Goal: Information Seeking & Learning: Learn about a topic

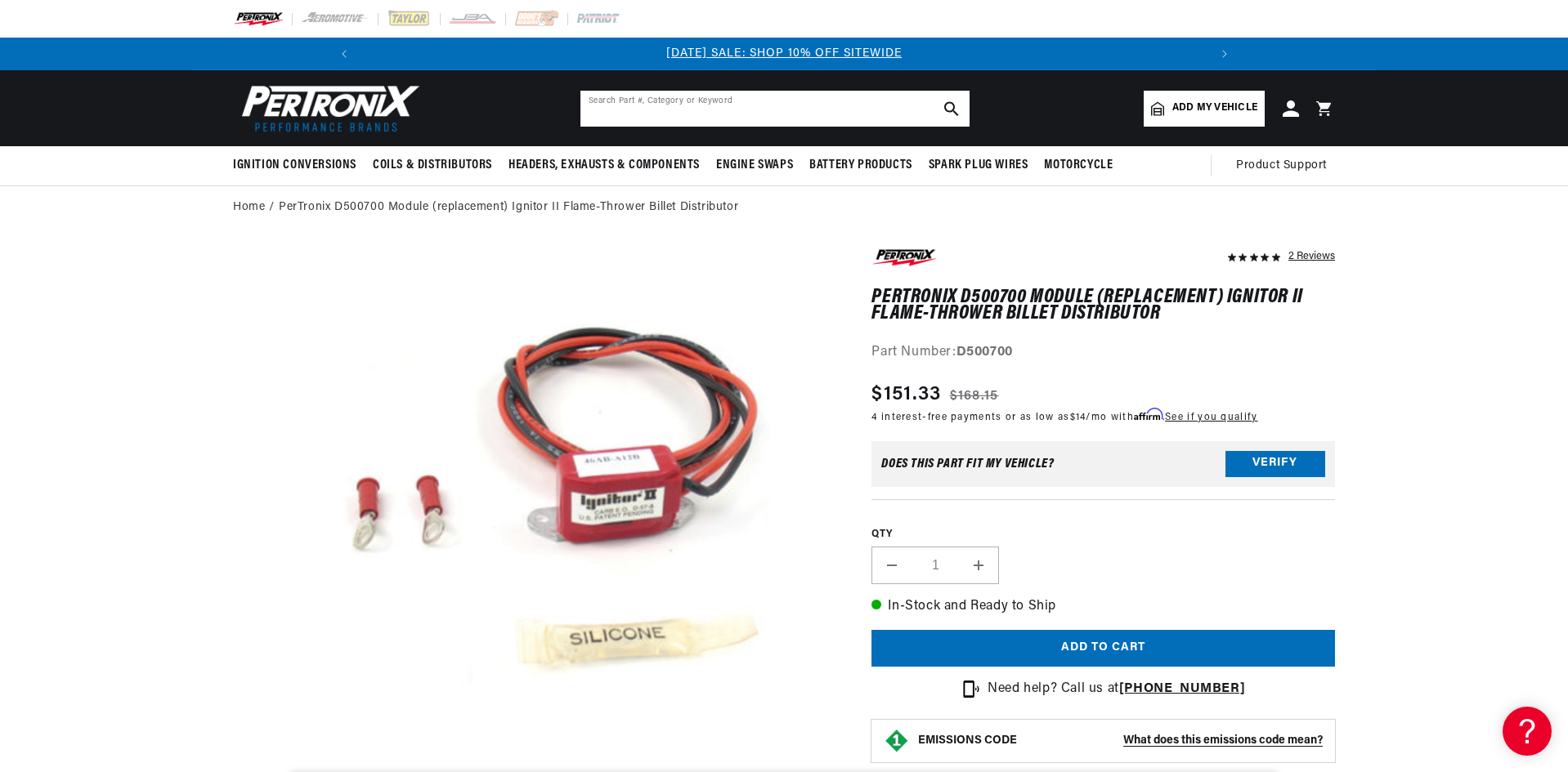
click at [725, 114] on input "text" at bounding box center [774, 108] width 389 height 36
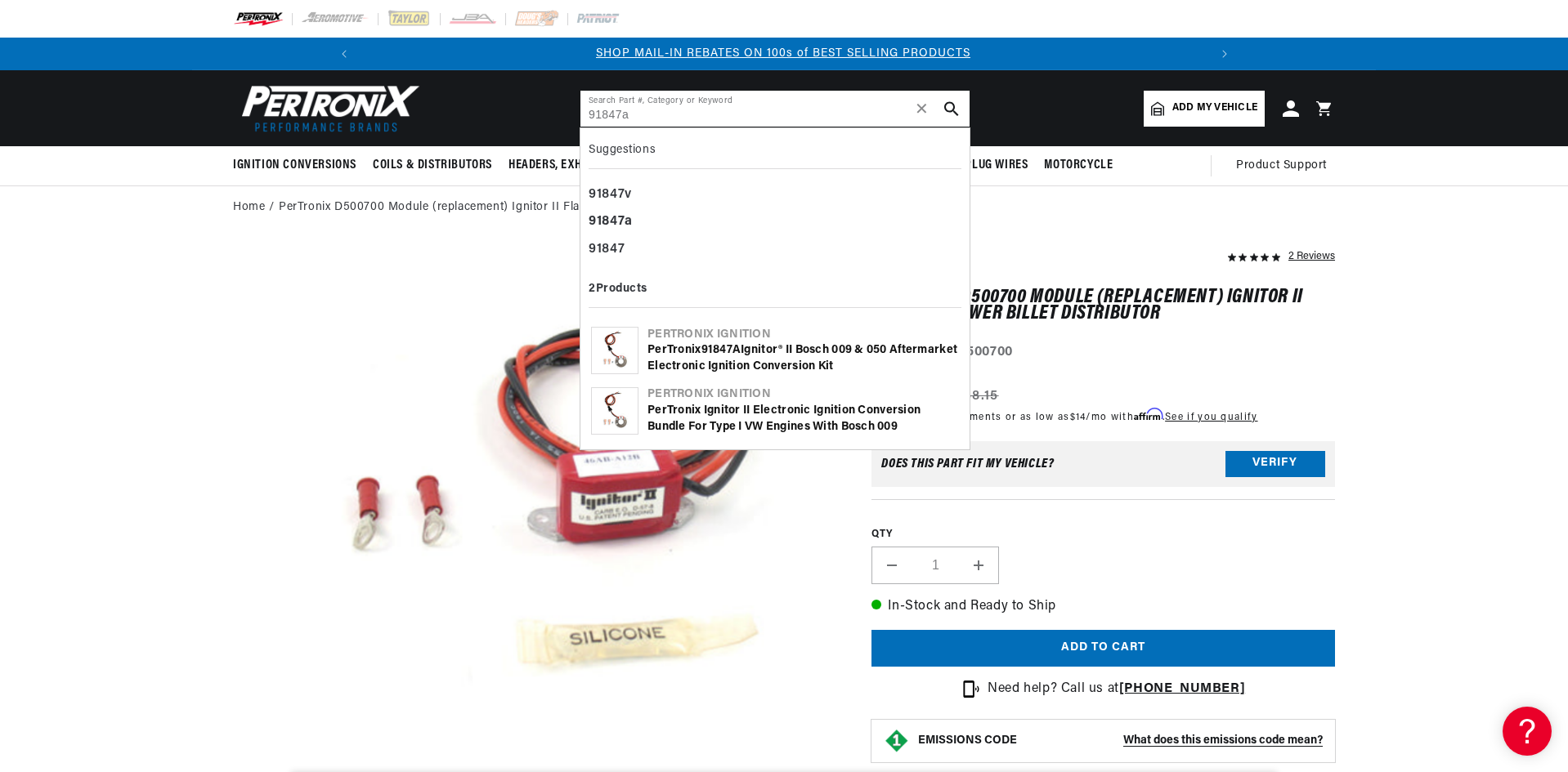
scroll to position [0, 873]
type input "91847a"
click at [763, 347] on div "PerTronix 91847A Ignitor® II Bosch 009 & 050 Aftermarket Electronic Ignition Co…" at bounding box center [803, 359] width 311 height 32
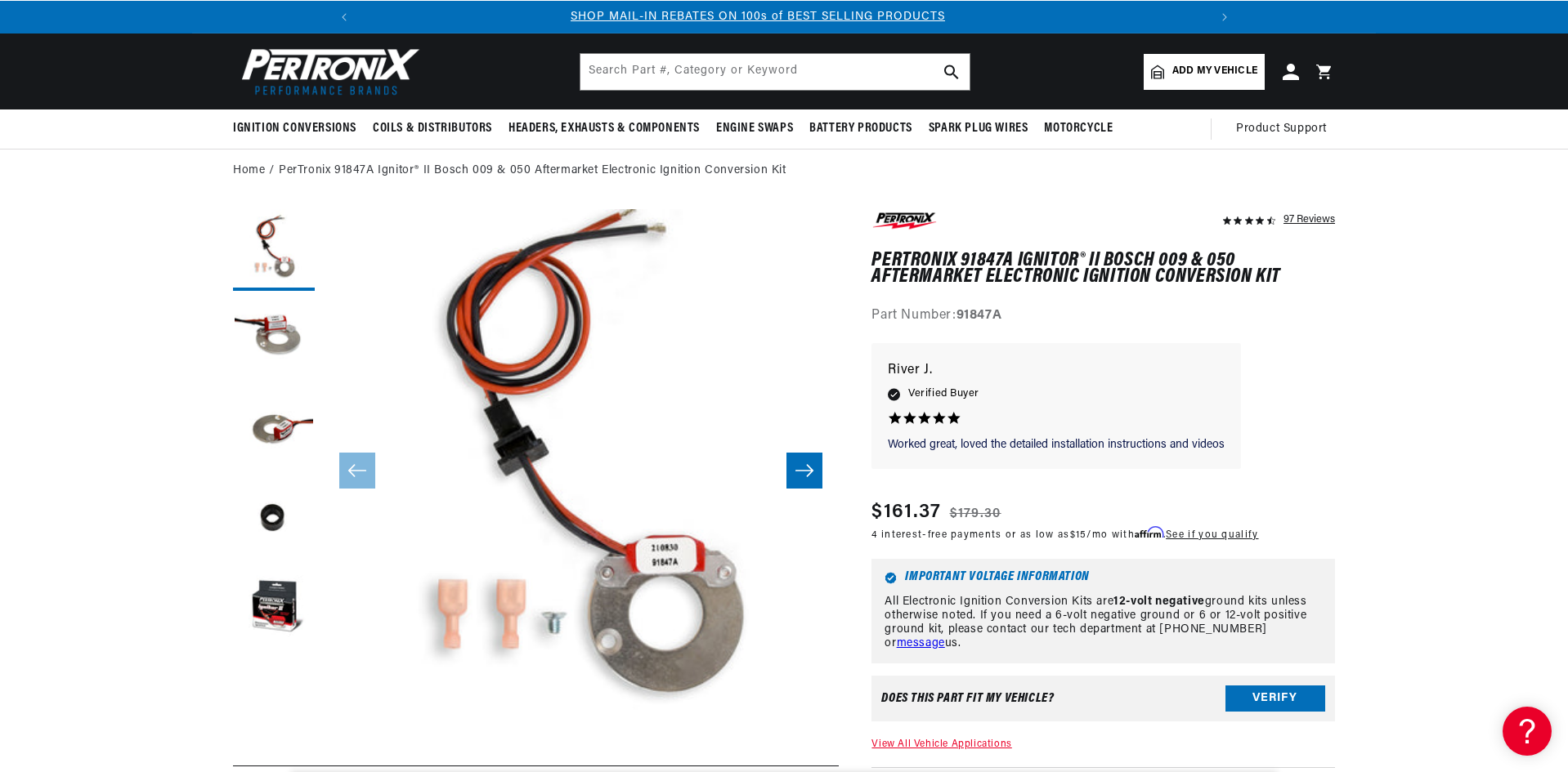
scroll to position [81, 0]
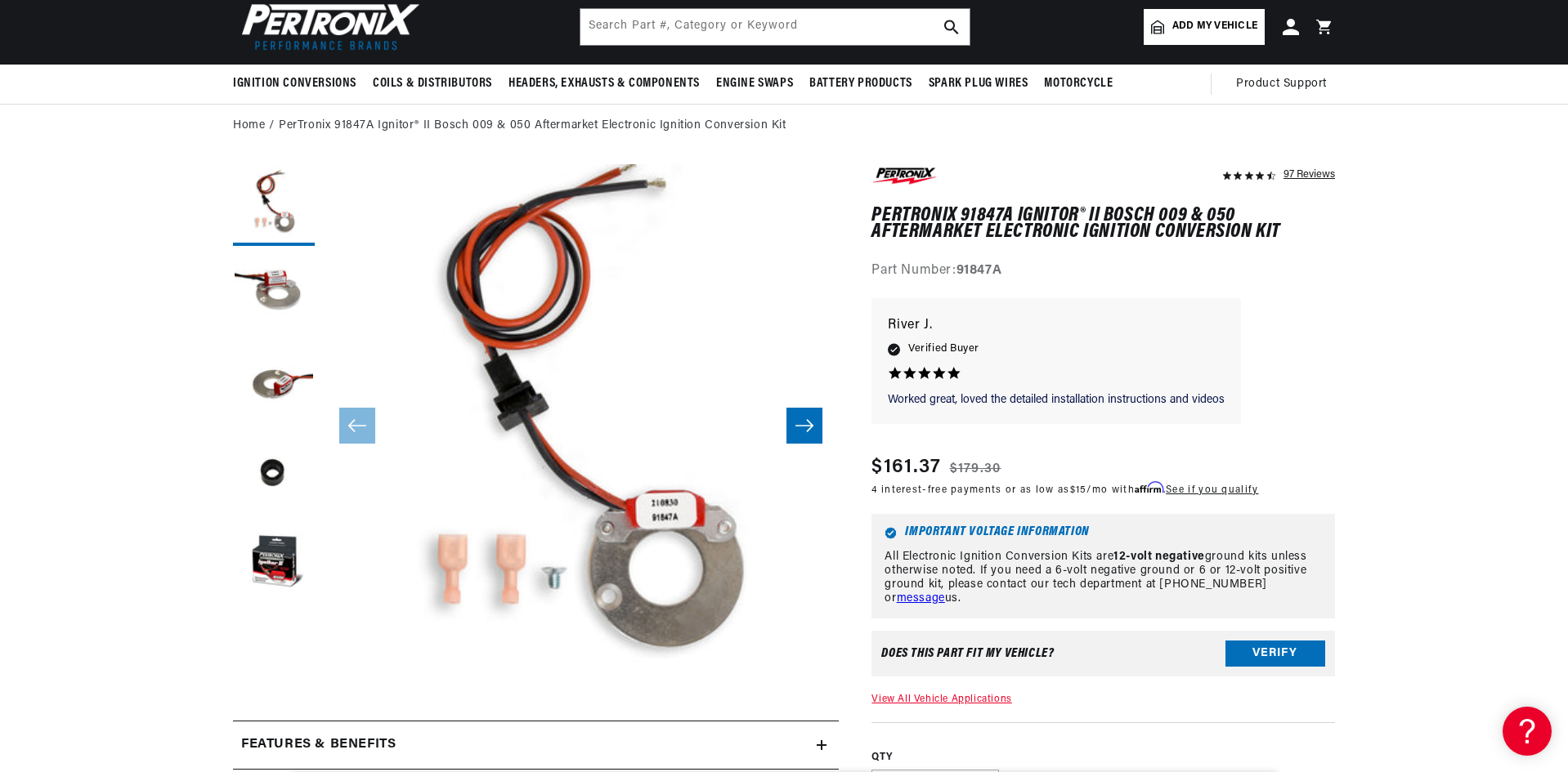
click at [271, 731] on button "Open media 1 in modal" at bounding box center [271, 731] width 0 height 0
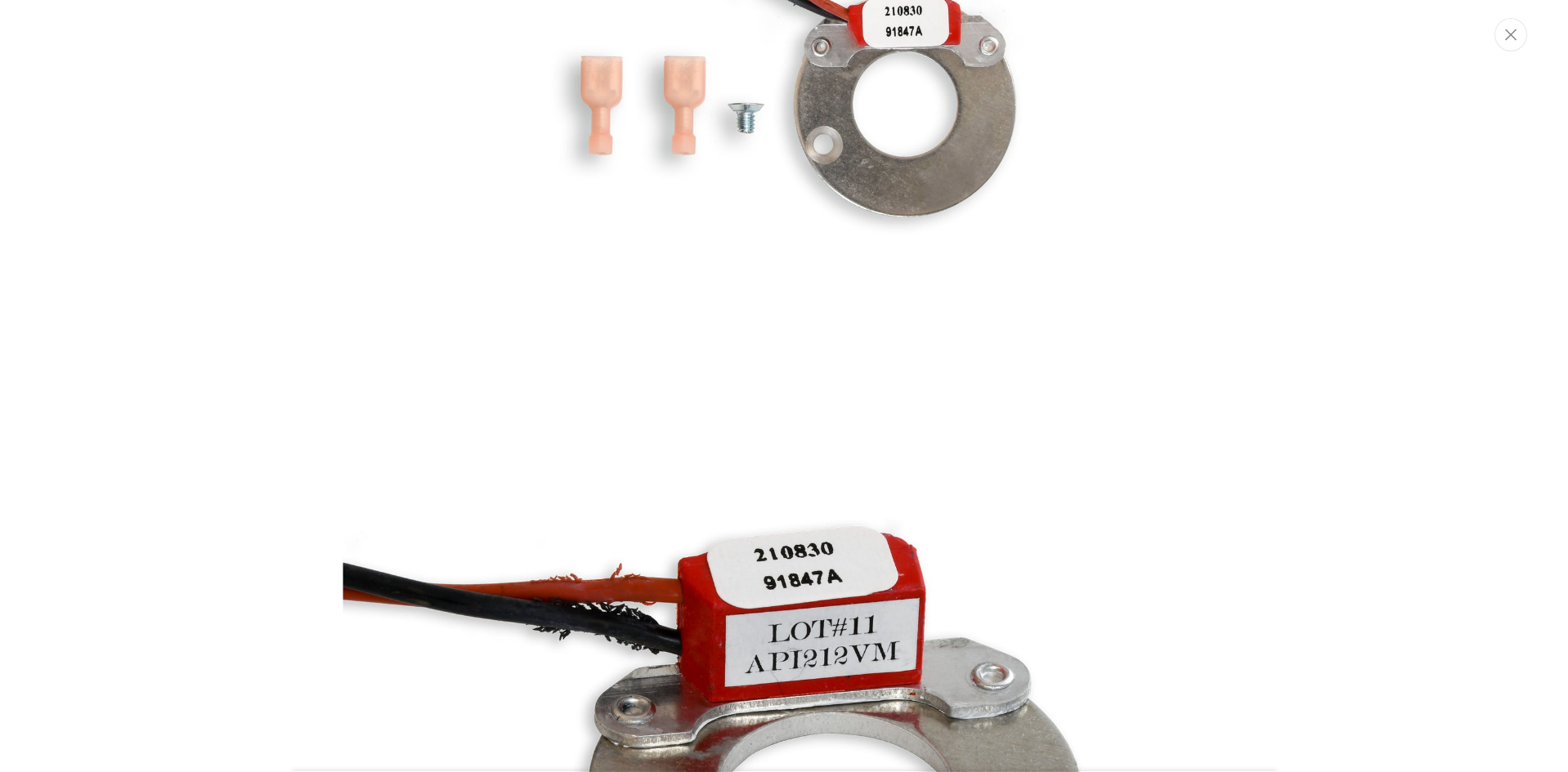
scroll to position [971, 0]
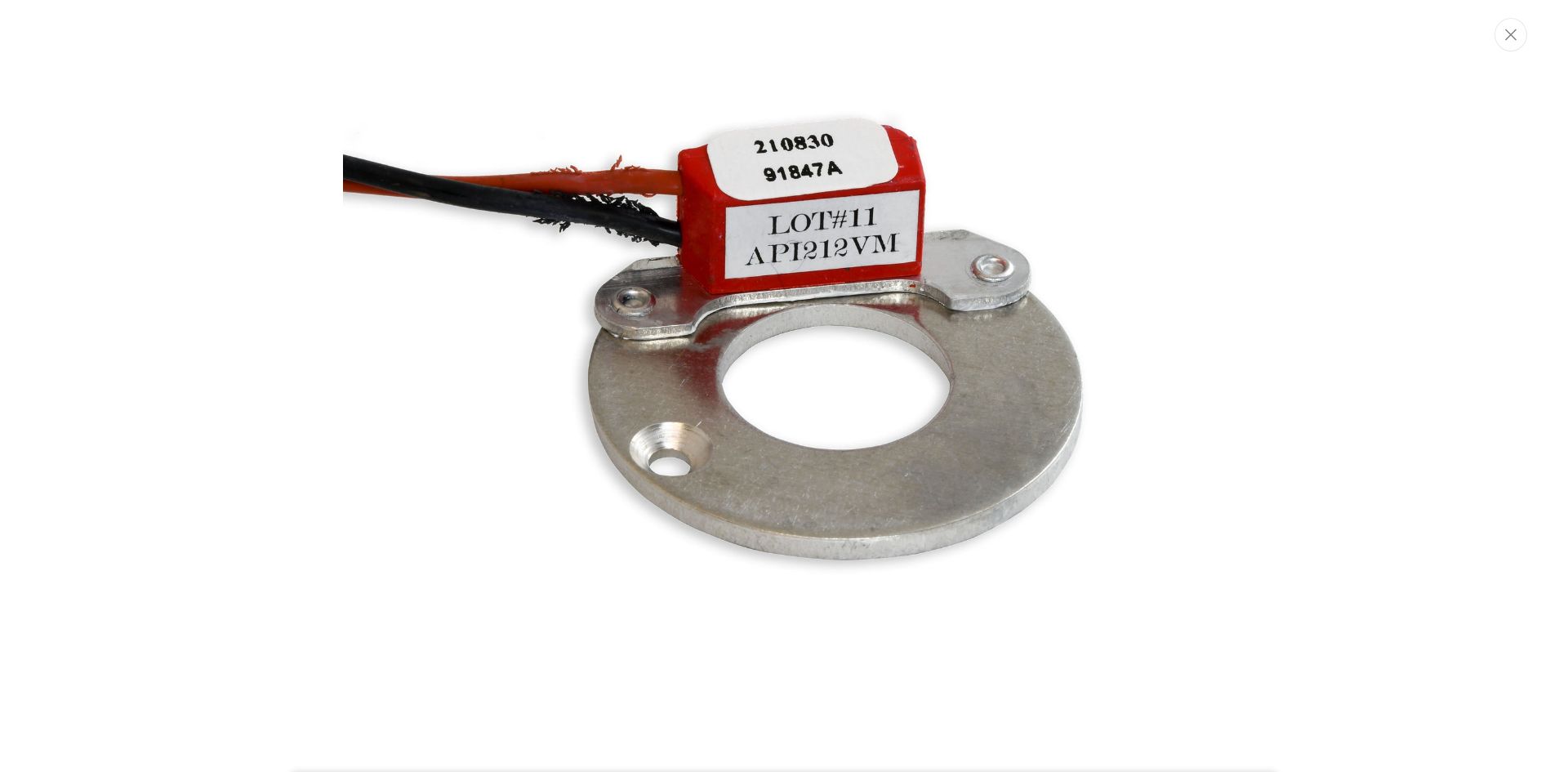
click at [665, 306] on img "Media gallery" at bounding box center [784, 381] width 882 height 882
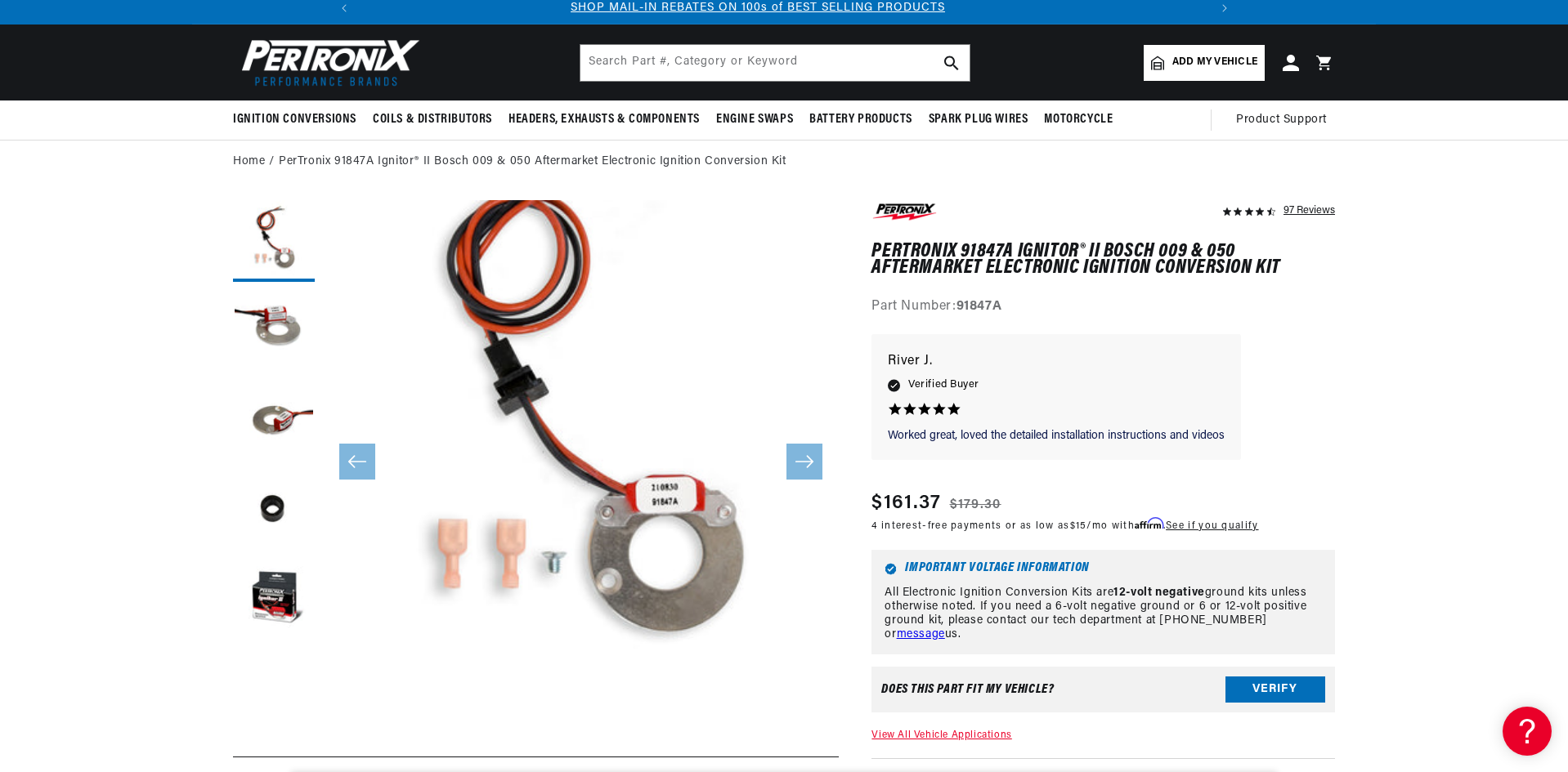
scroll to position [81, 0]
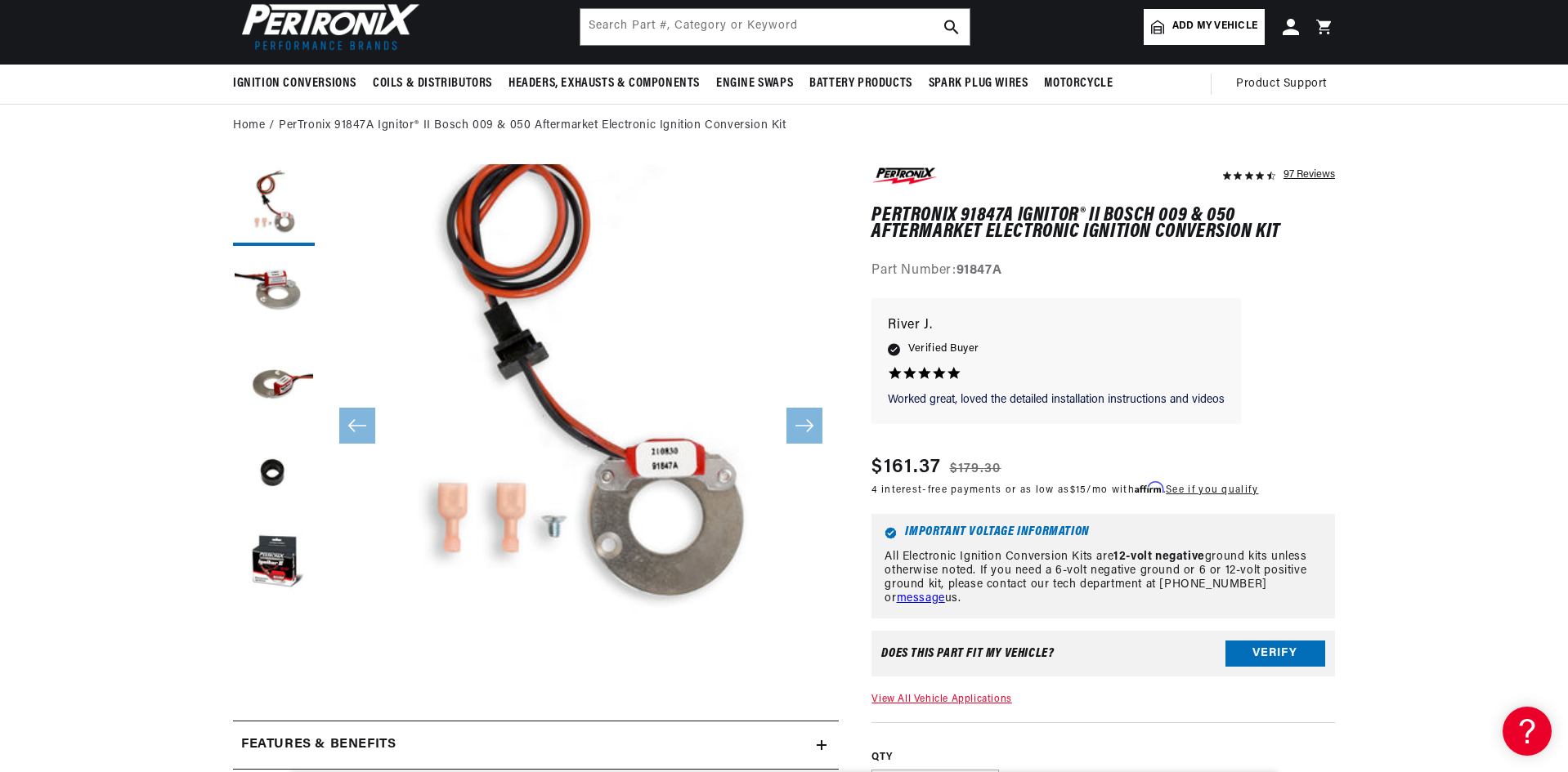
click at [271, 680] on button "Open media 1 in modal" at bounding box center [271, 680] width 0 height 0
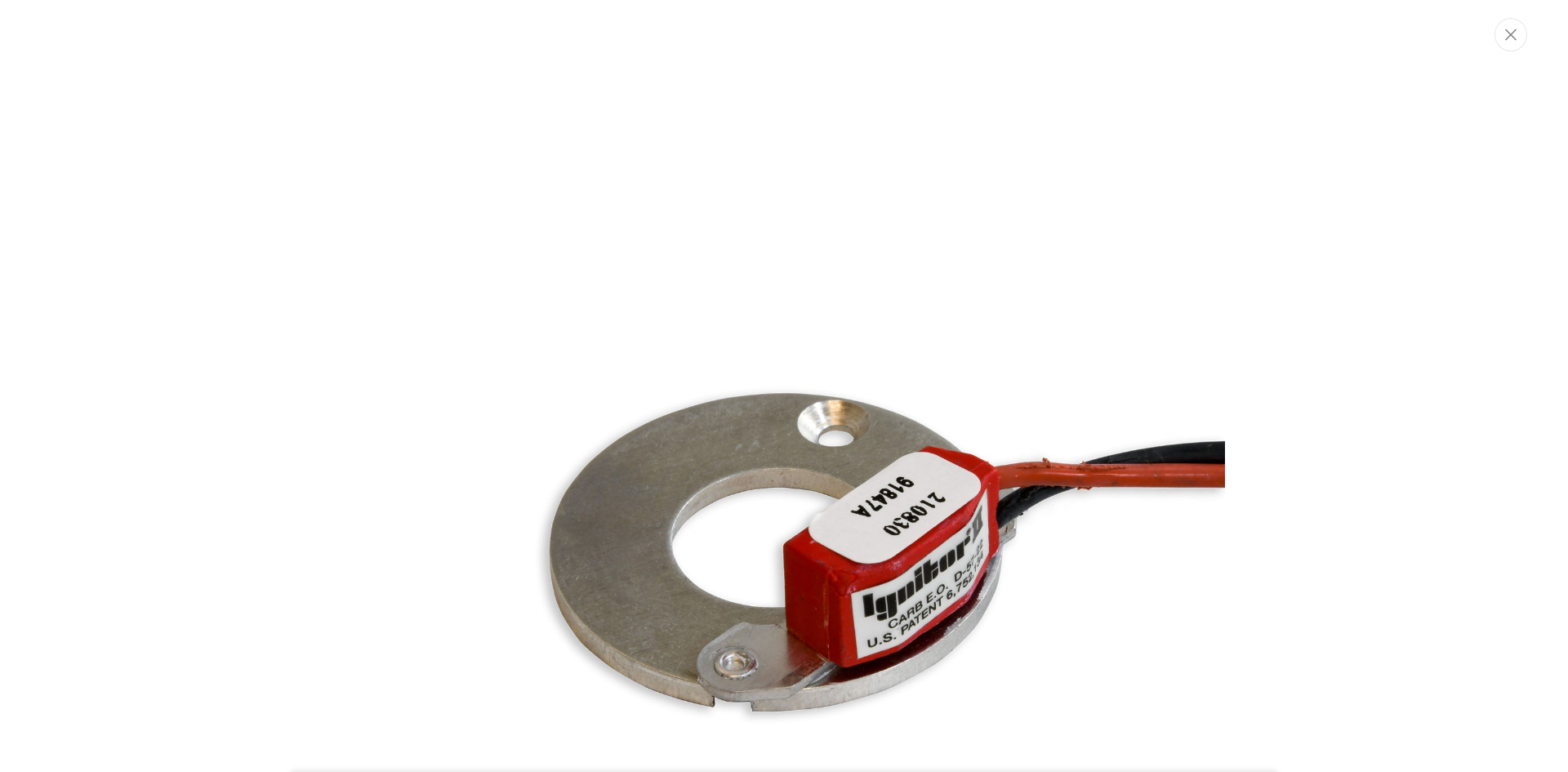
scroll to position [0, 0]
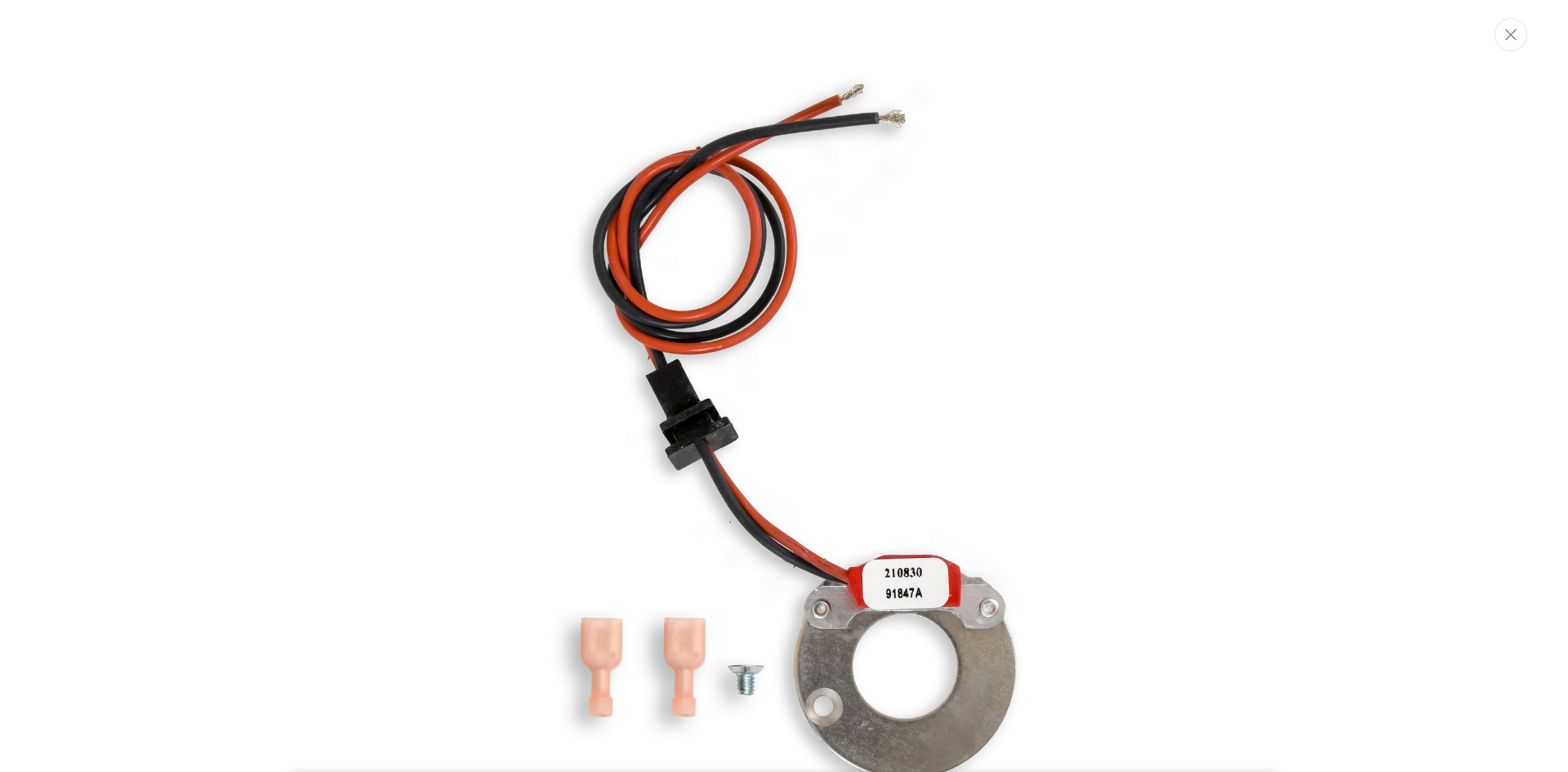
click at [947, 388] on img "Media gallery" at bounding box center [784, 457] width 882 height 882
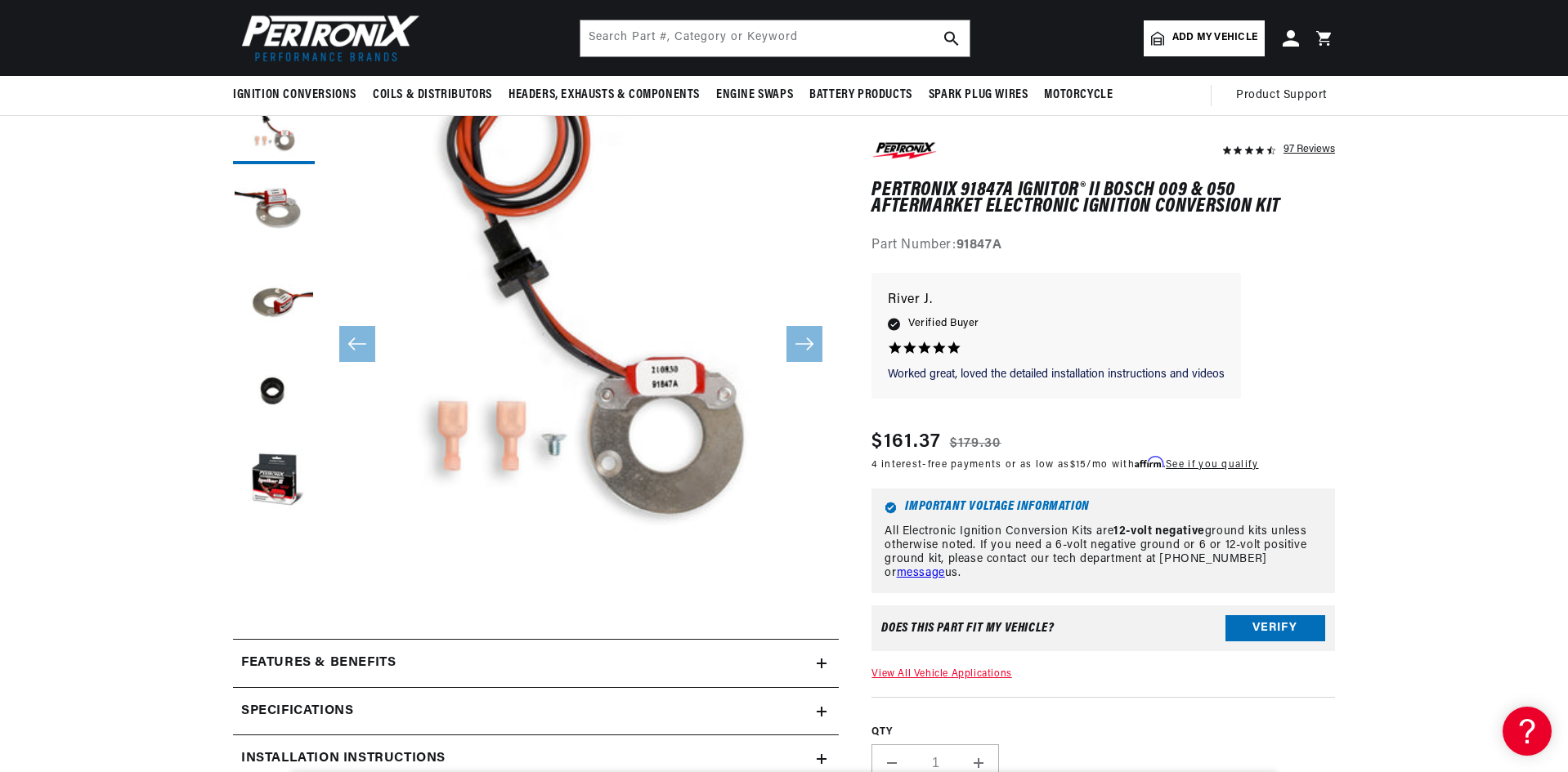
scroll to position [0, 1748]
click at [805, 47] on input "text" at bounding box center [774, 38] width 389 height 36
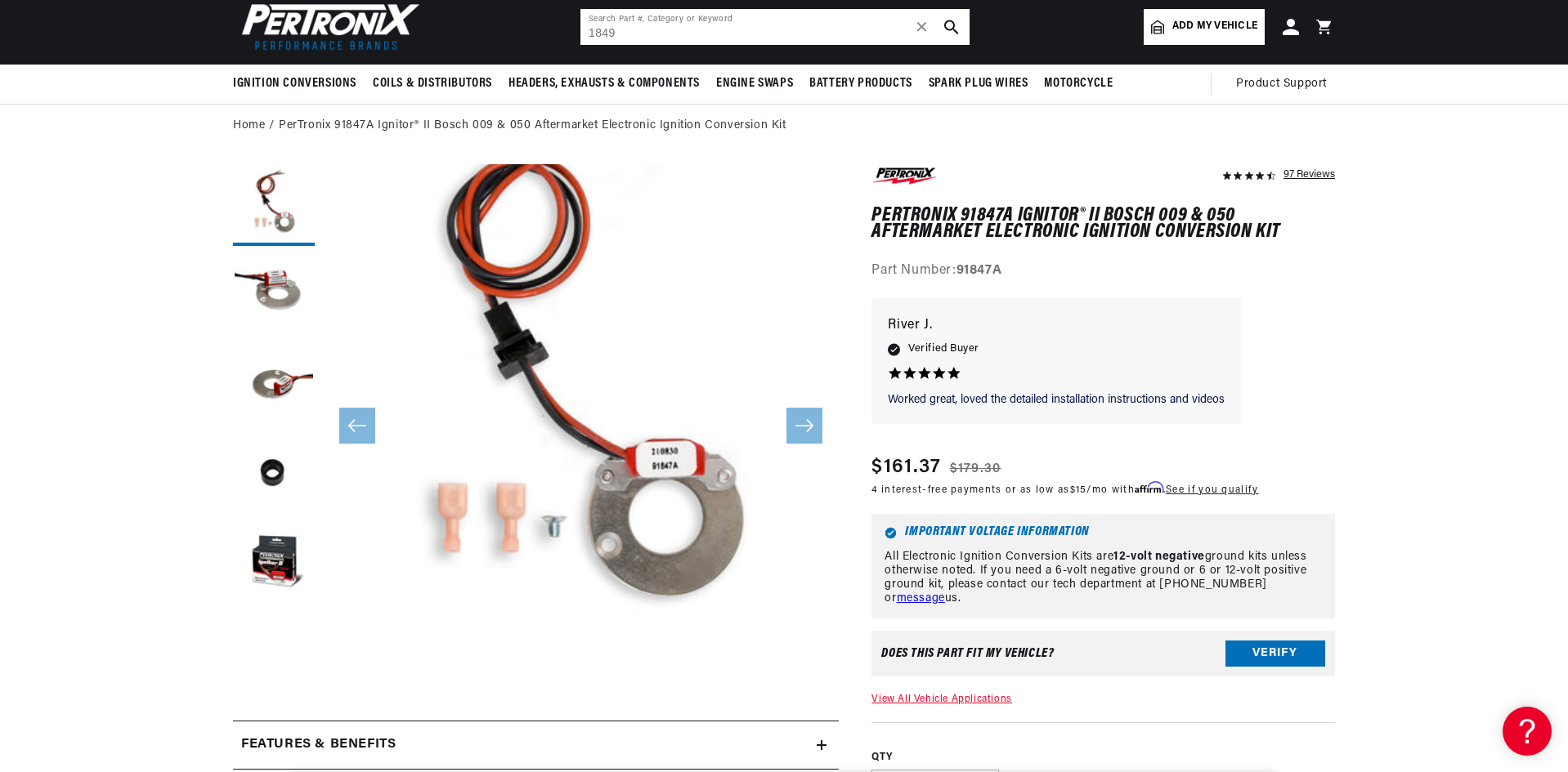
drag, startPoint x: 662, startPoint y: 33, endPoint x: 566, endPoint y: 33, distance: 96.0
click at [563, 34] on header "BETTER SEARCH RESULTS Add your vehicle's year, make, and model to find parts be…" at bounding box center [784, 26] width 1183 height 76
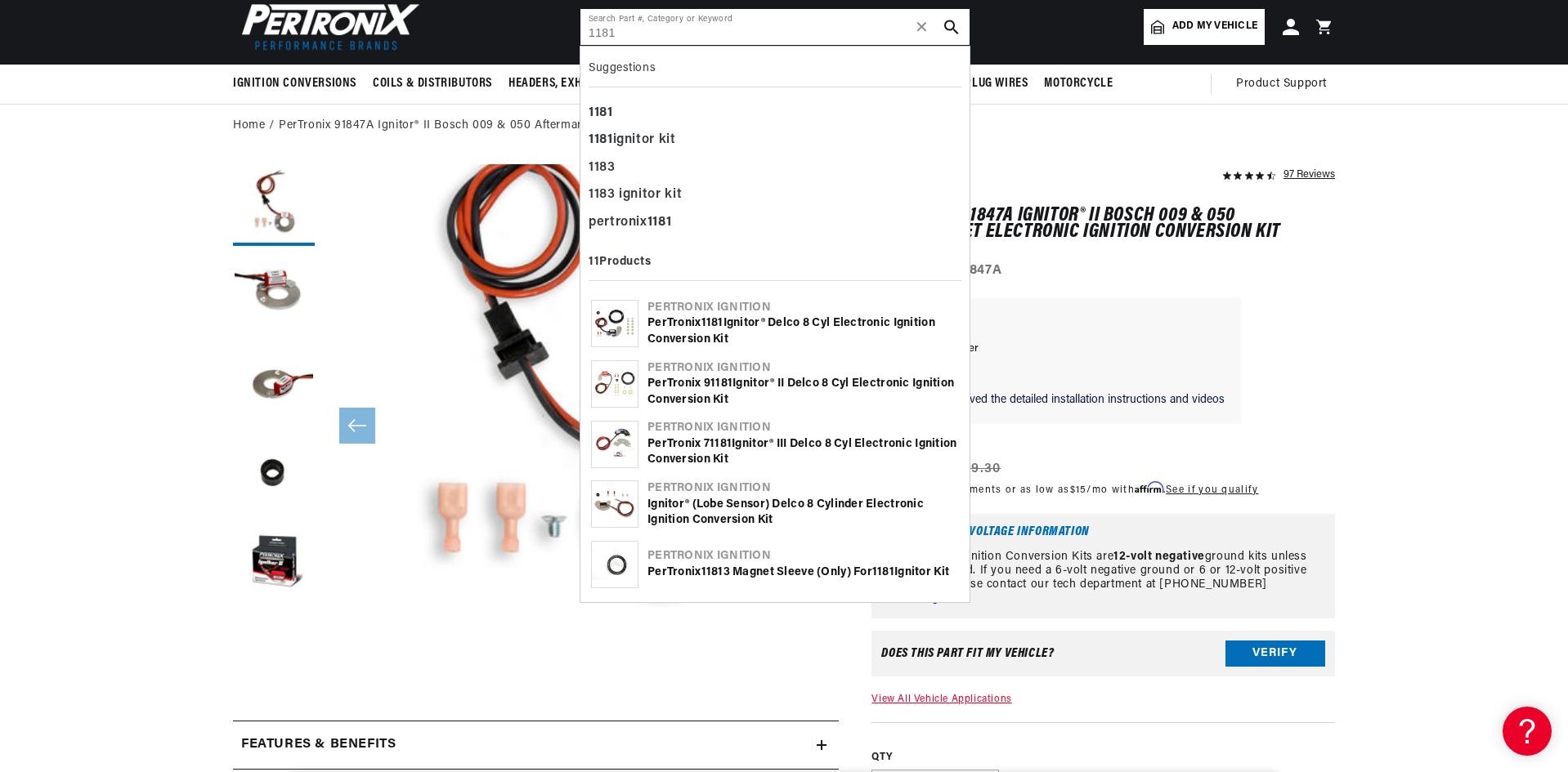
type input "1181"
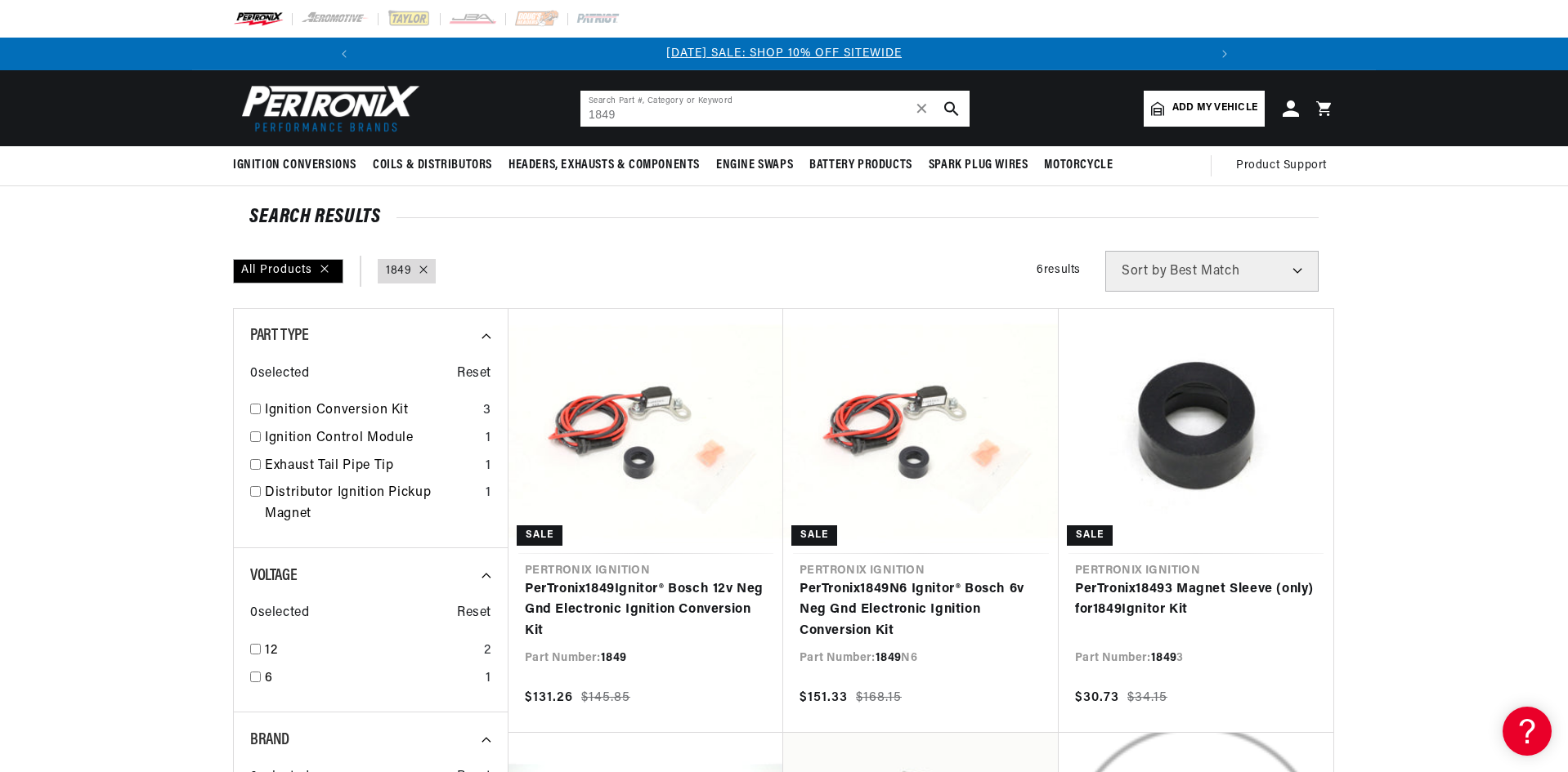
click at [589, 118] on input "1849" at bounding box center [774, 108] width 389 height 36
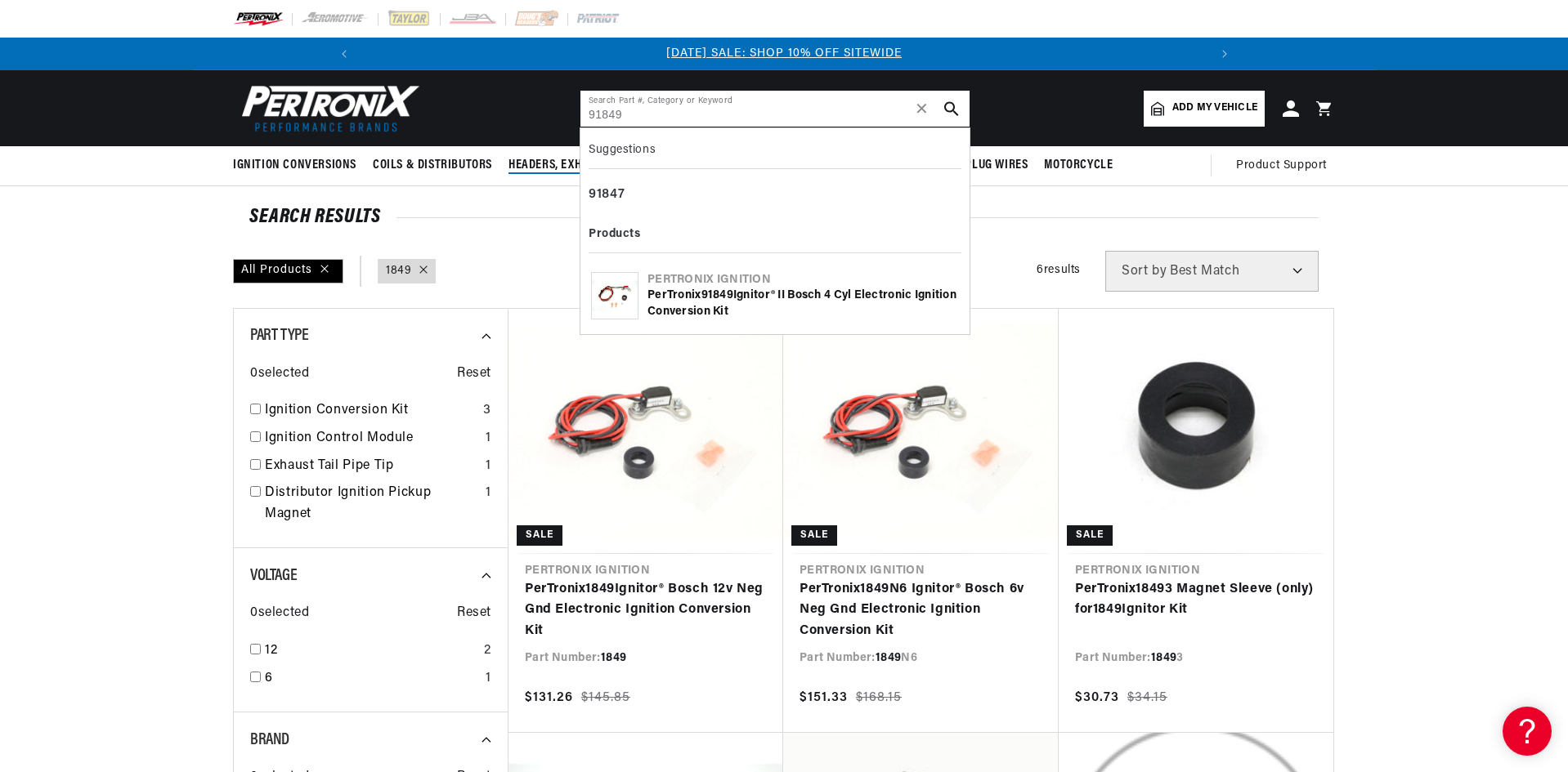
type input "91849"
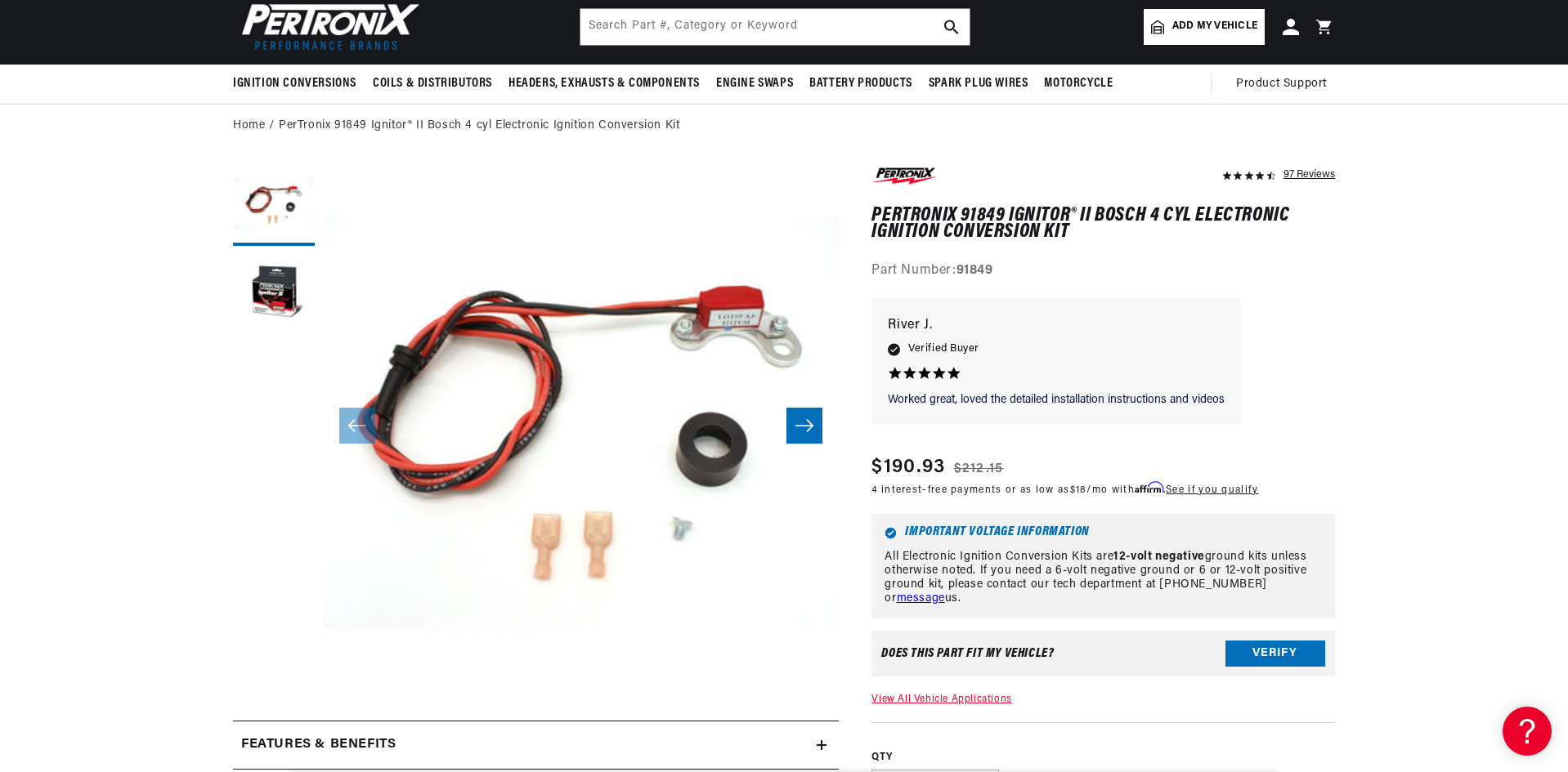
click at [271, 731] on button "Open media 1 in modal" at bounding box center [271, 731] width 0 height 0
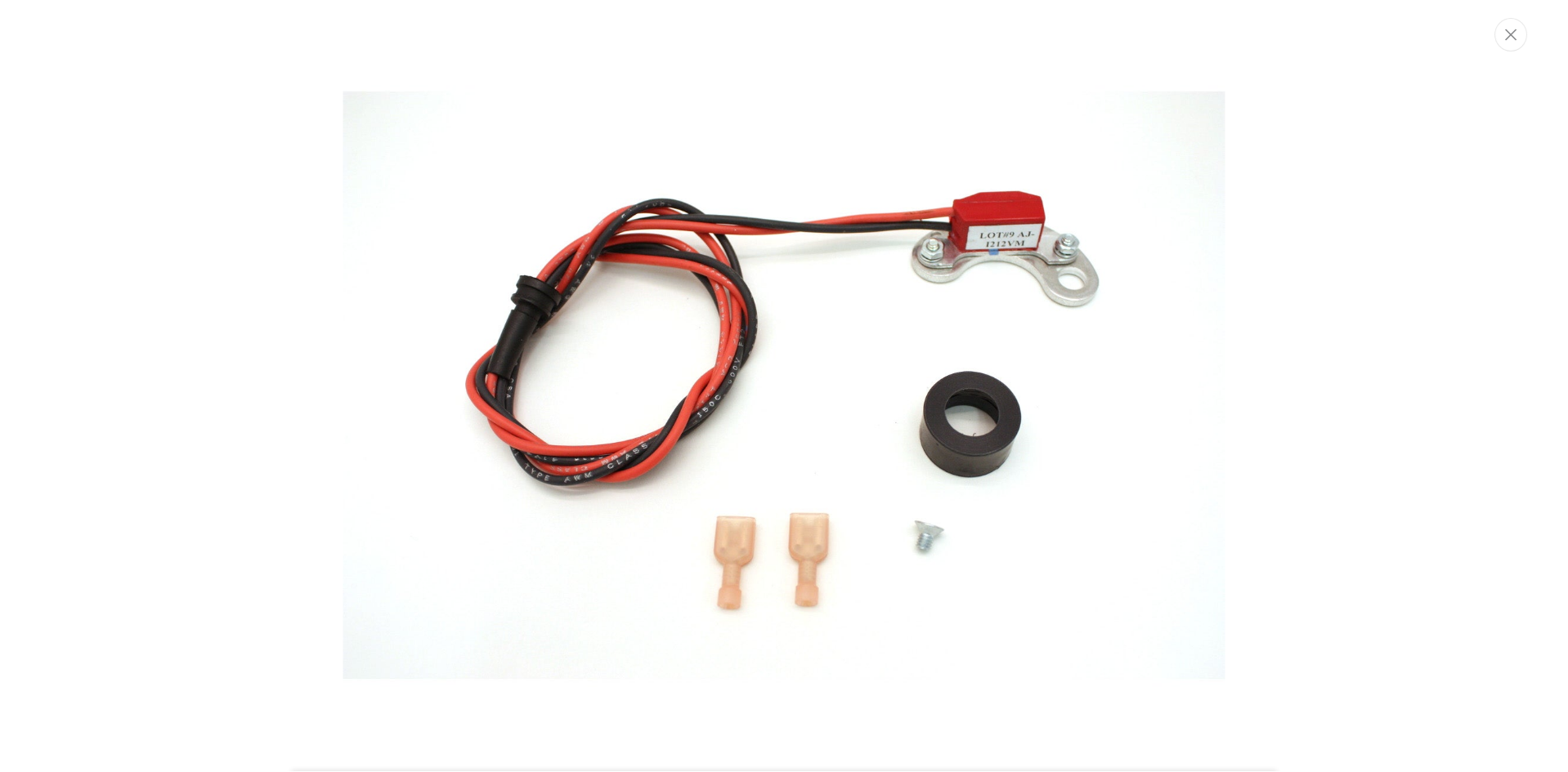
scroll to position [0, 873]
click at [644, 444] on img "Media gallery" at bounding box center [785, 386] width 882 height 882
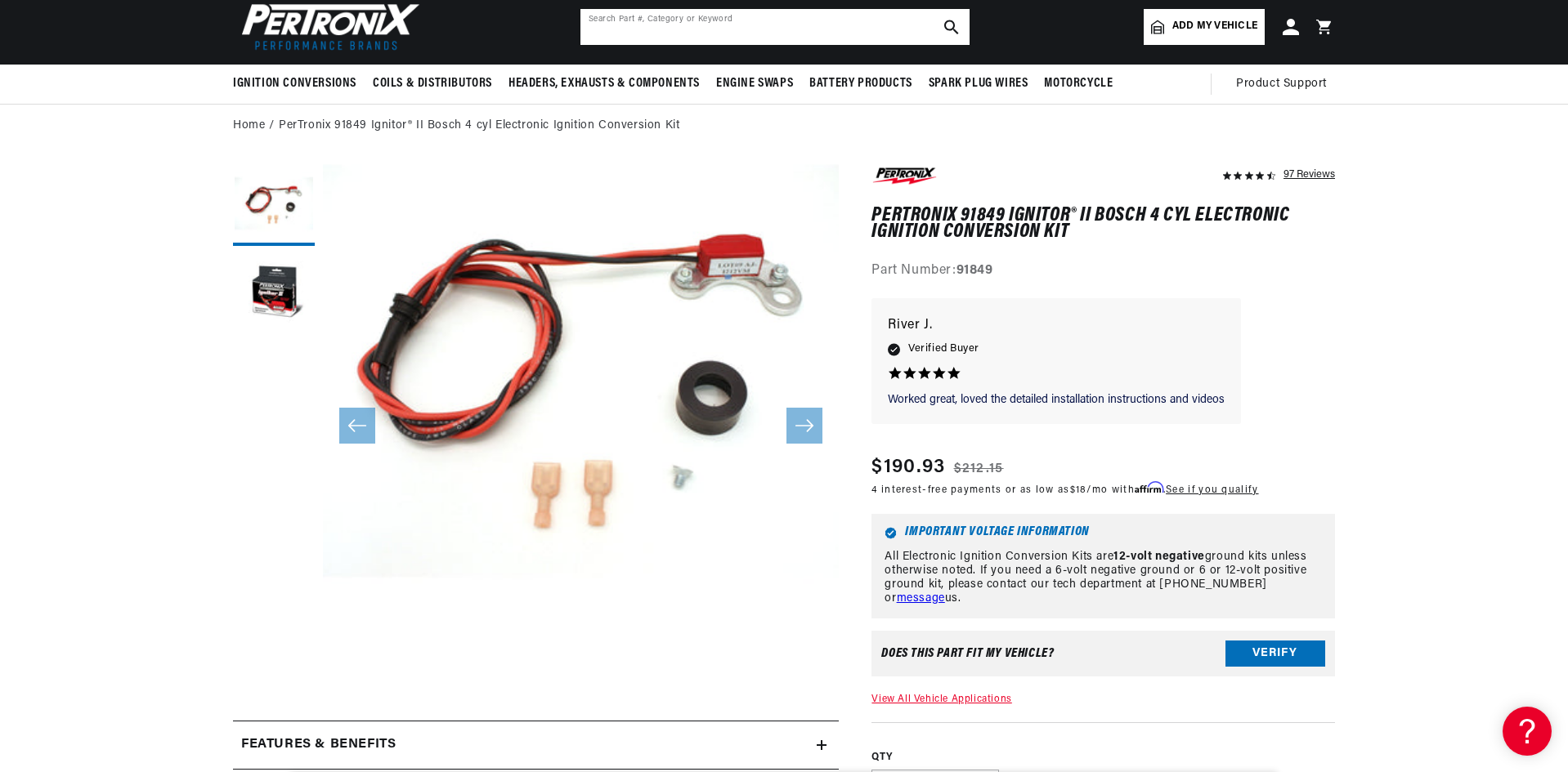
scroll to position [0, 1]
click at [745, 30] on input "text" at bounding box center [774, 27] width 389 height 36
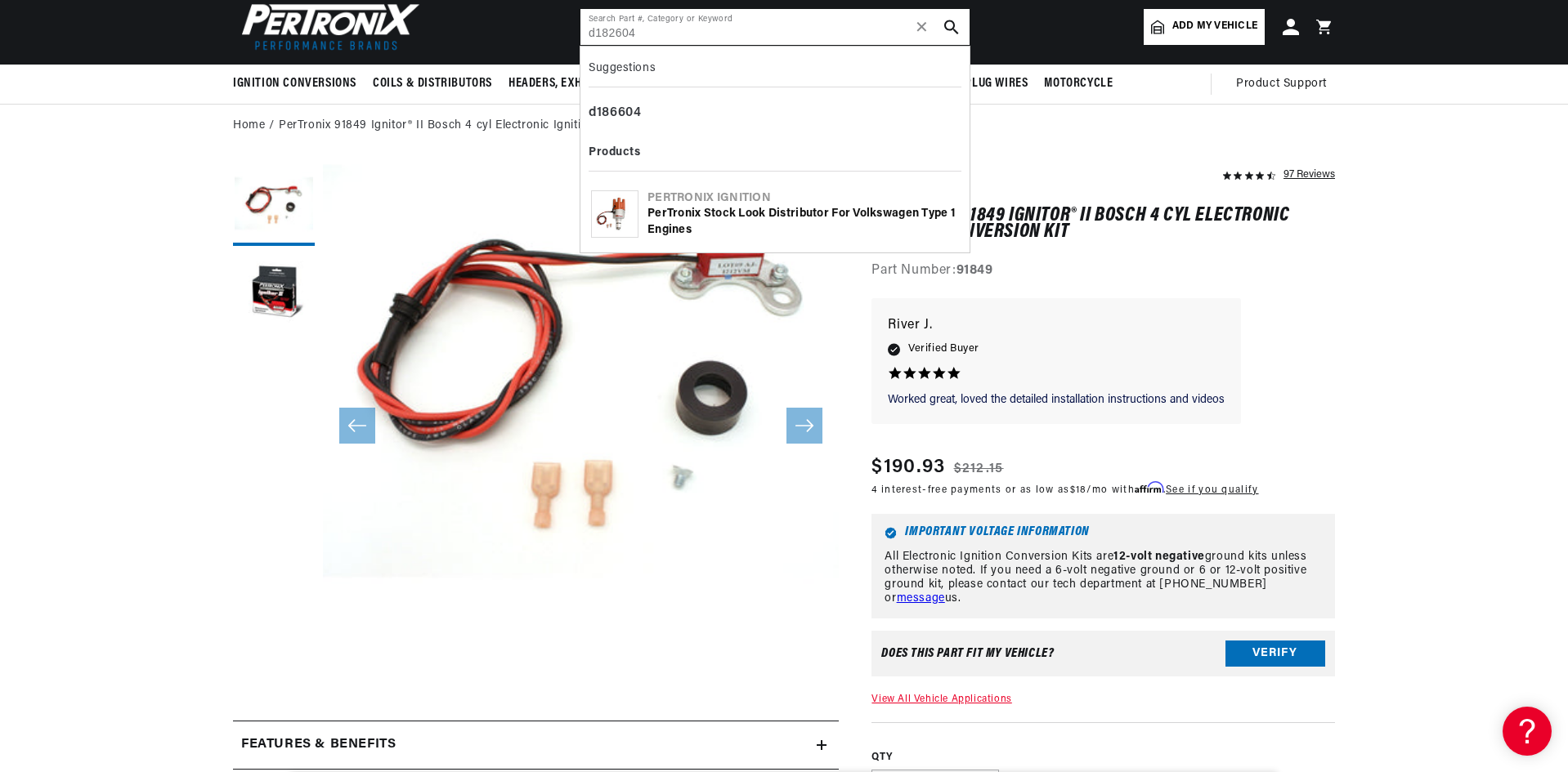
type input "d182604"
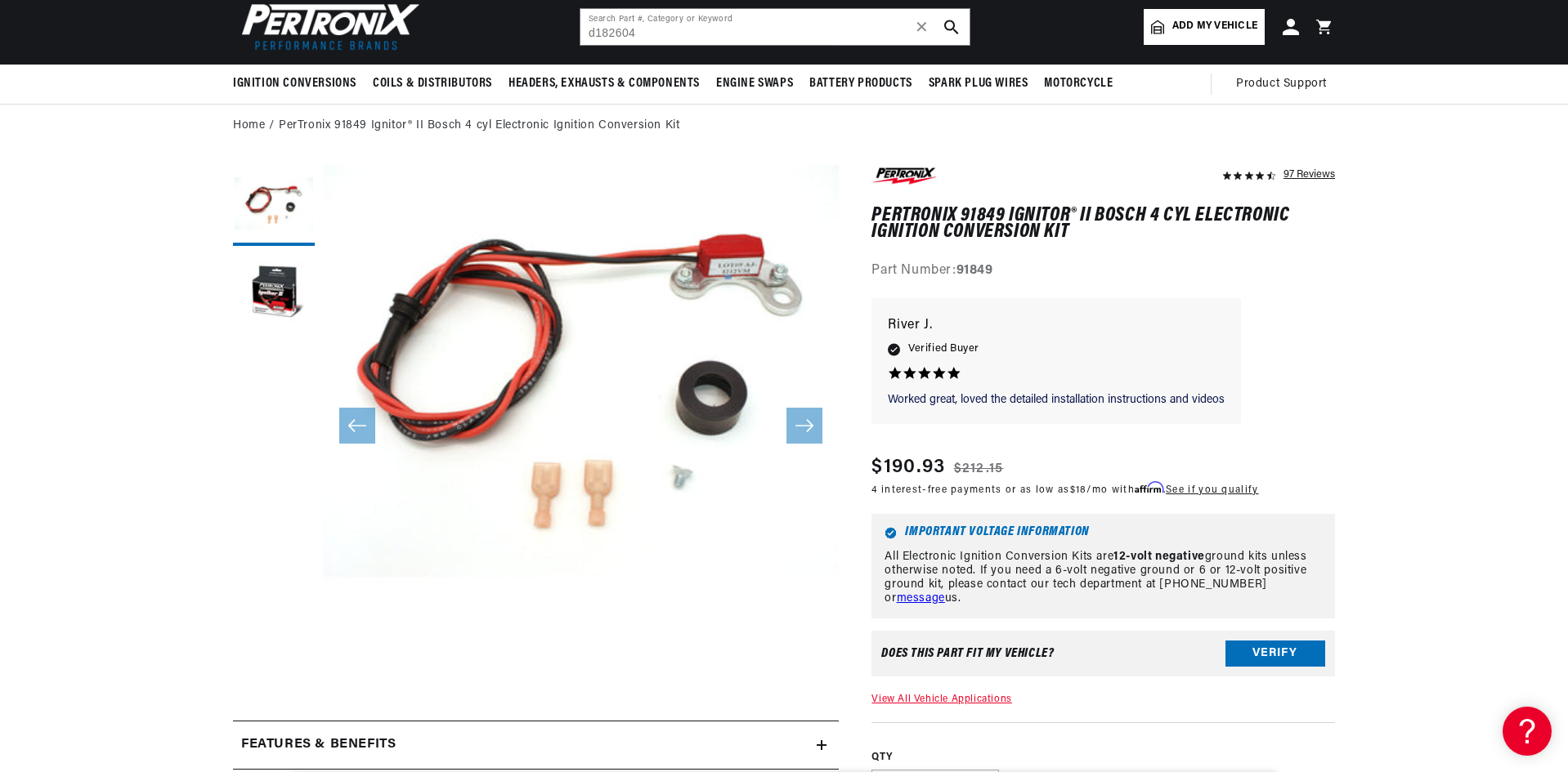
scroll to position [0, 1748]
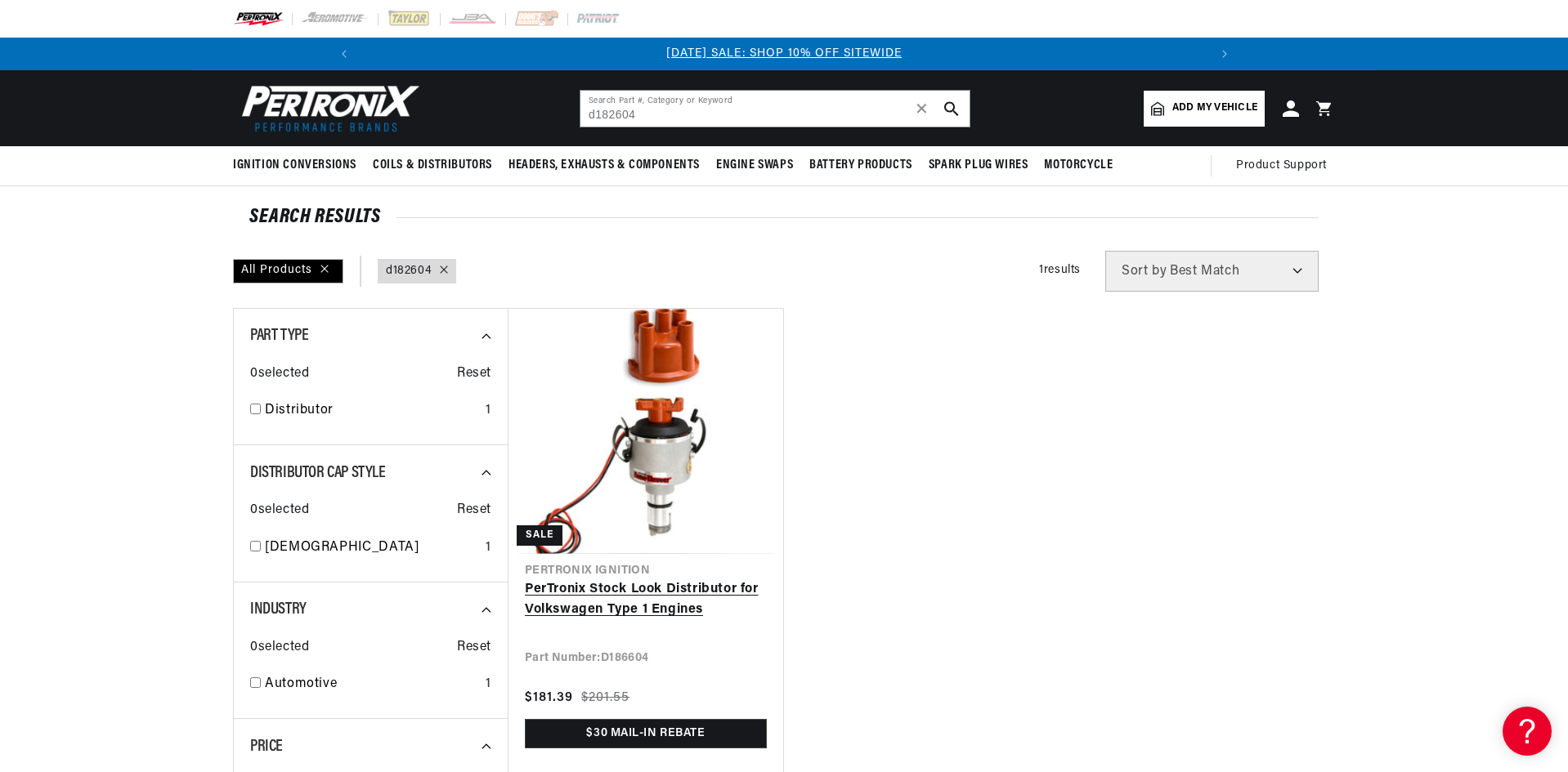
click at [730, 580] on link "PerTronix Stock Look Distributor for Volkswagen Type 1 Engines" at bounding box center [645, 600] width 242 height 42
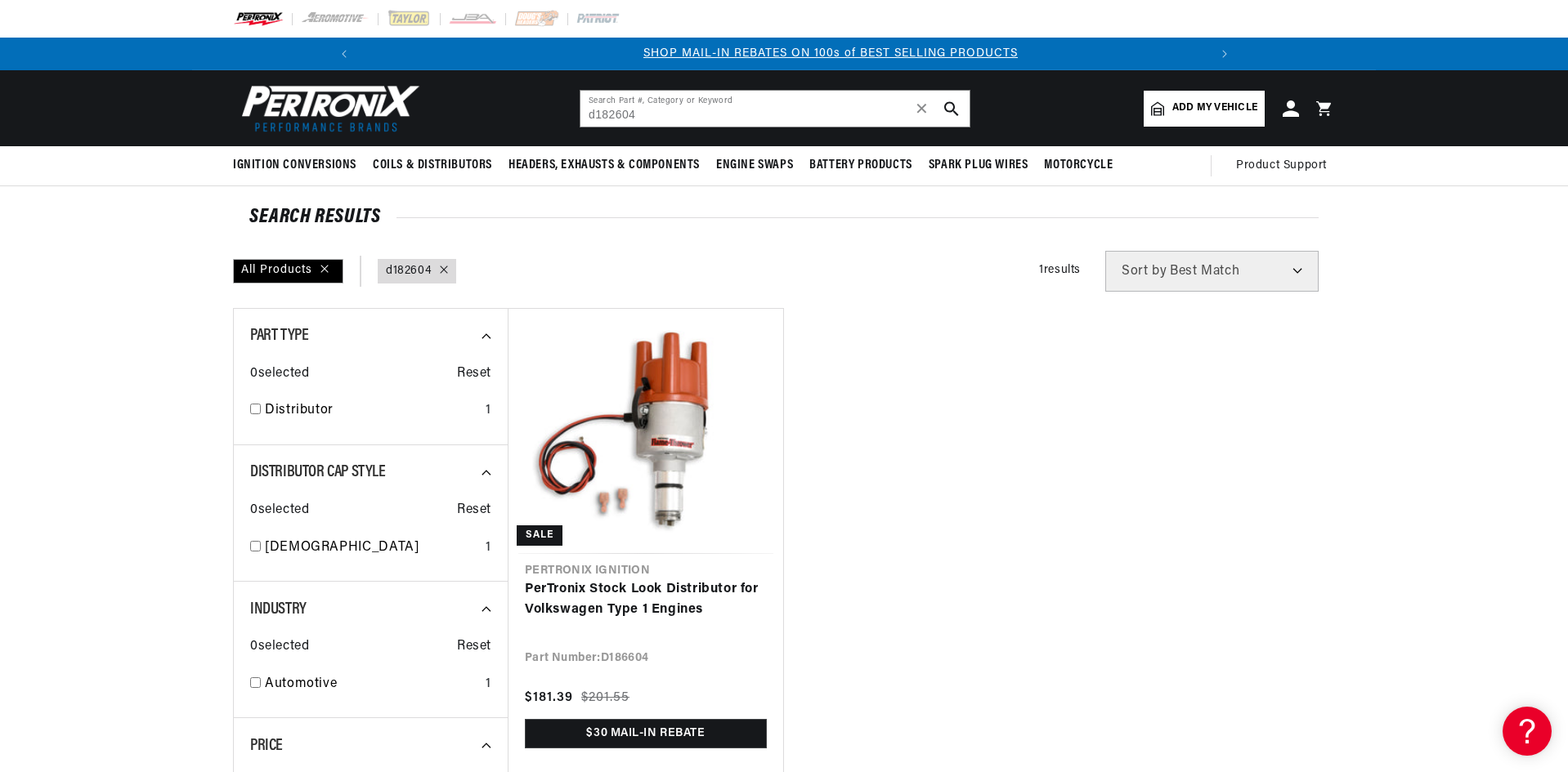
scroll to position [0, 853]
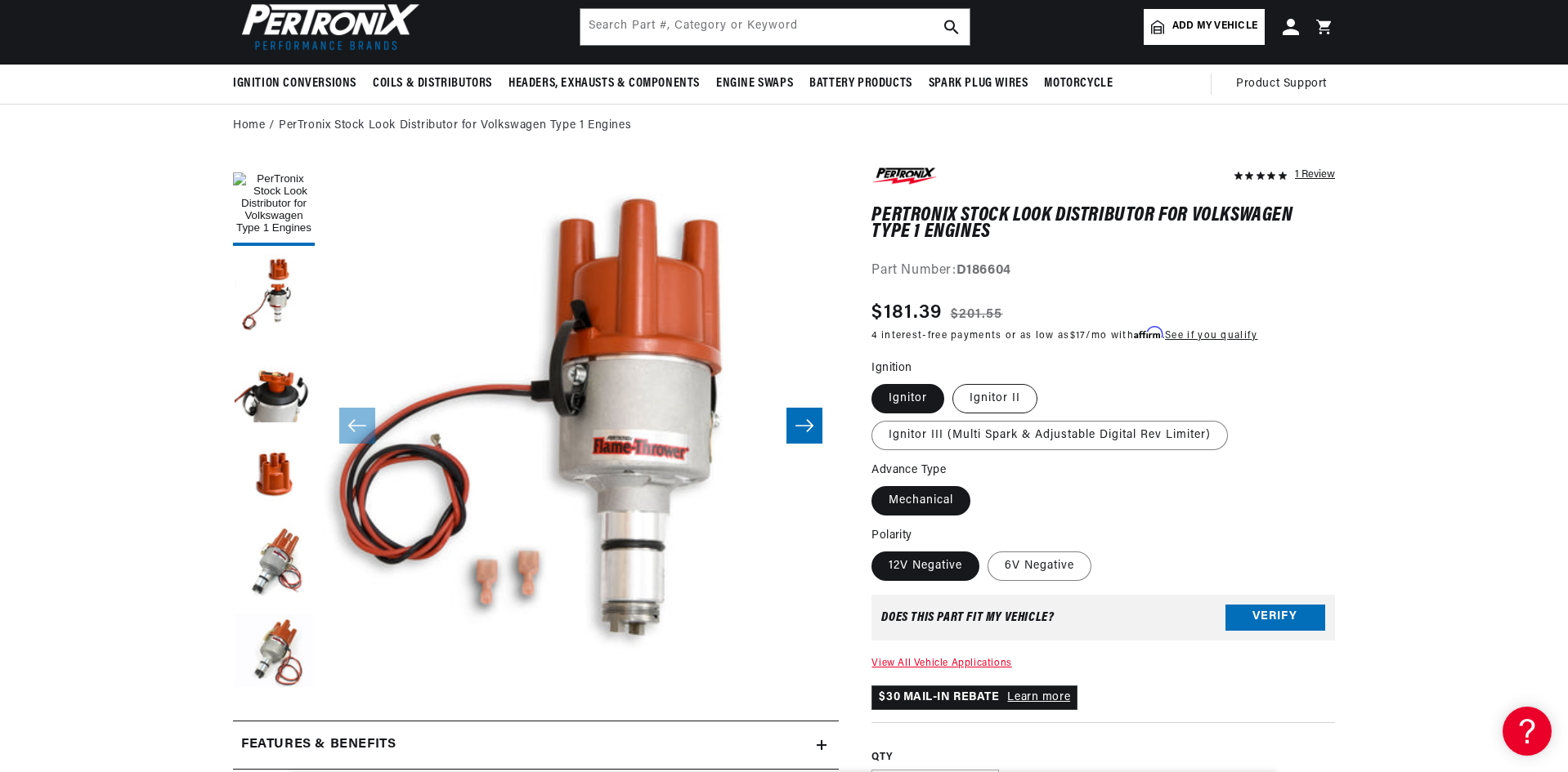
click at [1001, 398] on label "Ignitor II" at bounding box center [994, 398] width 85 height 30
click at [953, 382] on input "Ignitor II" at bounding box center [952, 381] width 1 height 1
radio input "true"
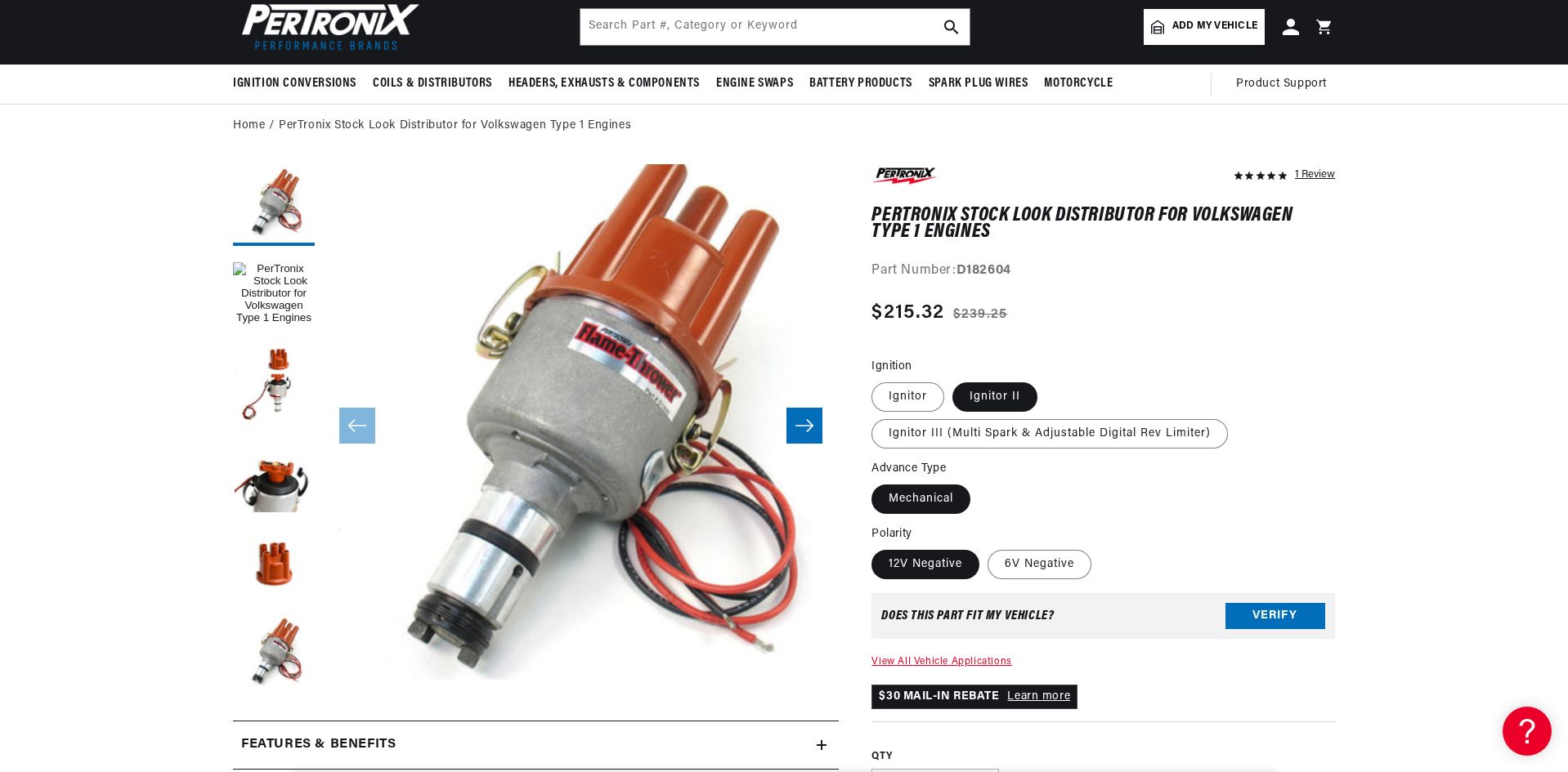
scroll to position [0, 1748]
click at [902, 393] on label "Ignitor" at bounding box center [908, 396] width 72 height 30
click at [876, 380] on input "Ignitor" at bounding box center [875, 379] width 1 height 1
radio input "true"
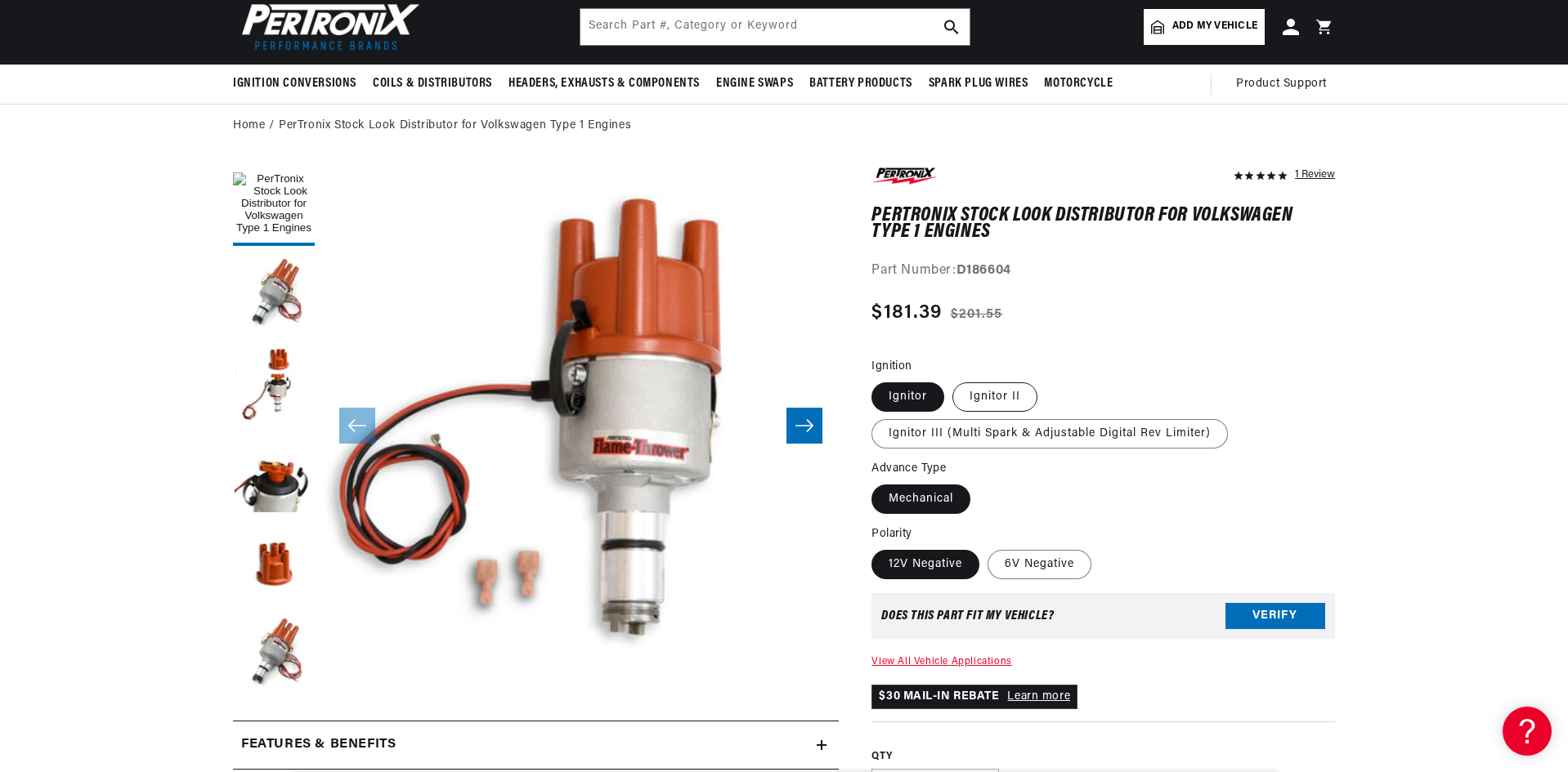
click at [995, 398] on label "Ignitor II" at bounding box center [994, 396] width 85 height 30
click at [953, 380] on input "Ignitor II" at bounding box center [952, 379] width 1 height 1
radio input "true"
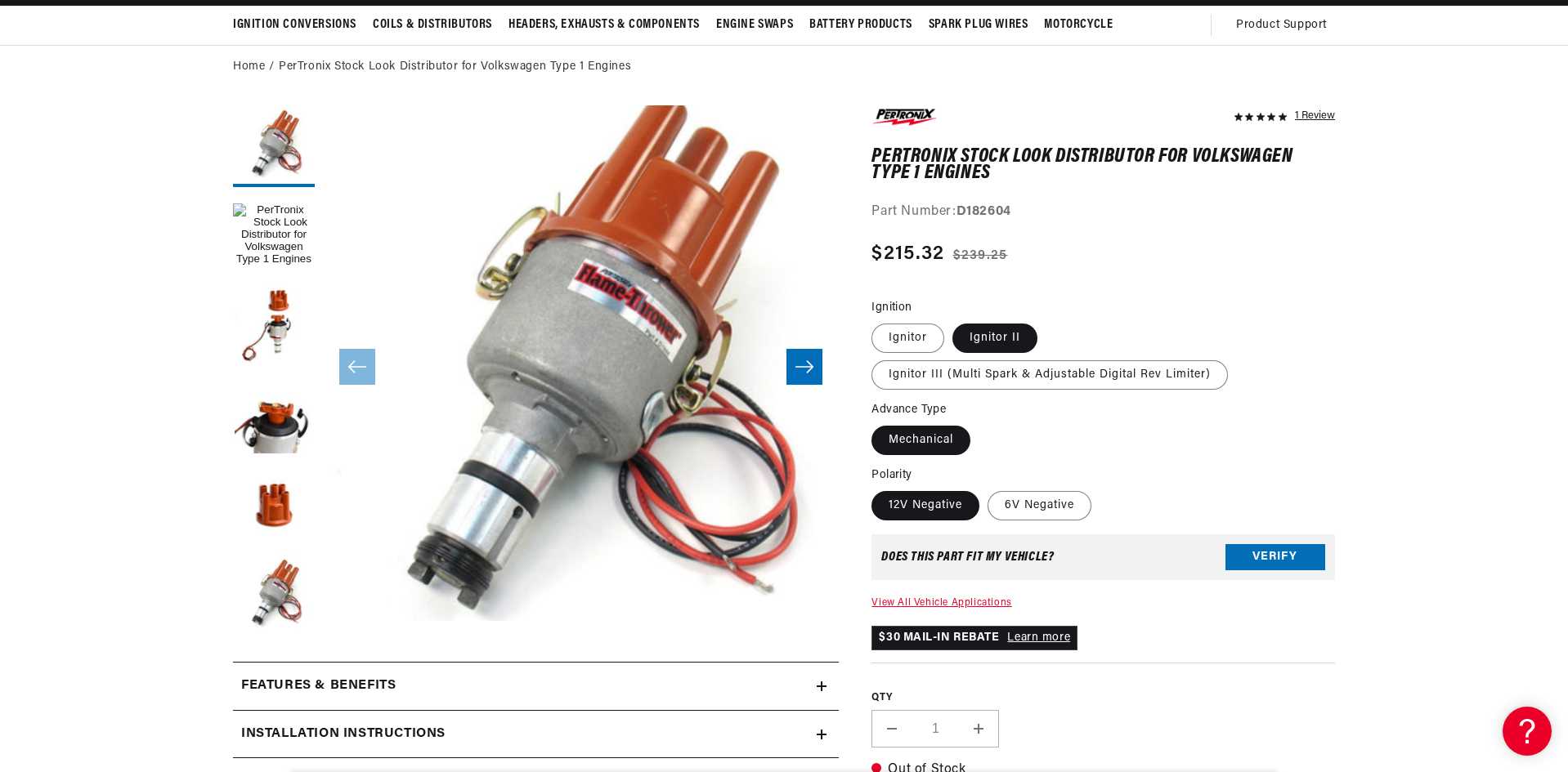
scroll to position [164, 0]
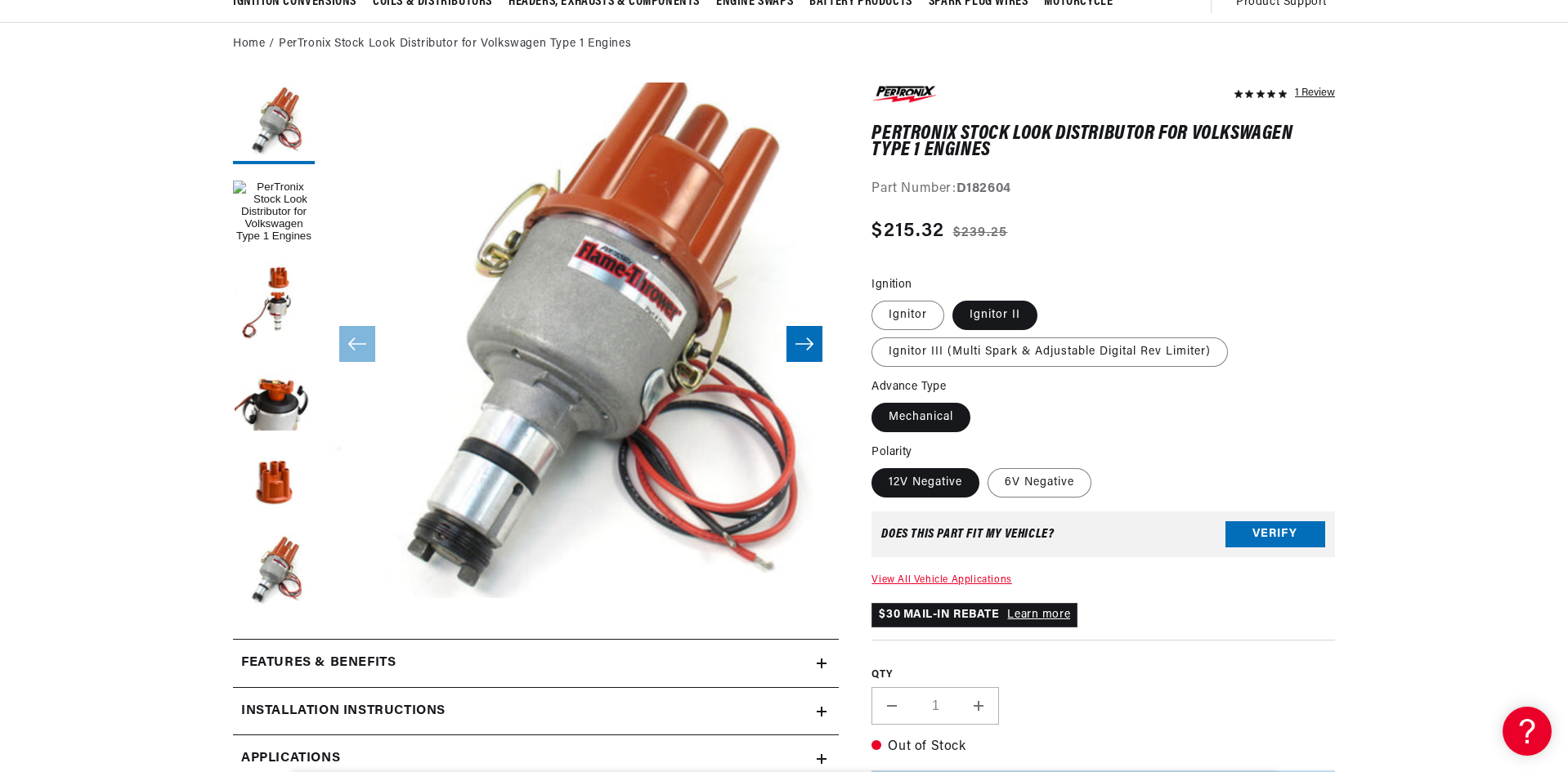
click at [910, 322] on label "Ignitor" at bounding box center [908, 315] width 72 height 30
click at [876, 298] on input "Ignitor" at bounding box center [875, 297] width 1 height 1
radio input "true"
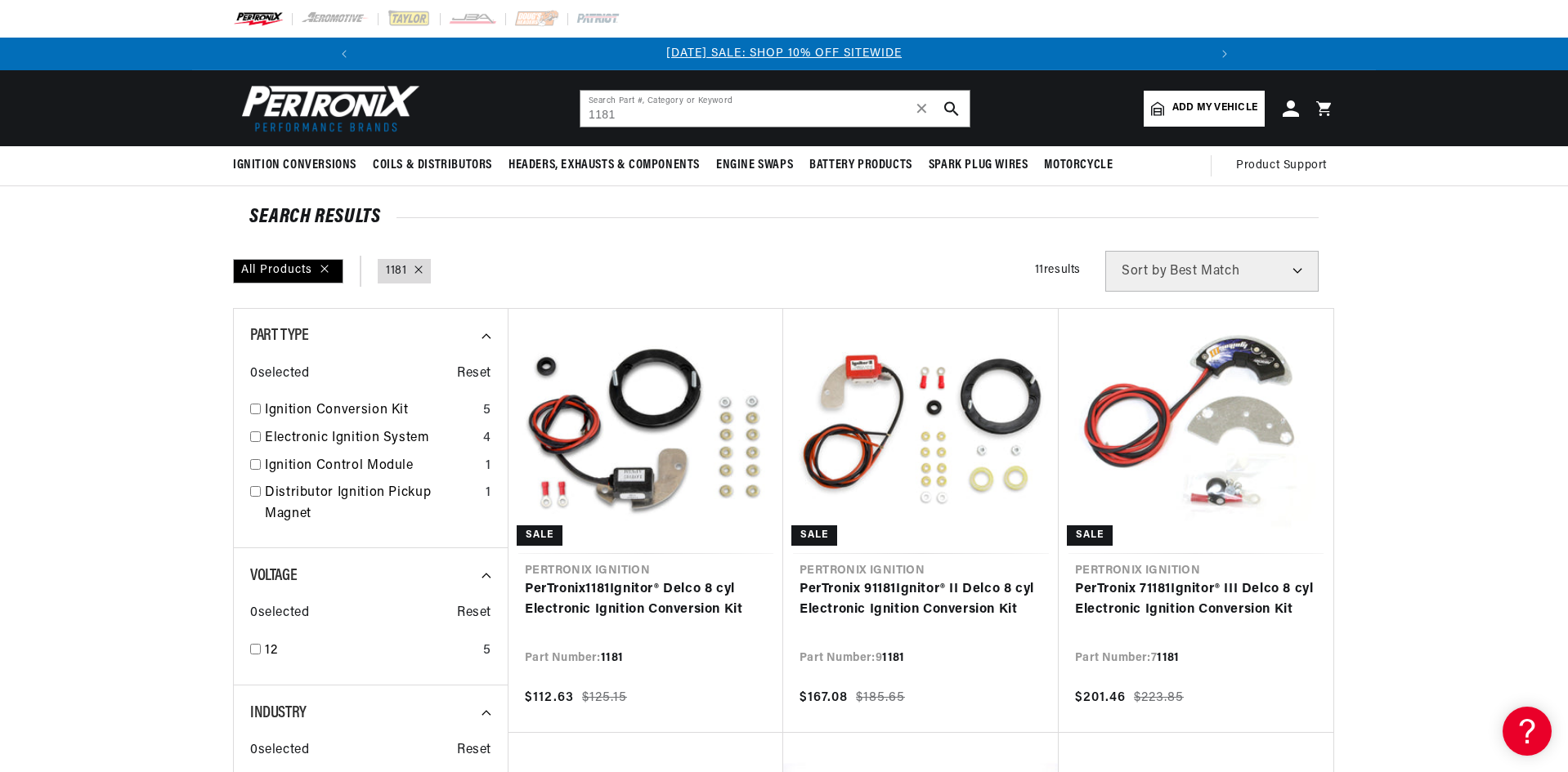
drag, startPoint x: 656, startPoint y: 414, endPoint x: 67, endPoint y: 441, distance: 589.6
click at [656, 580] on link "PerTronix 1181 Ignitor® Delco 8 cyl Electronic Ignition Conversion Kit" at bounding box center [645, 600] width 242 height 42
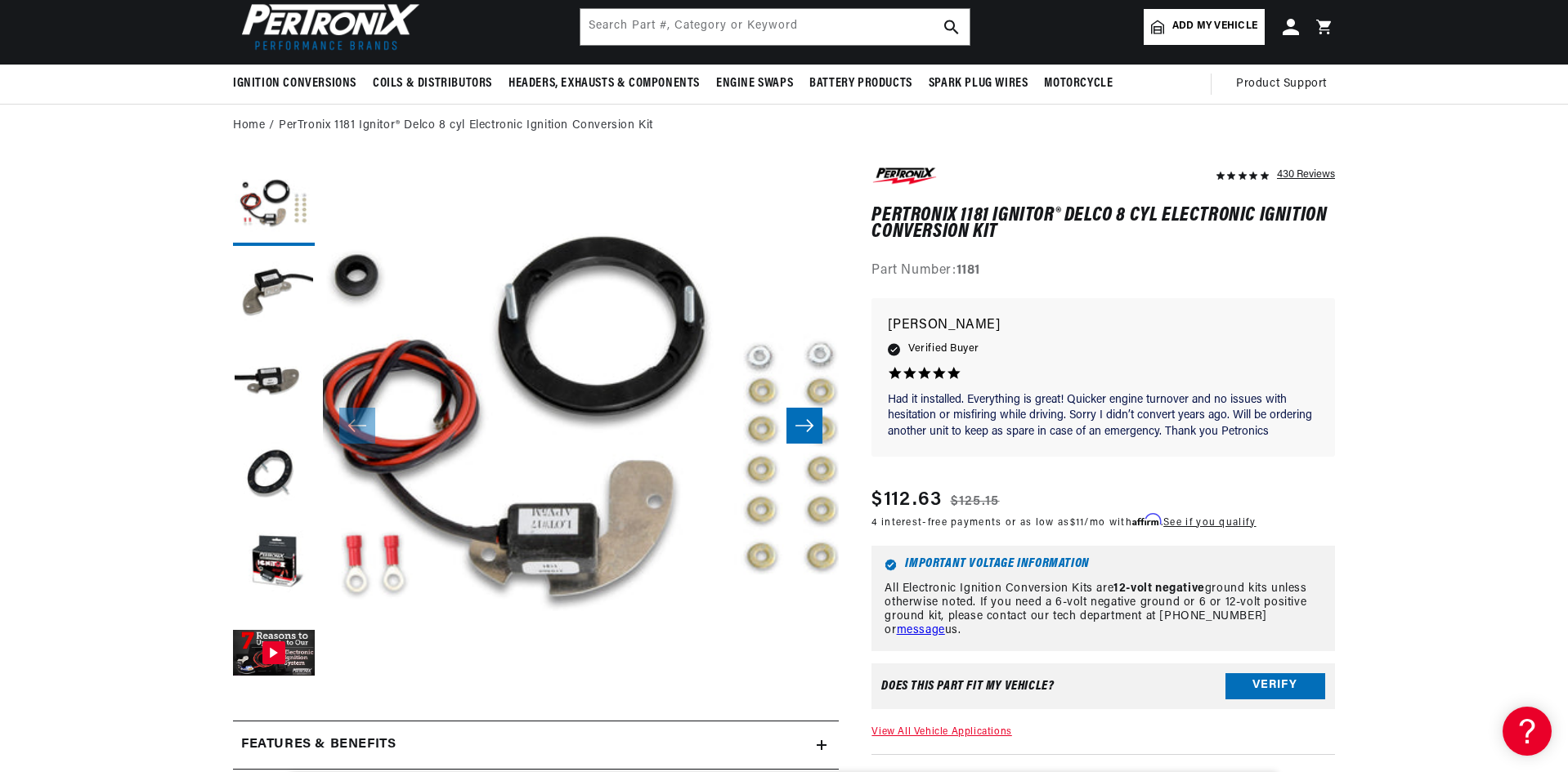
scroll to position [0, 873]
click at [761, 40] on input "text" at bounding box center [774, 27] width 389 height 36
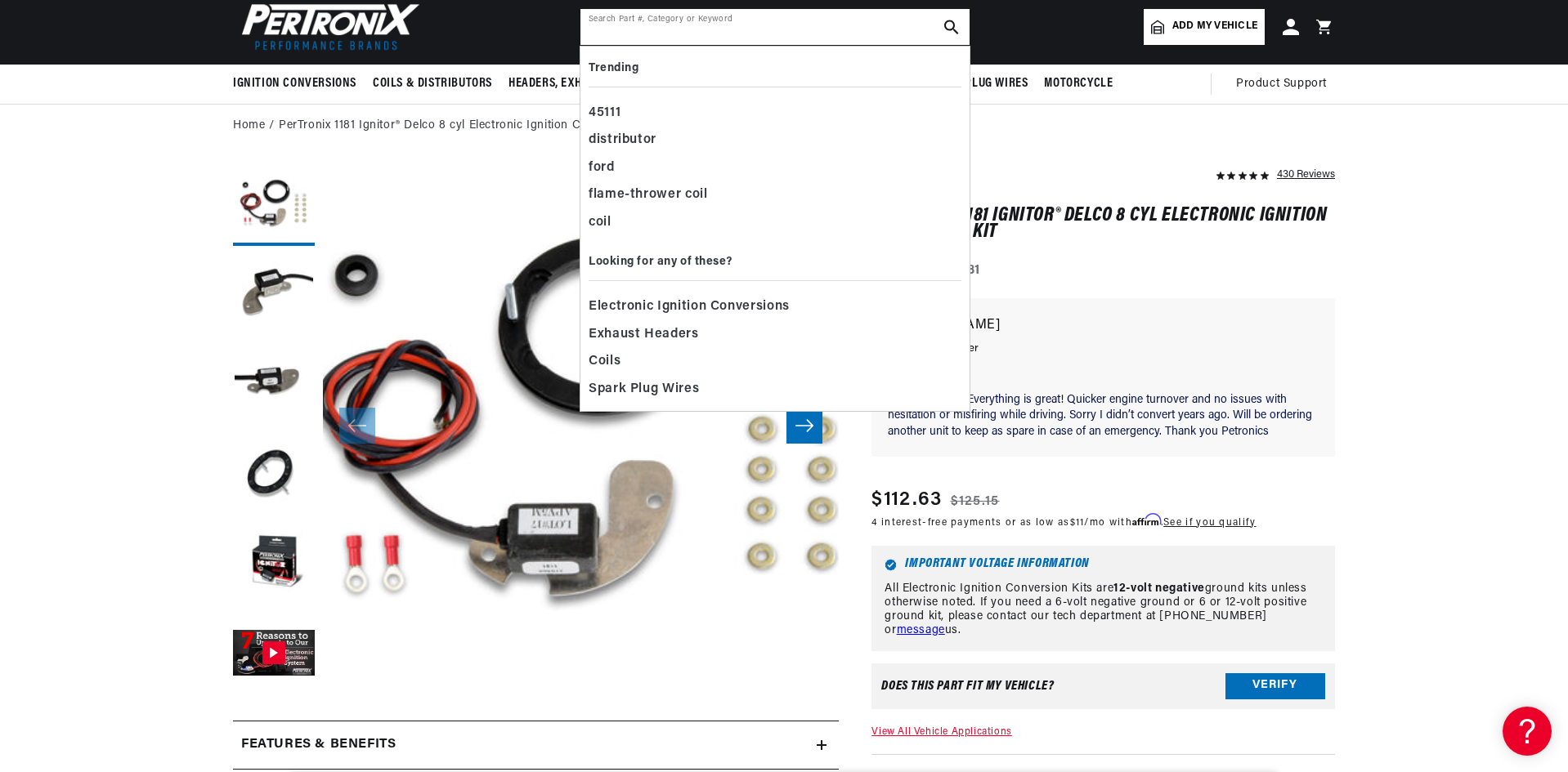
scroll to position [0, 1748]
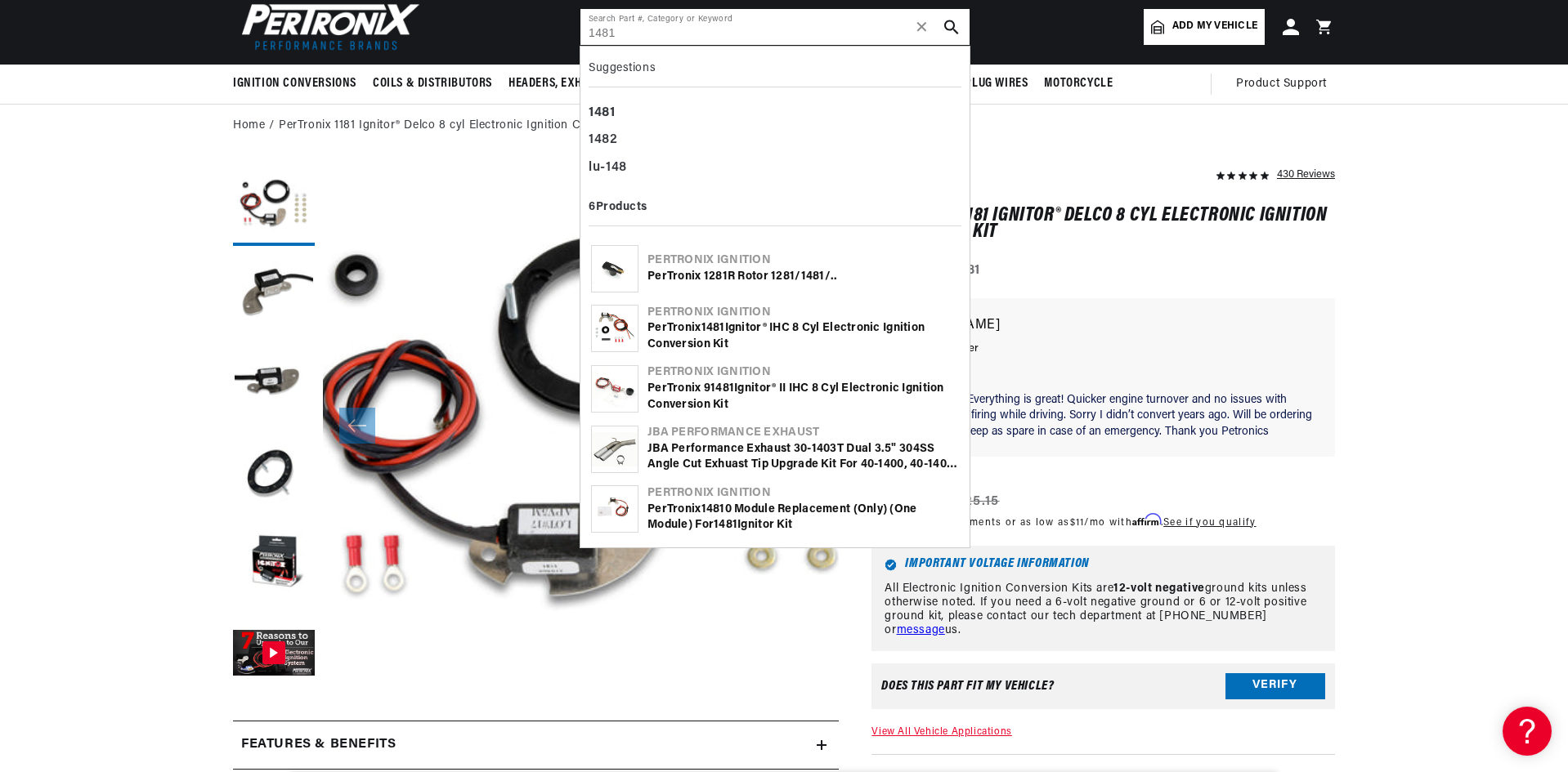
type input "1481"
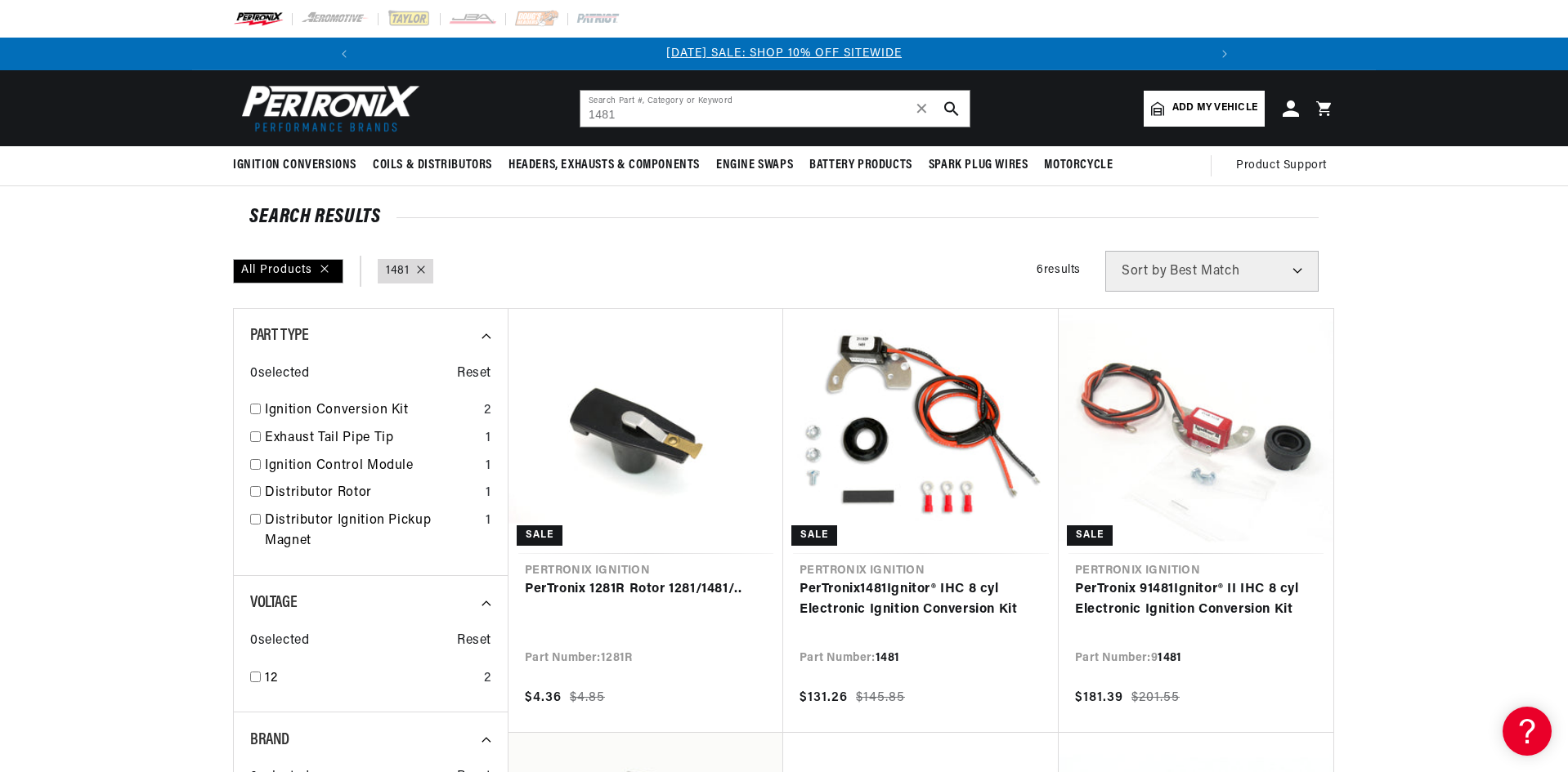
scroll to position [81, 0]
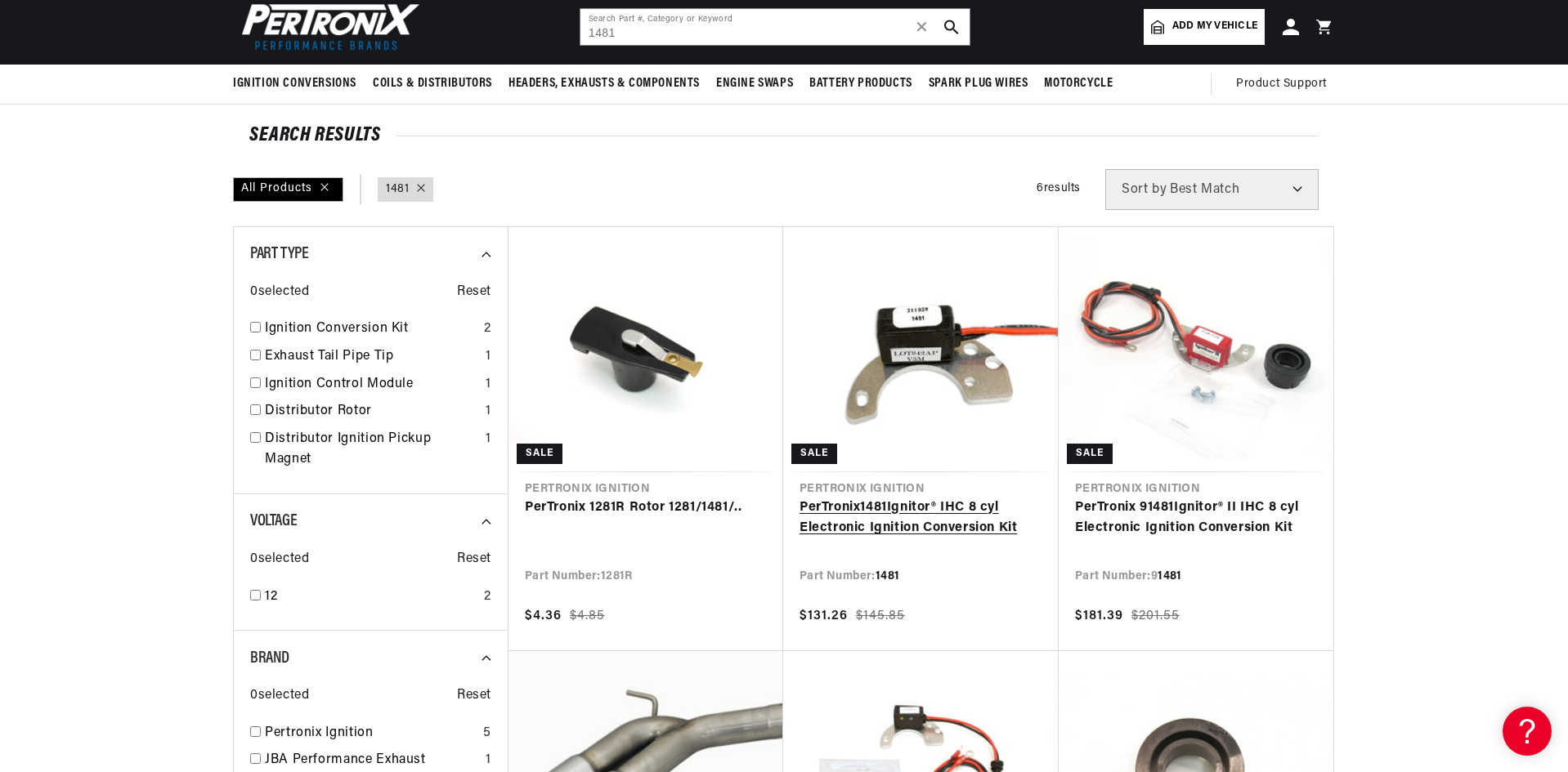
click at [974, 497] on link "PerTronix 1481 Ignitor® IHC 8 cyl Electronic Ignition Conversion Kit" at bounding box center [920, 518] width 243 height 42
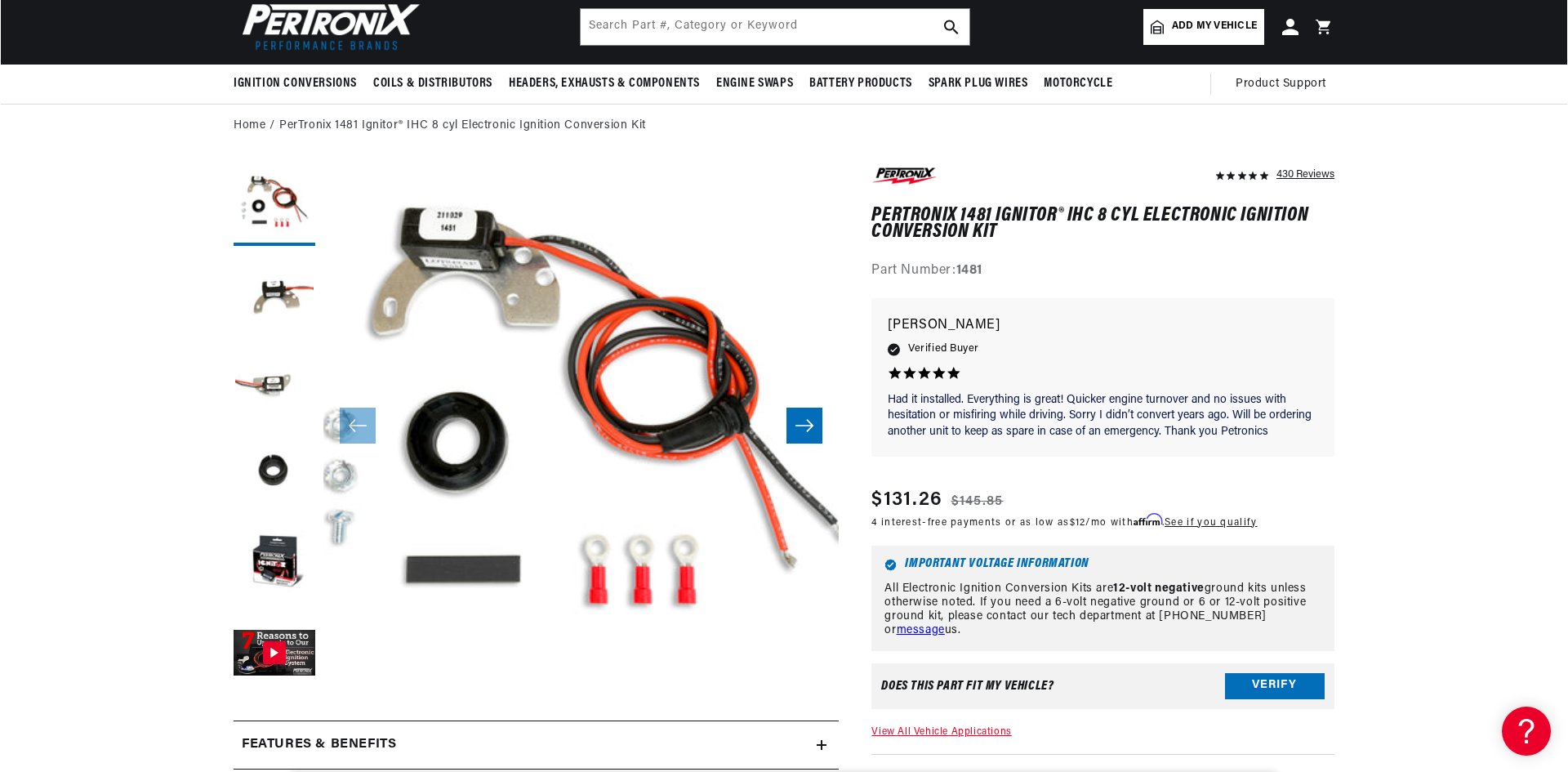
scroll to position [0, 1747]
click at [271, 731] on button "Open media 1 in modal" at bounding box center [271, 731] width 0 height 0
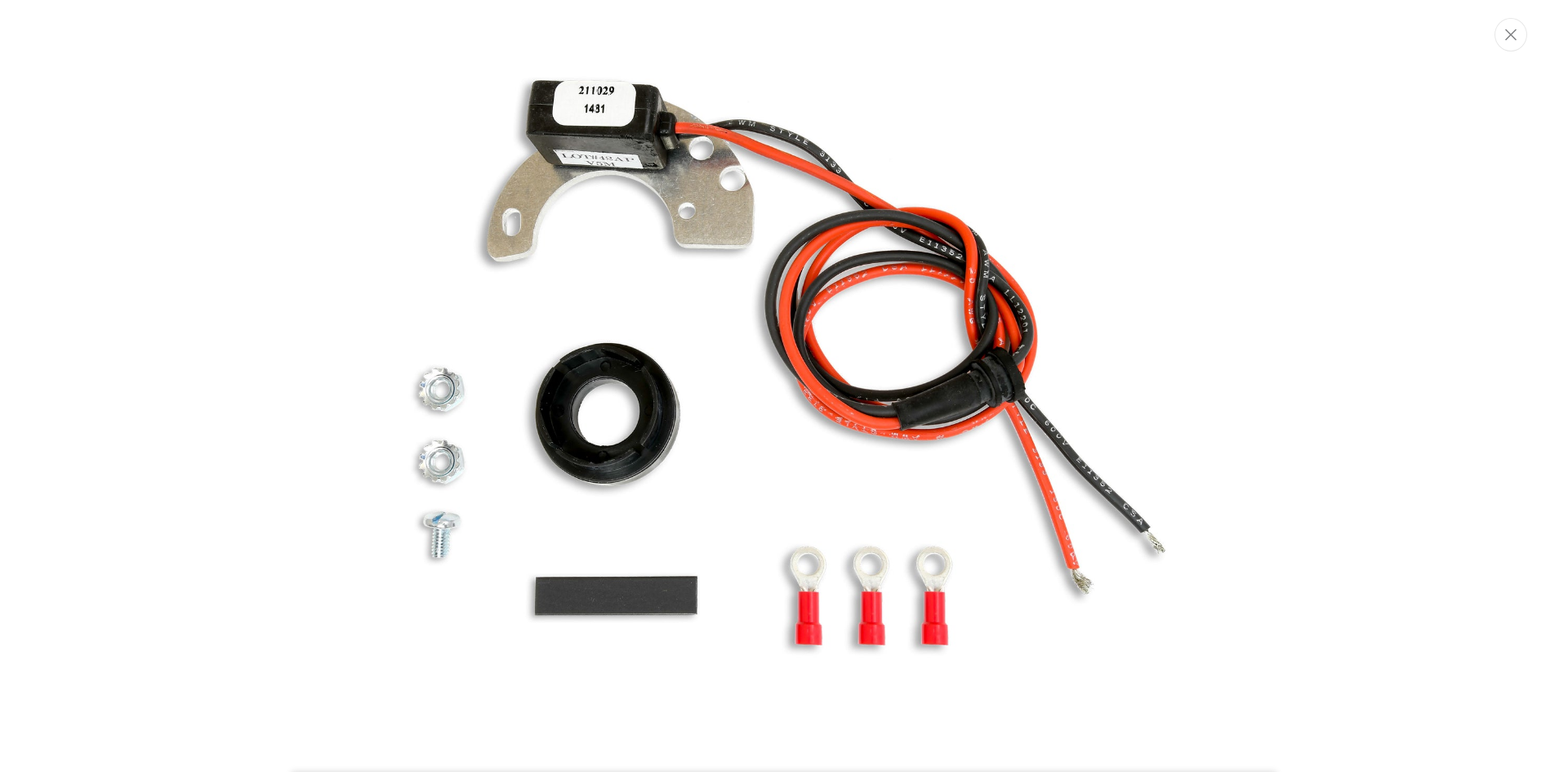
click at [624, 335] on img "Media gallery" at bounding box center [784, 386] width 882 height 882
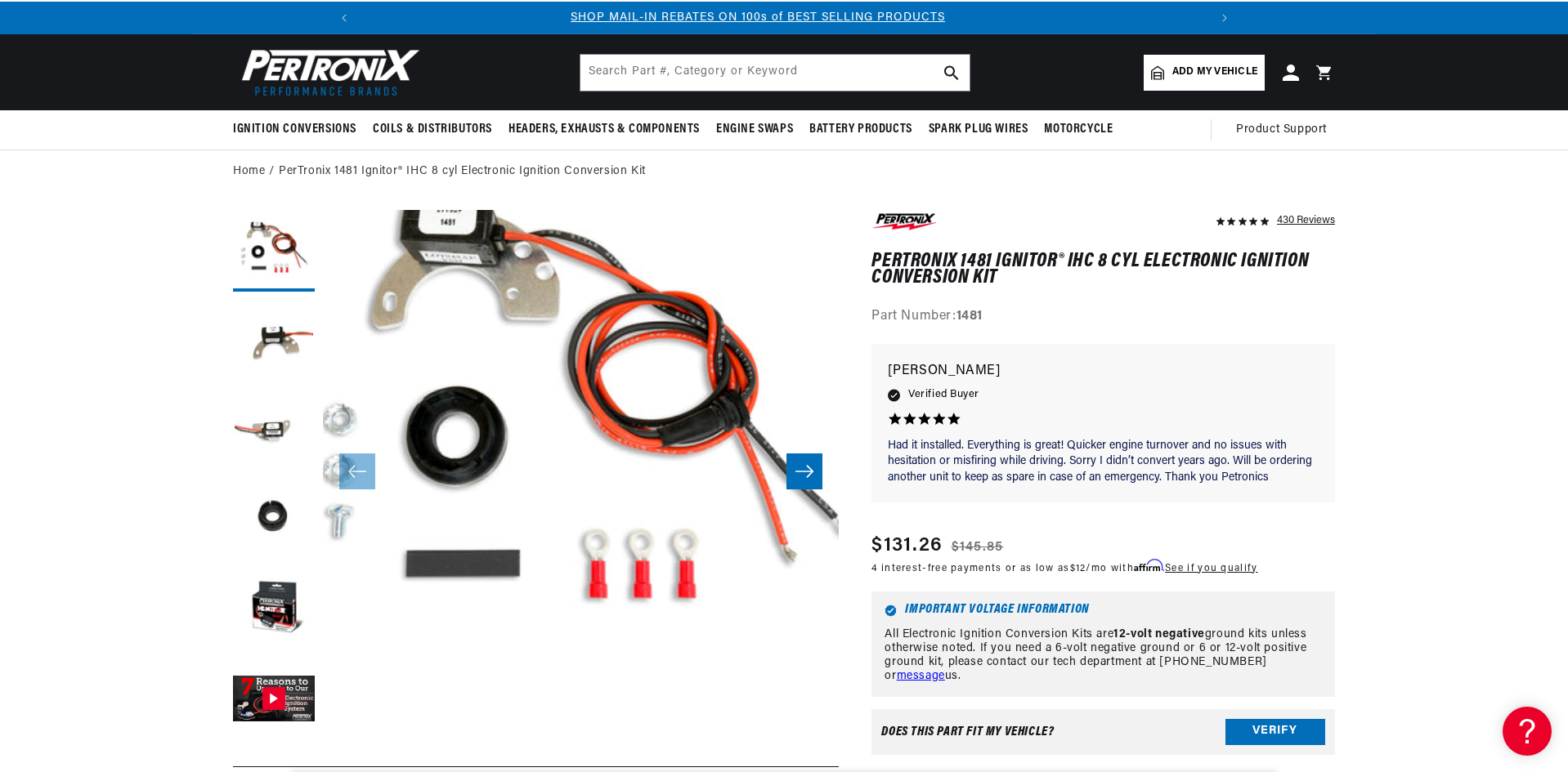
scroll to position [0, 0]
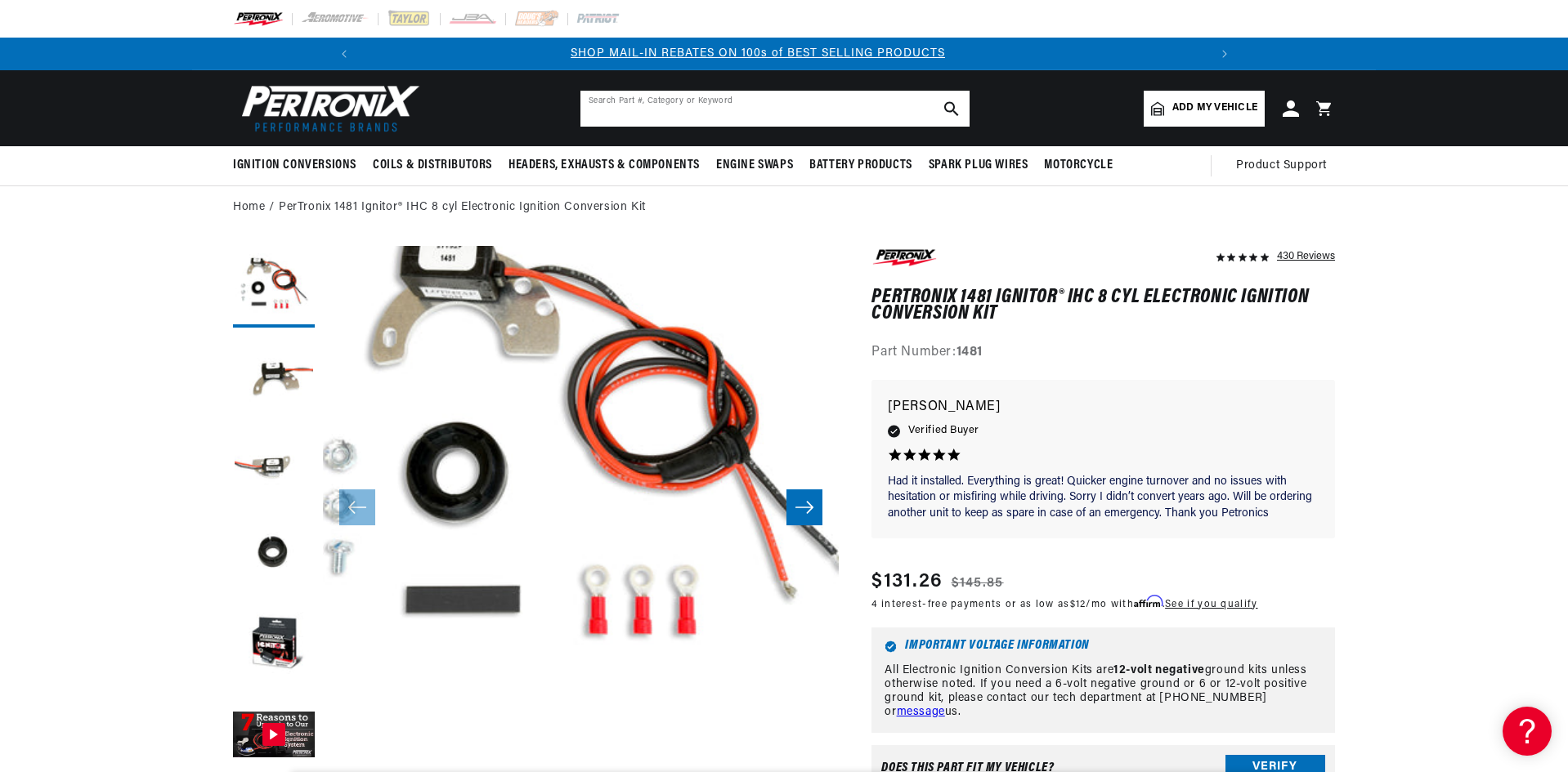
click at [612, 113] on input "text" at bounding box center [774, 108] width 389 height 36
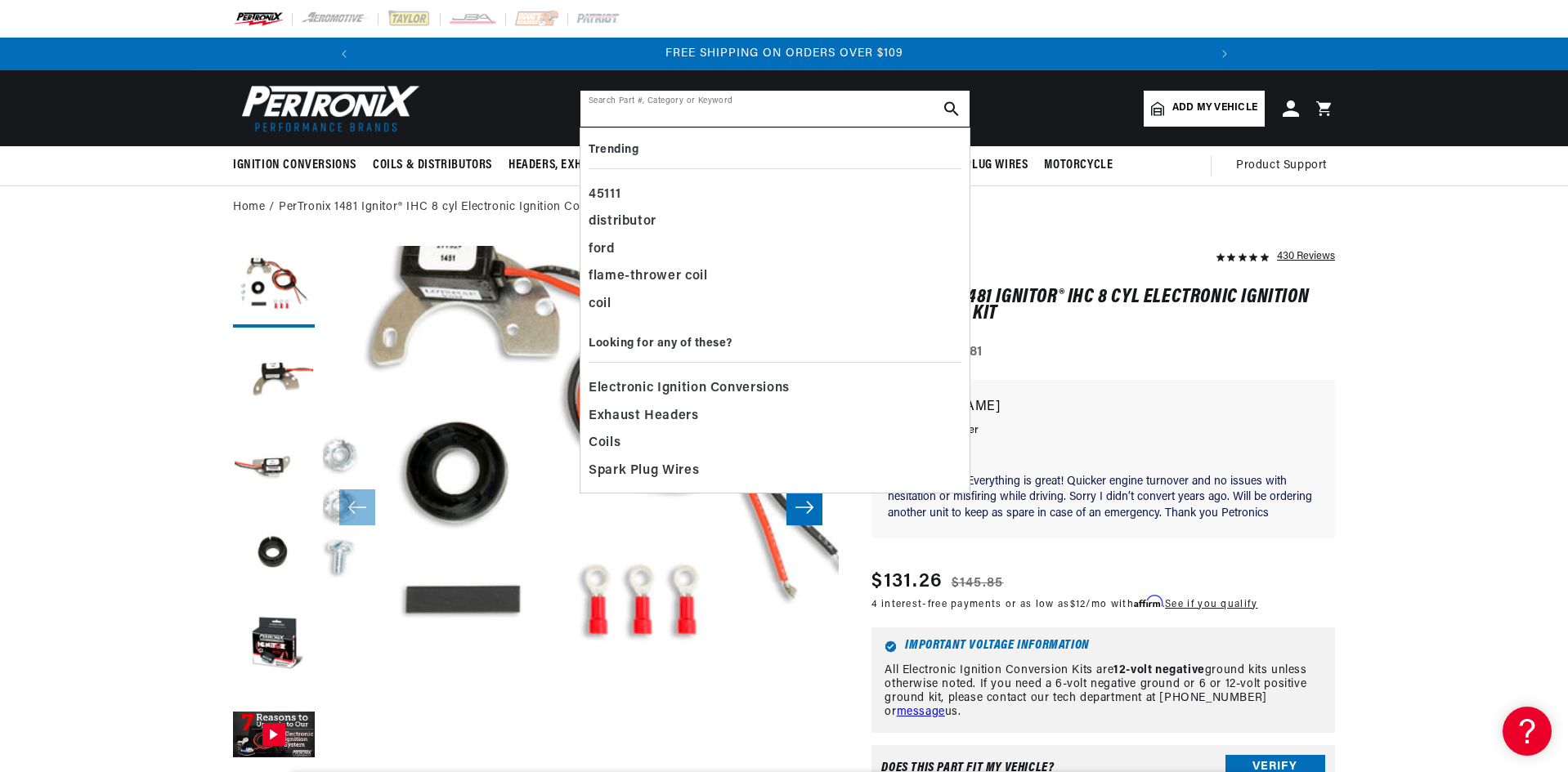
scroll to position [0, 1748]
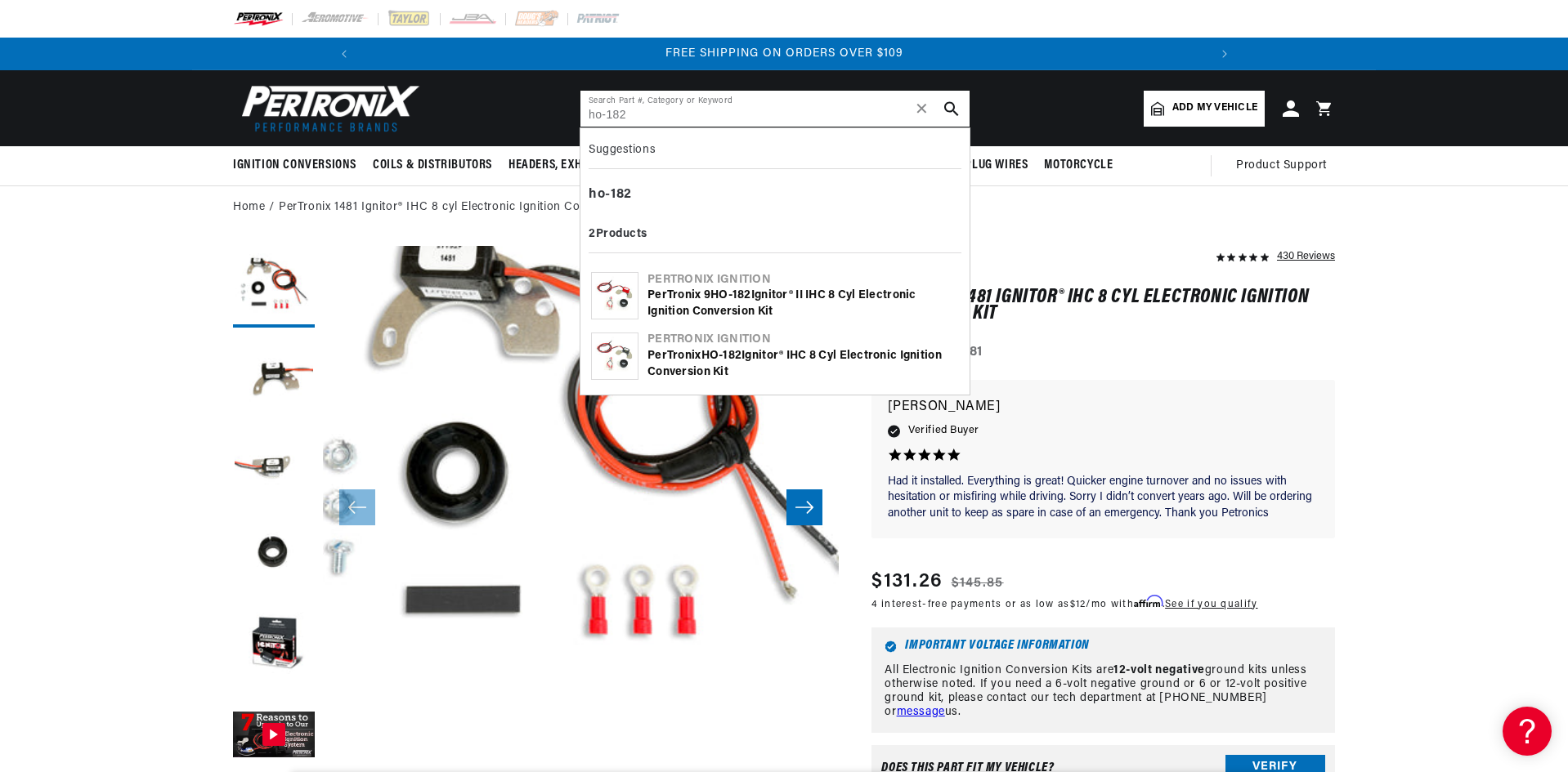
type input "ho-182"
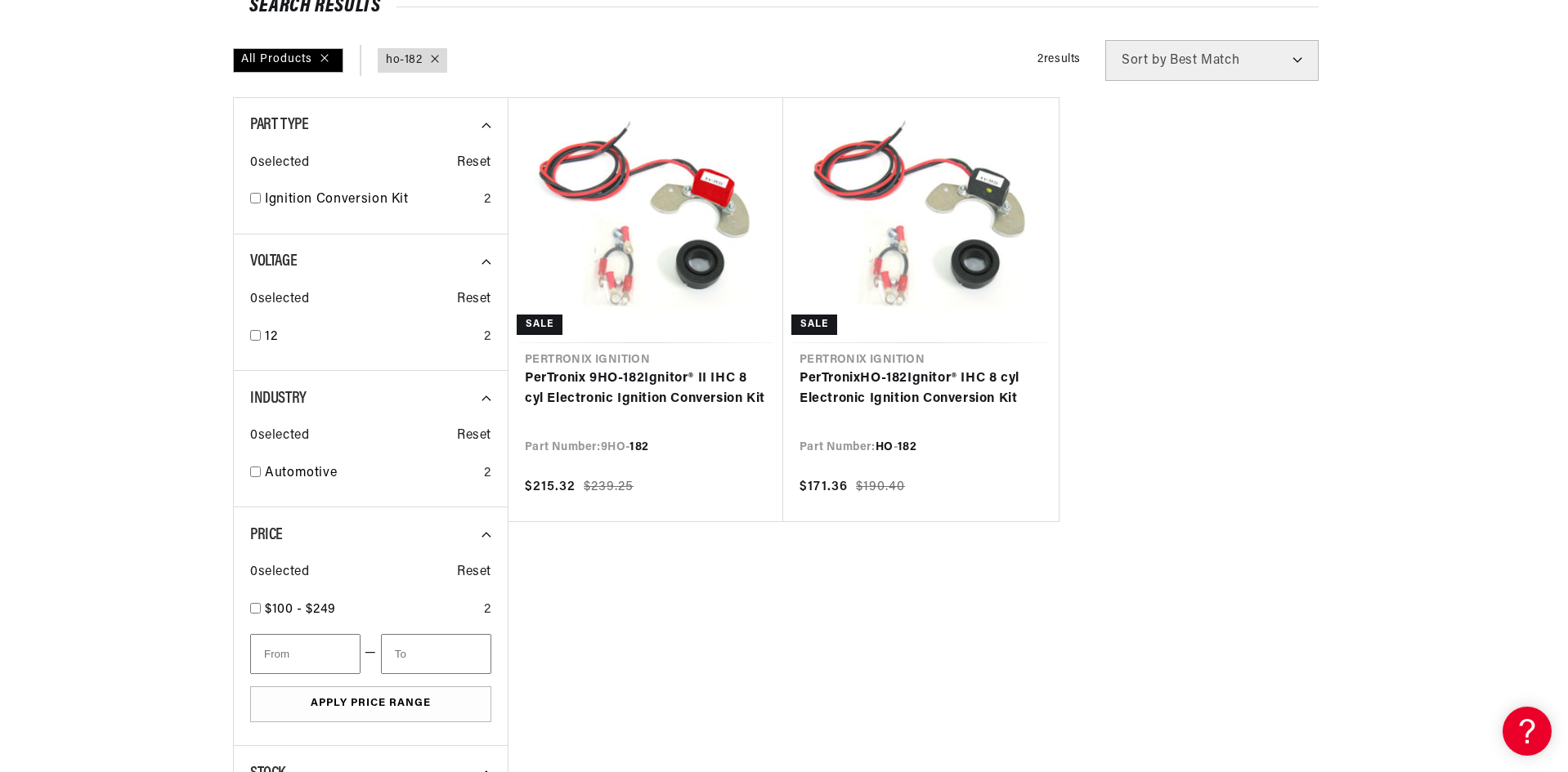
scroll to position [245, 0]
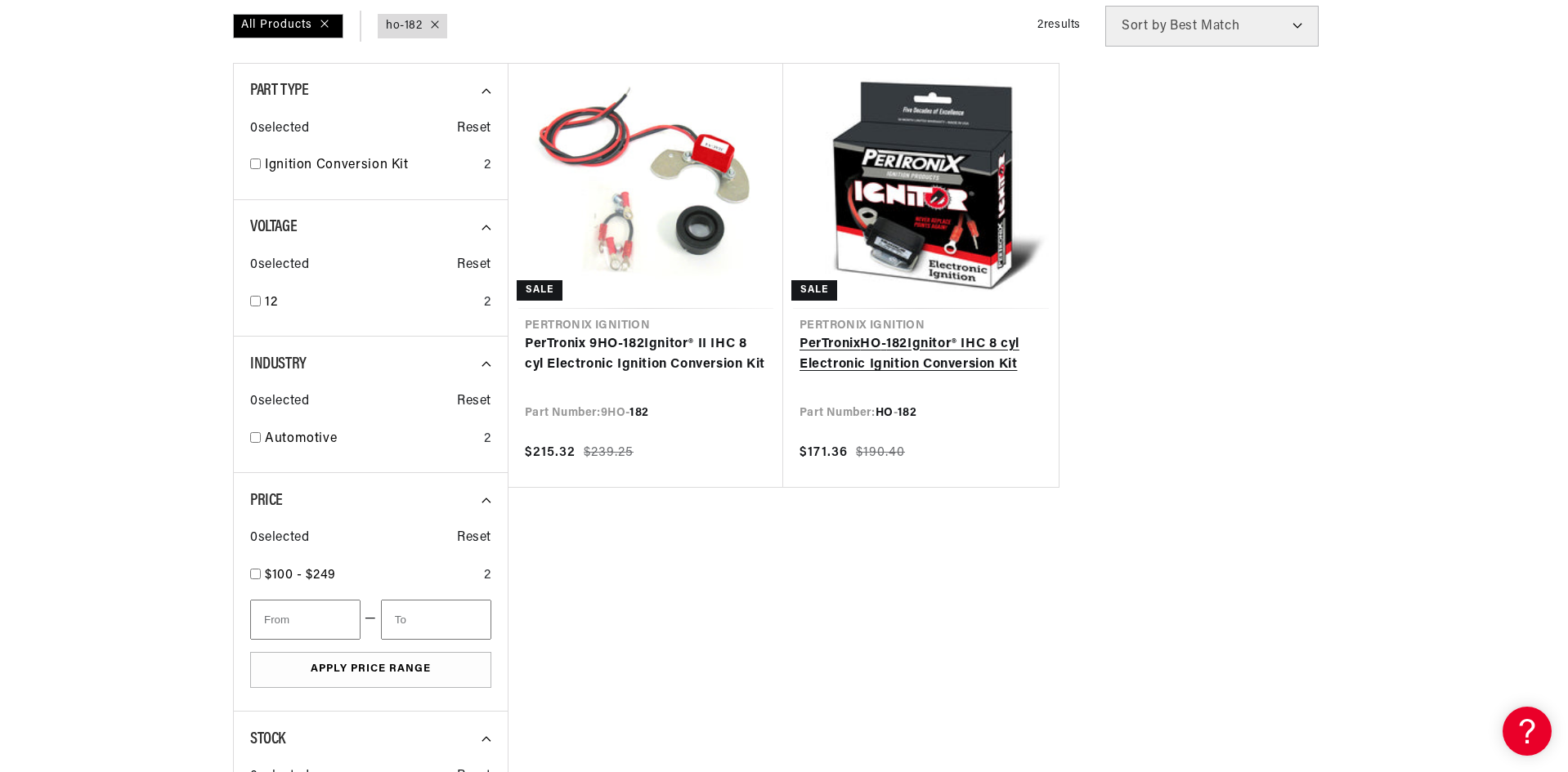
click at [1015, 335] on link "PerTronix HO - 182 Ignitor® IHC 8 cyl Electronic Ignition Conversion Kit" at bounding box center [920, 355] width 243 height 42
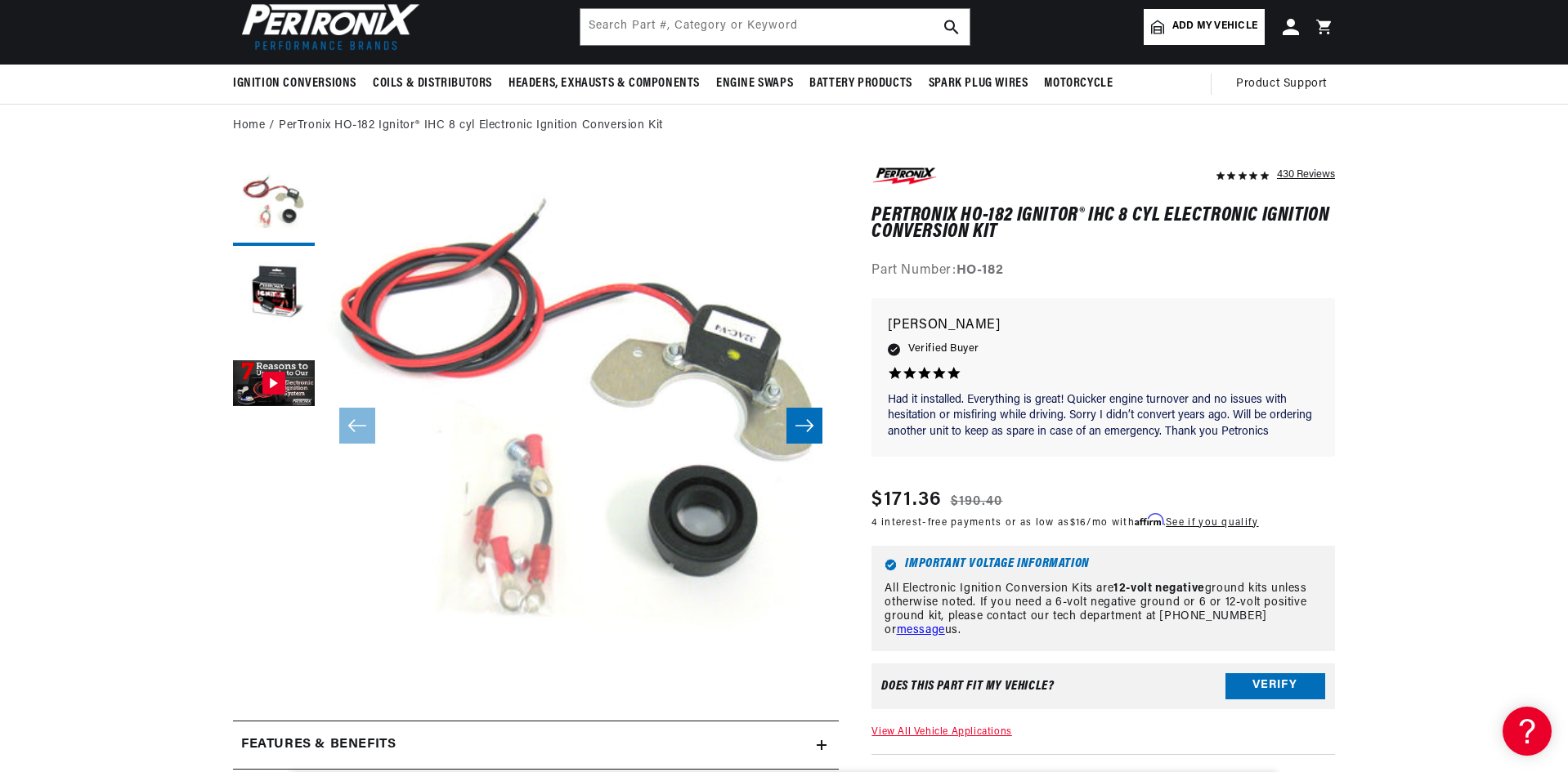
scroll to position [0, 873]
click at [271, 731] on button "Open media 1 in modal" at bounding box center [271, 731] width 0 height 0
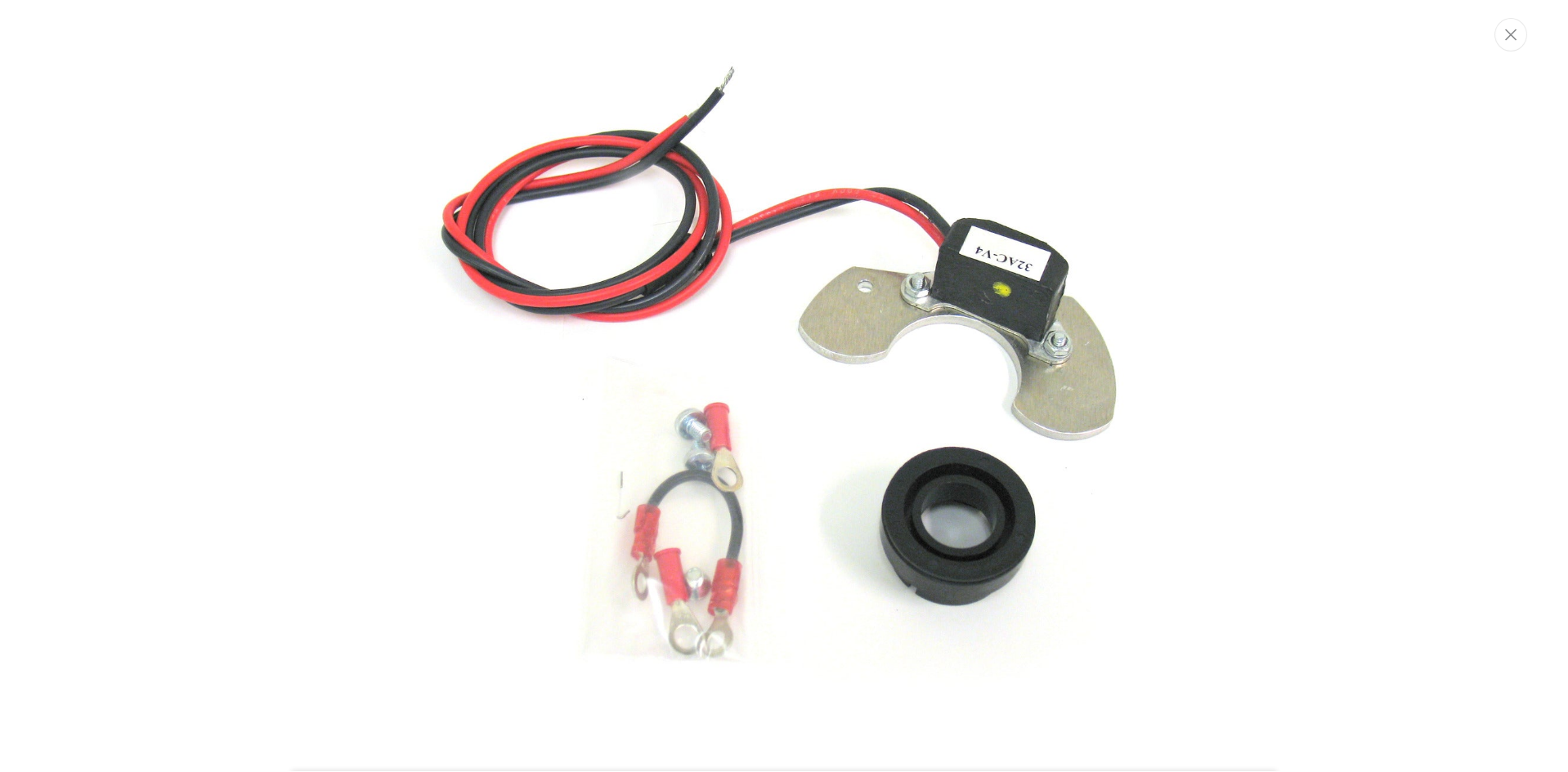
scroll to position [0, 1748]
click at [777, 320] on img "Media gallery" at bounding box center [785, 386] width 882 height 882
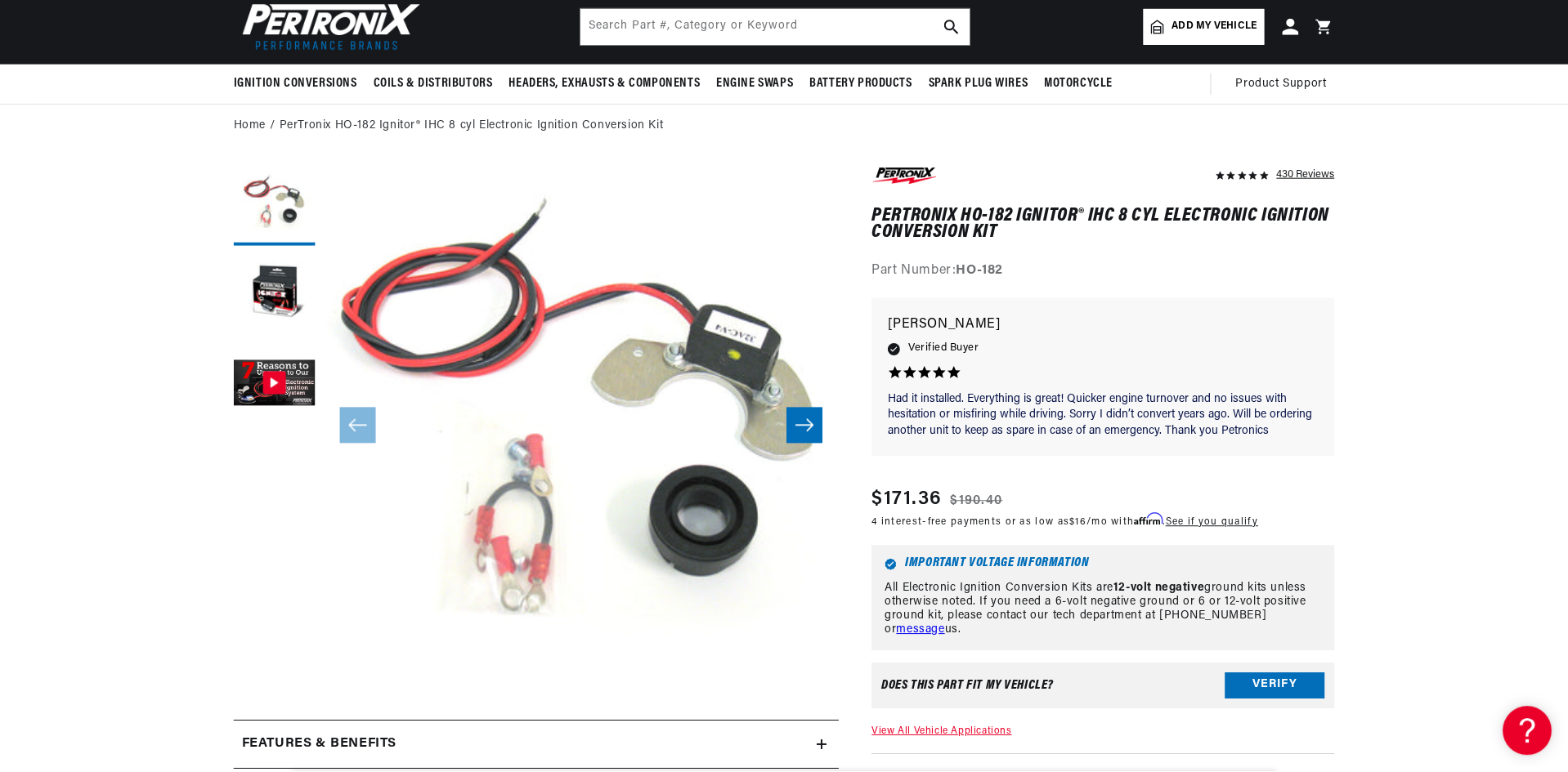
scroll to position [52, 0]
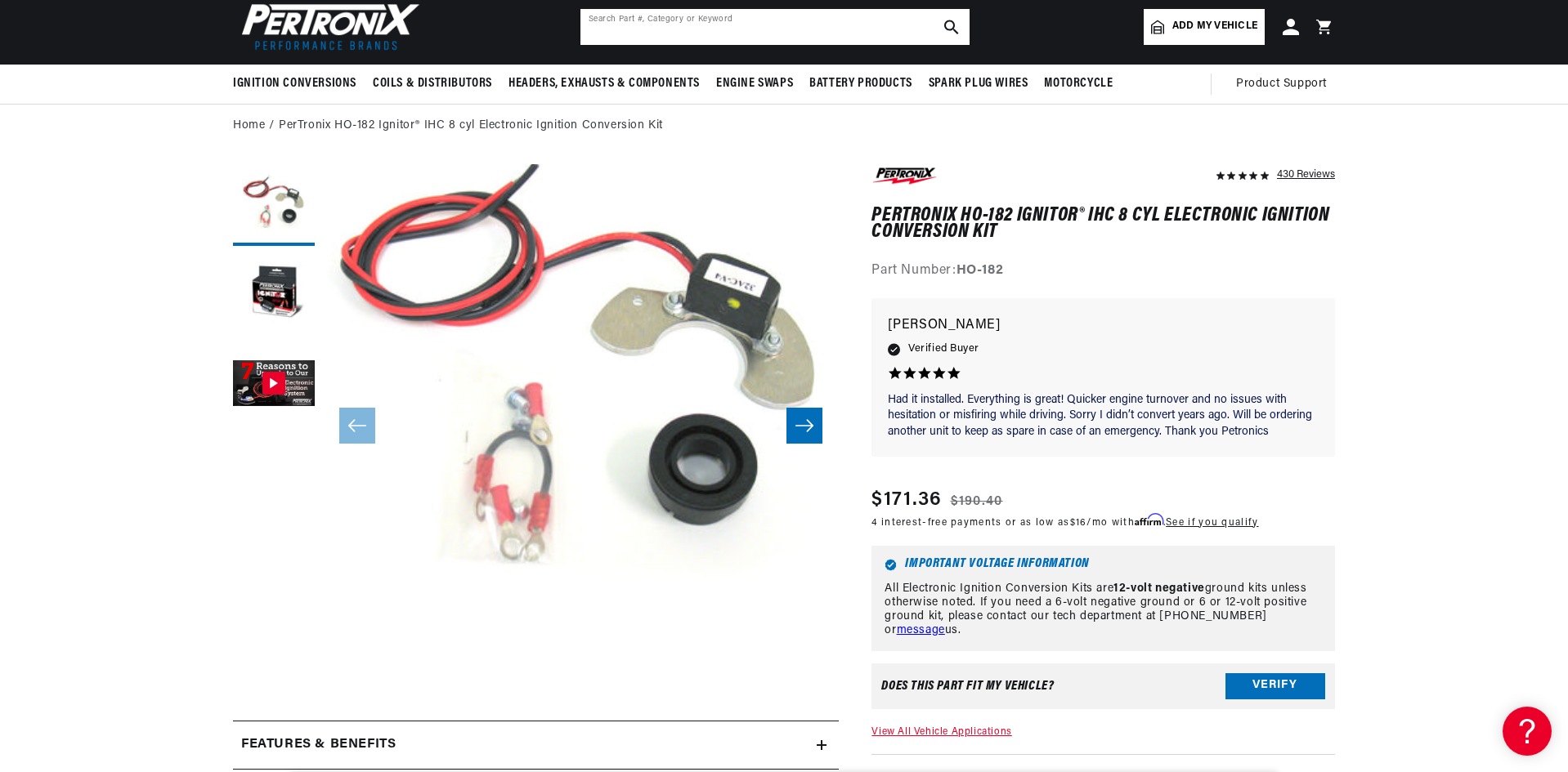
click at [685, 31] on input "text" at bounding box center [774, 27] width 389 height 36
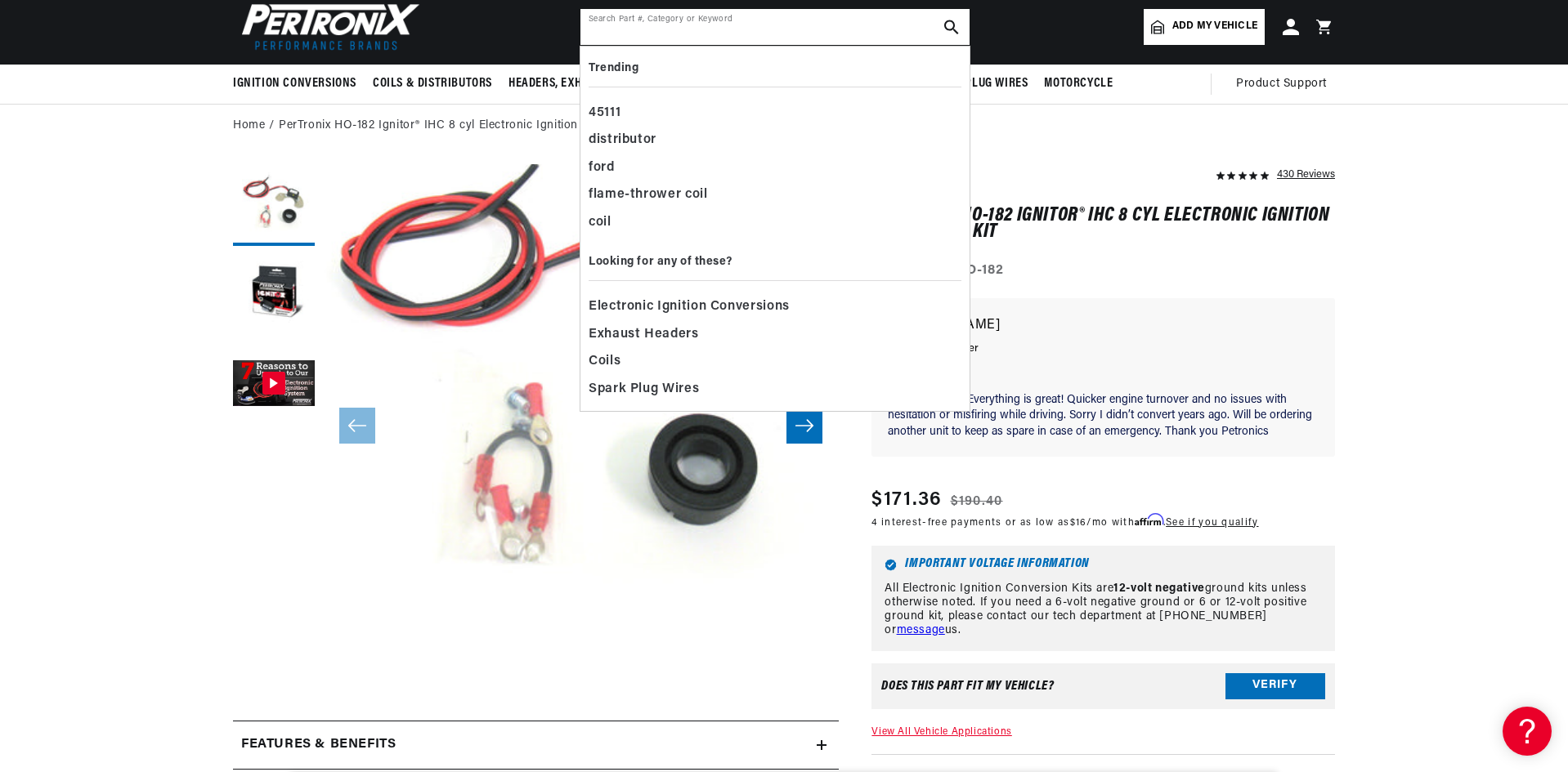
scroll to position [0, 0]
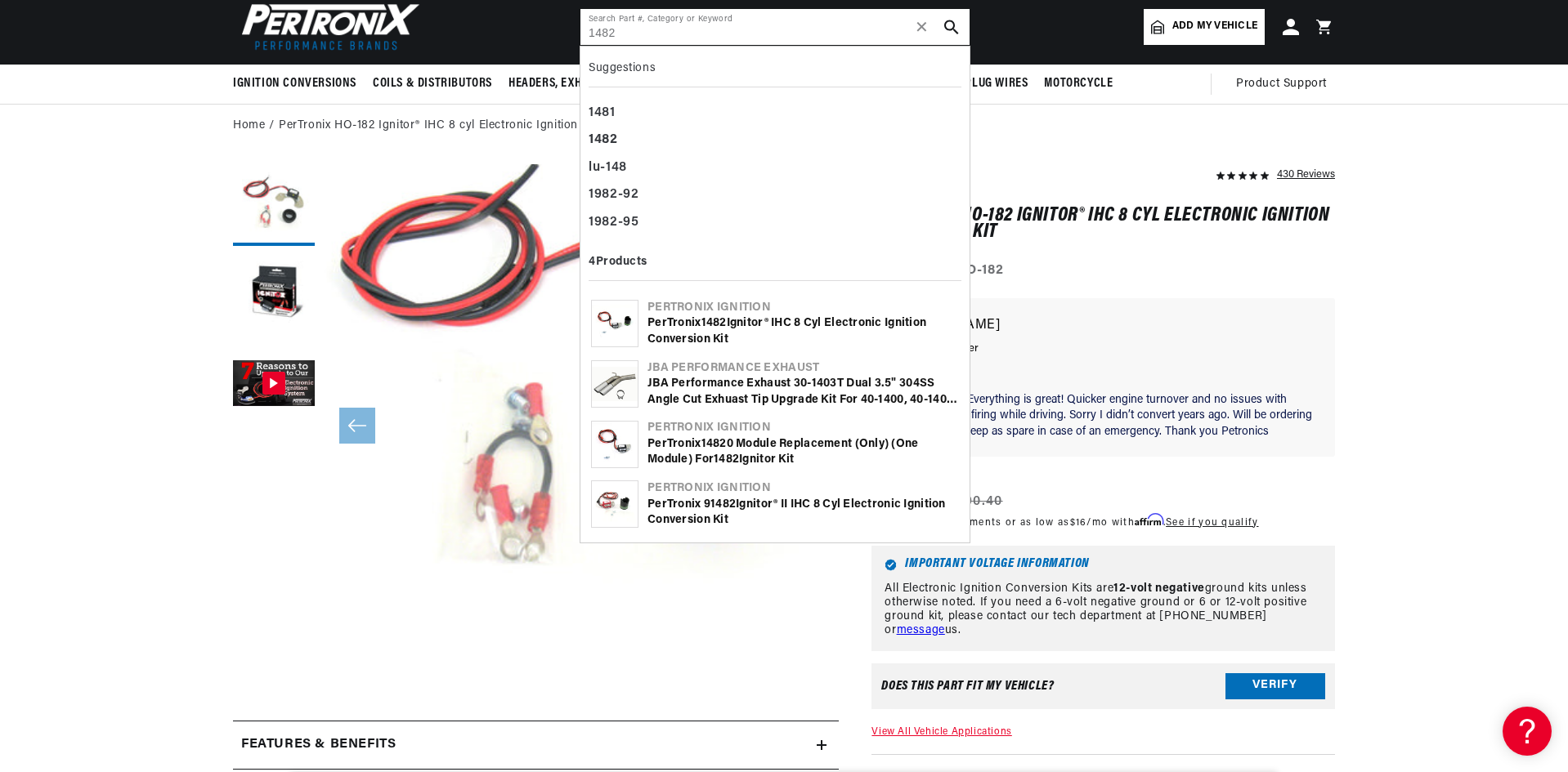
type input "1482"
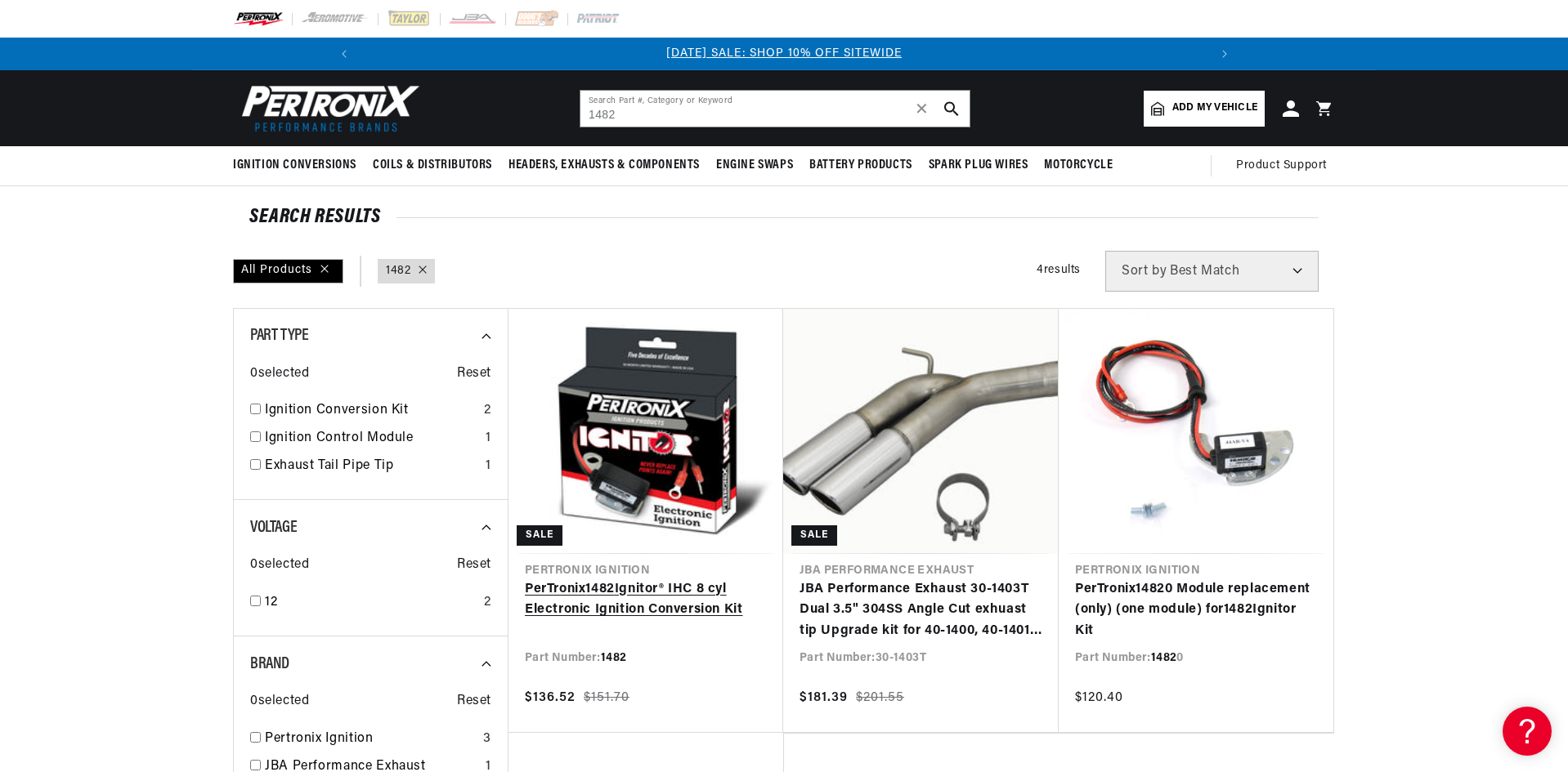
click at [609, 580] on link "PerTronix 1482 Ignitor® IHC 8 cyl Electronic Ignition Conversion Kit" at bounding box center [645, 600] width 242 height 42
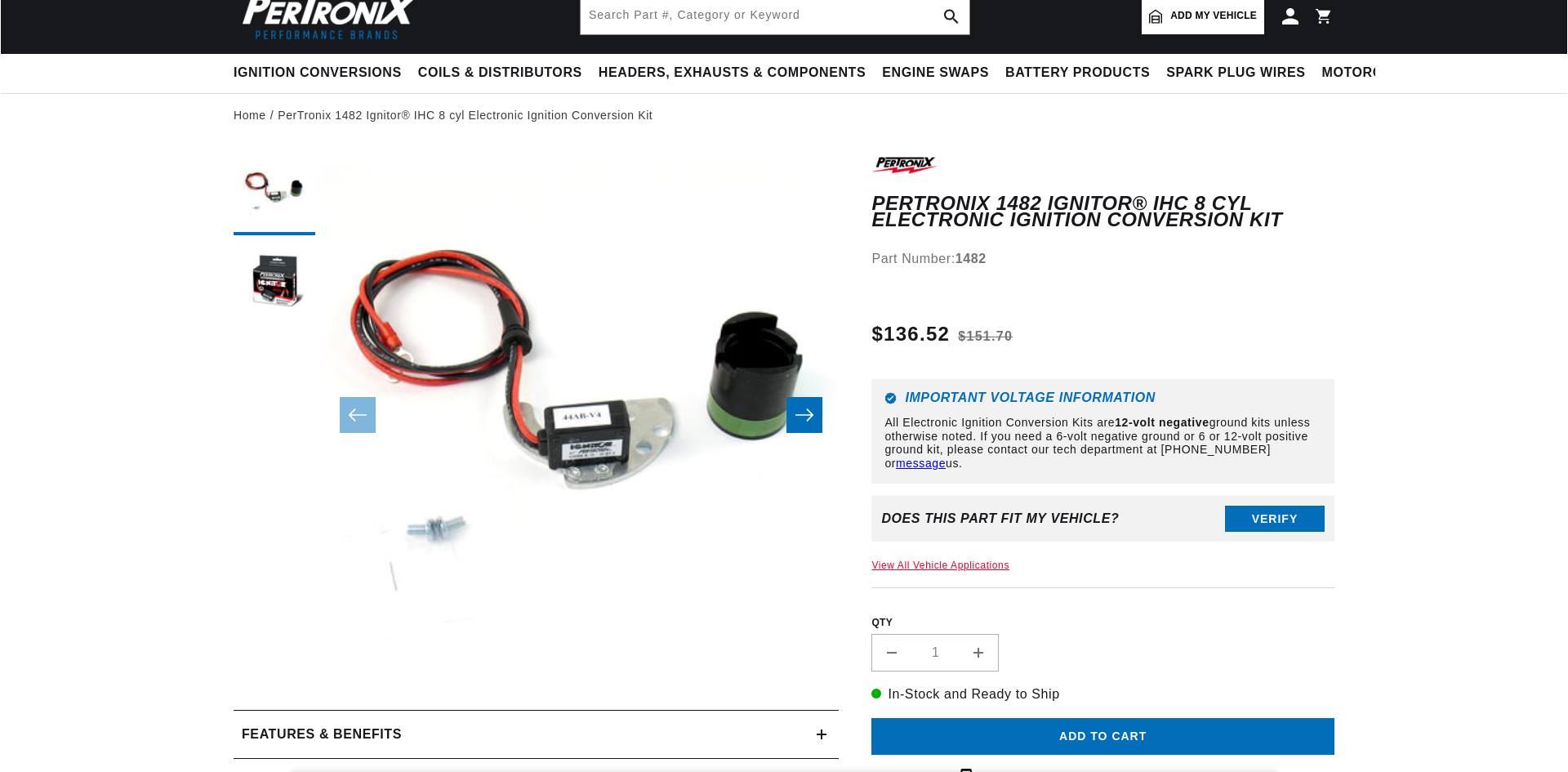
scroll to position [164, 0]
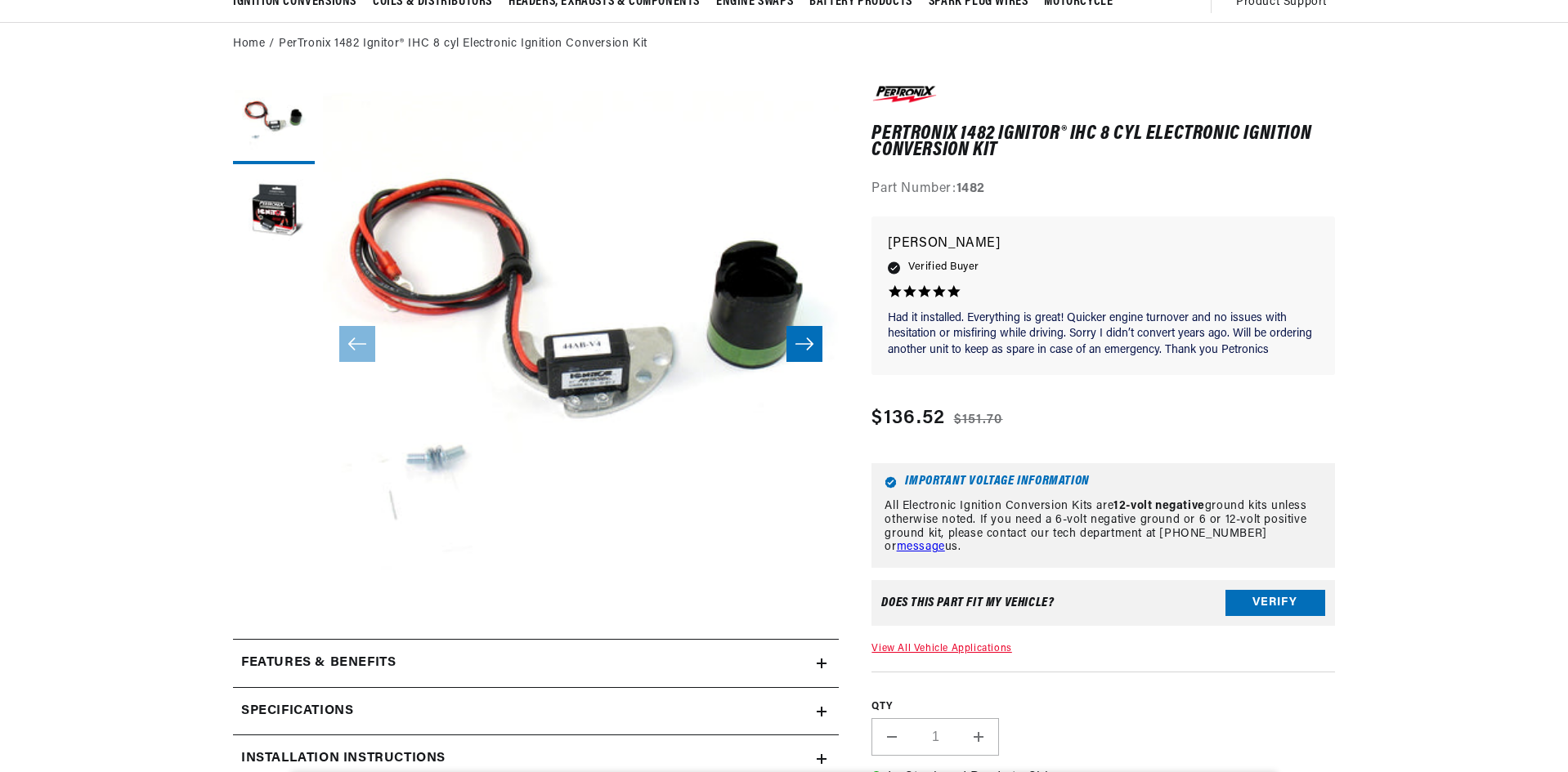
click at [271, 649] on button "Open media 1 in modal" at bounding box center [271, 649] width 0 height 0
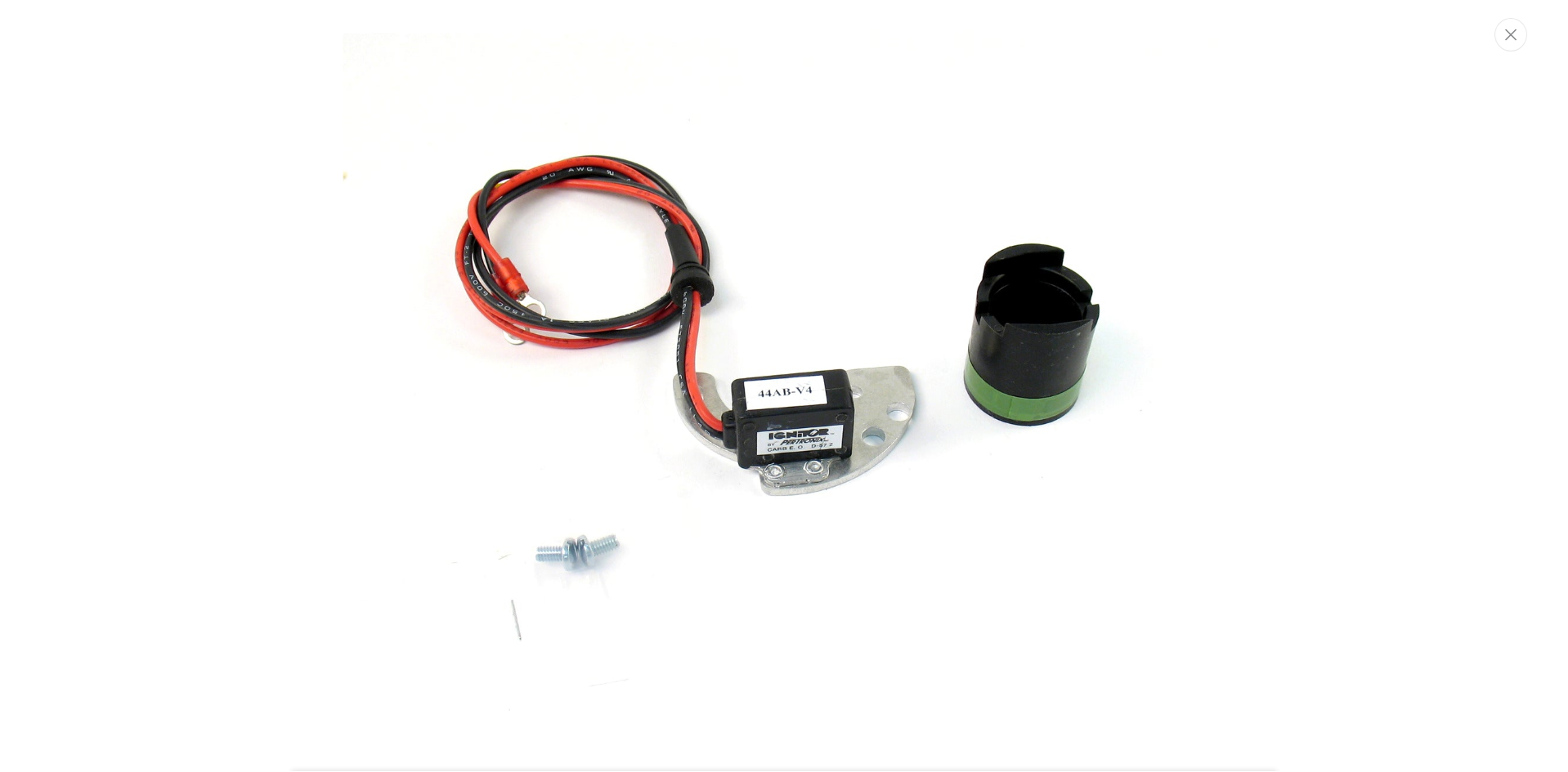
scroll to position [0, 0]
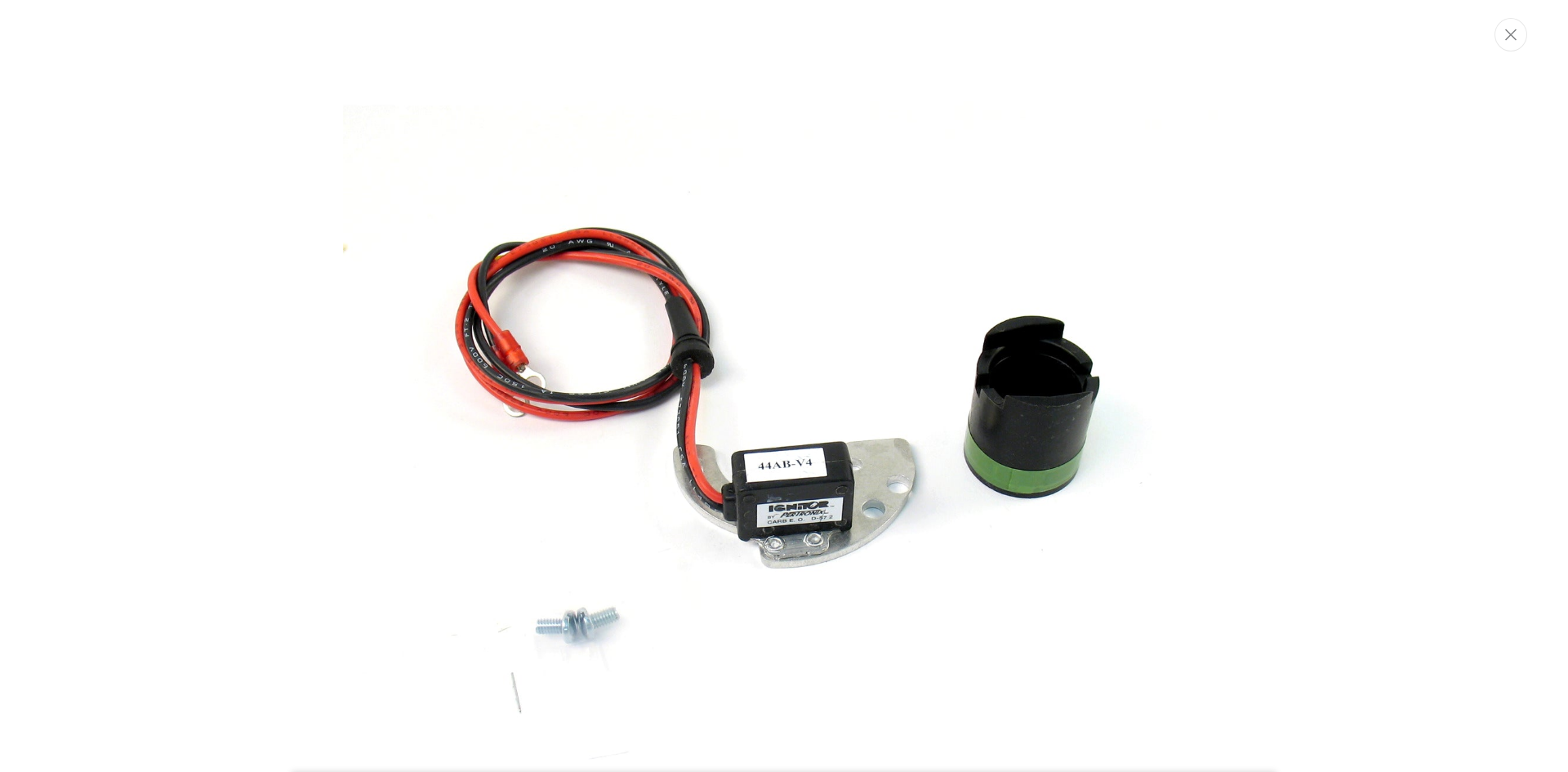
drag, startPoint x: 776, startPoint y: 338, endPoint x: 596, endPoint y: 355, distance: 180.8
click at [775, 338] on img "Media gallery" at bounding box center [784, 457] width 882 height 882
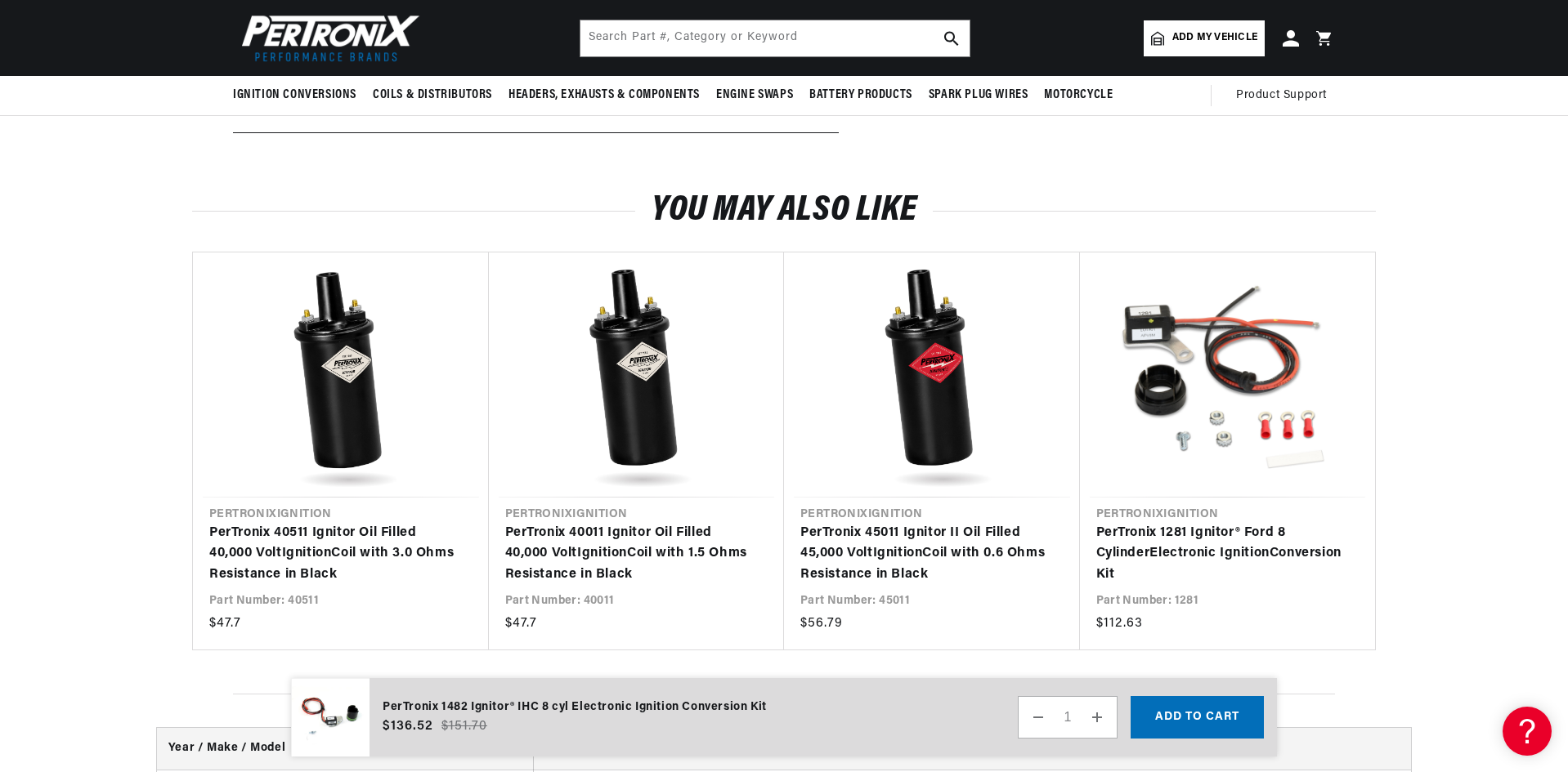
scroll to position [2696, 0]
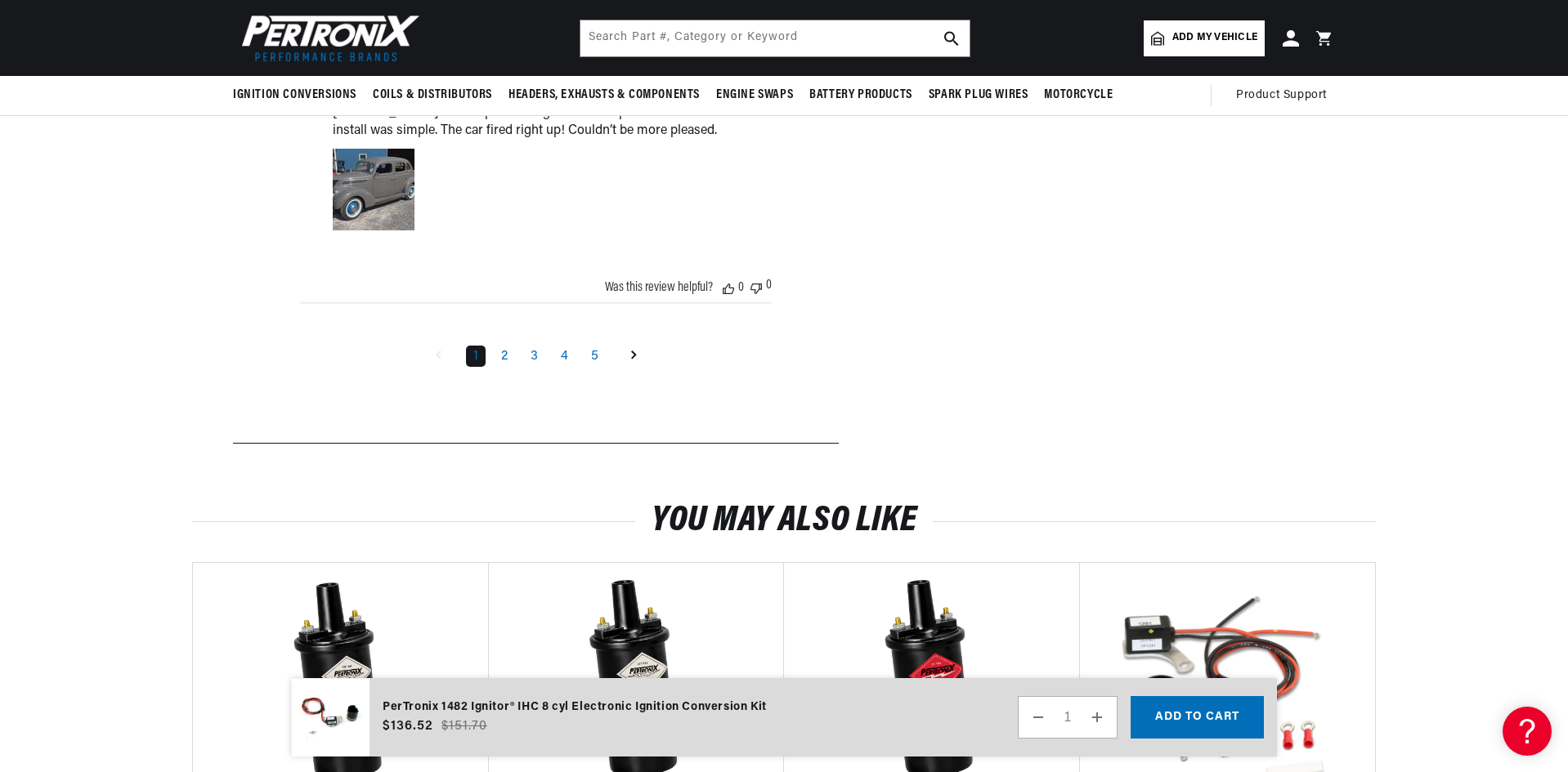
click at [715, 60] on header "BETTER SEARCH RESULTS Add your vehicle's year, make, and model to find parts be…" at bounding box center [784, 38] width 1183 height 76
click at [728, 42] on input "text" at bounding box center [774, 38] width 389 height 36
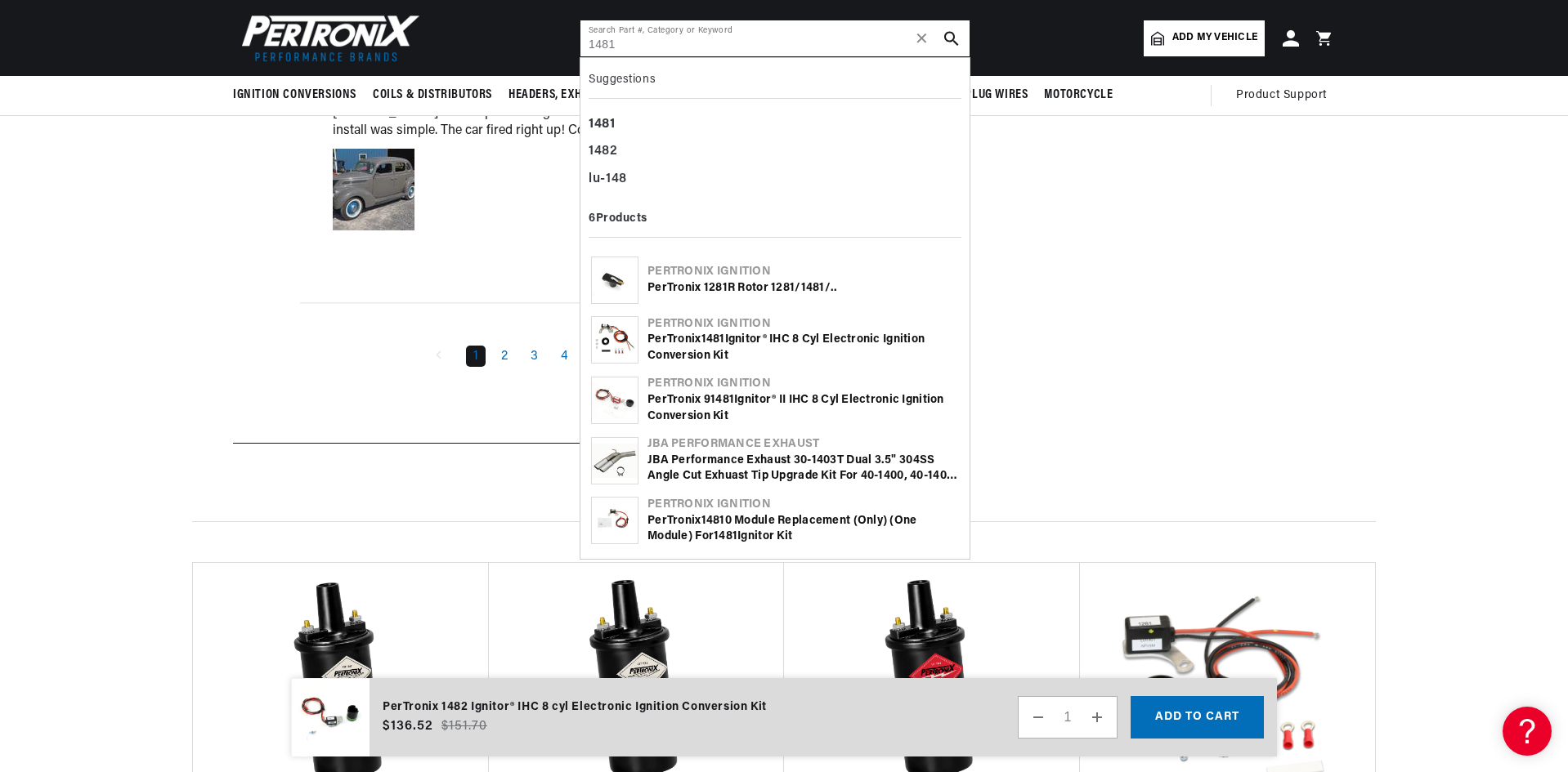
type input "1481"
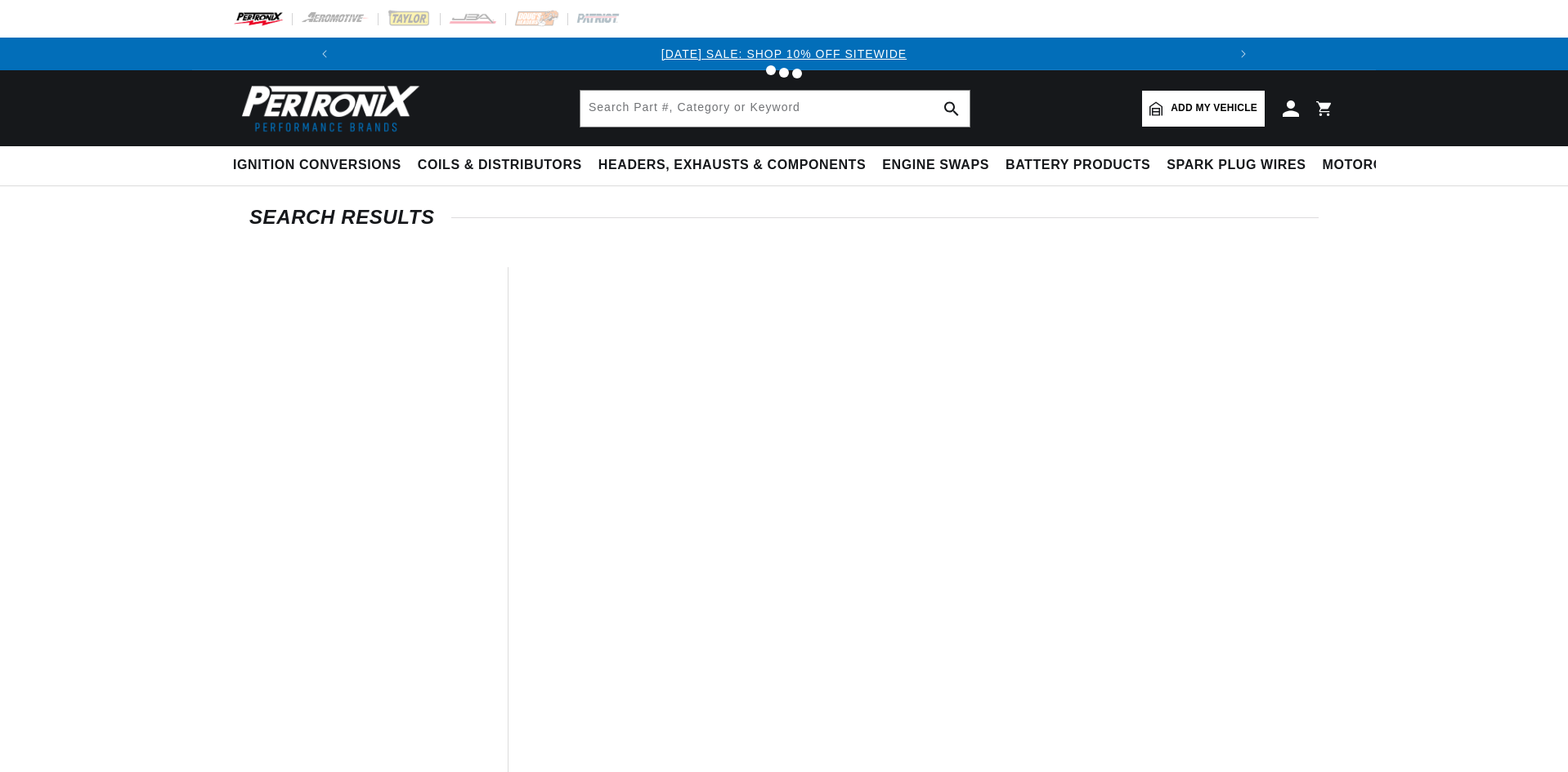
type input "1481"
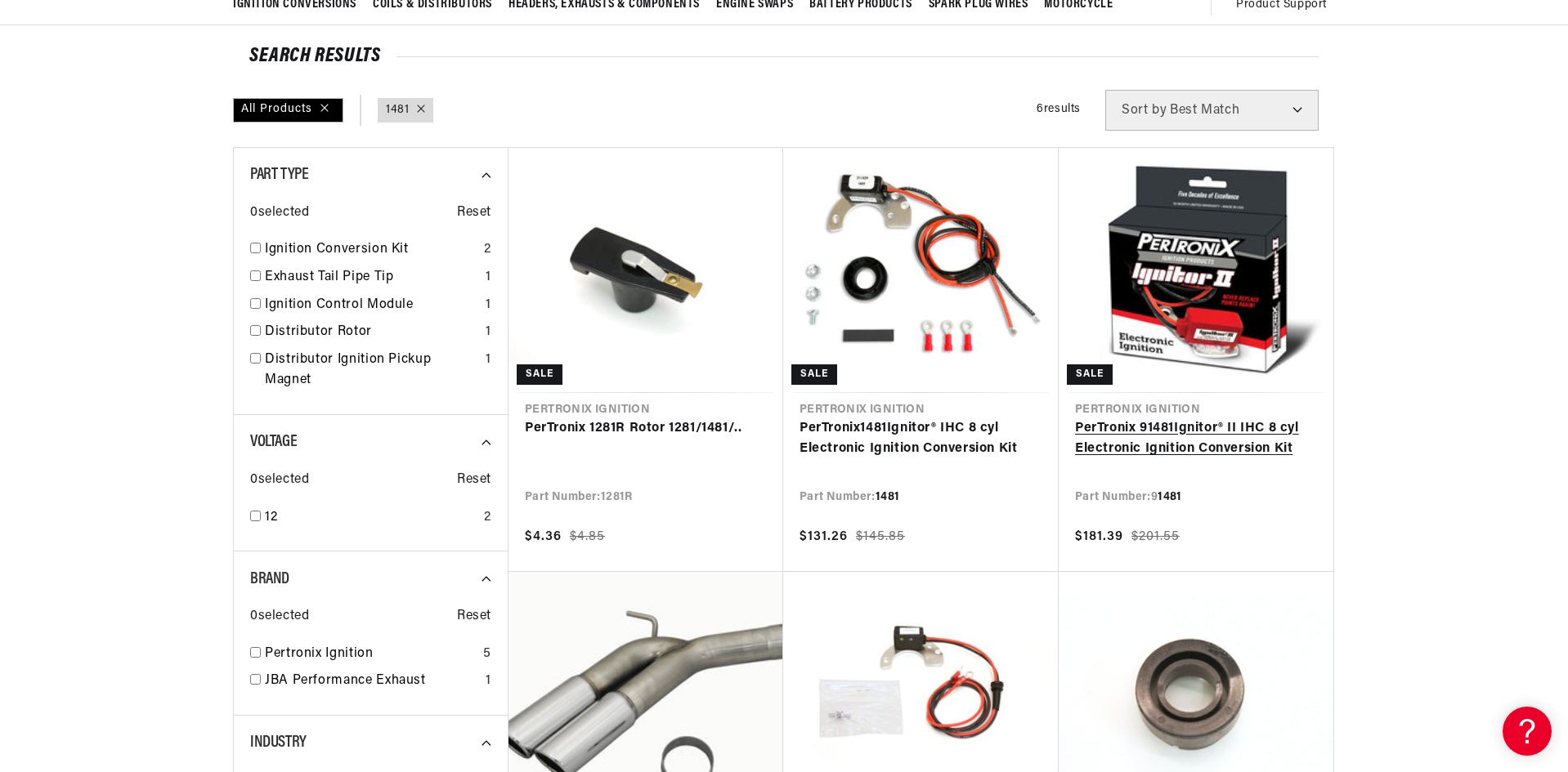
scroll to position [164, 0]
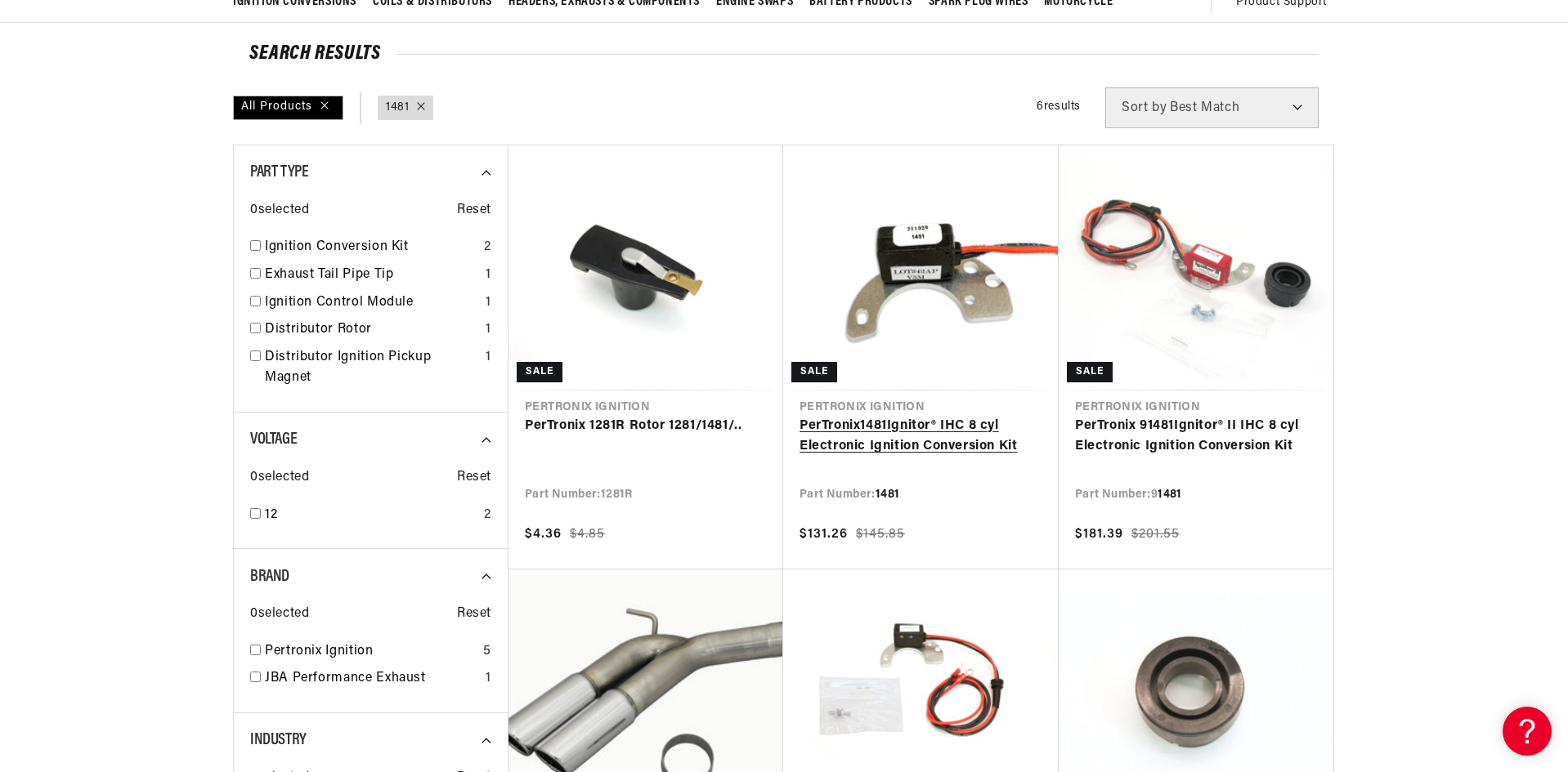
click at [958, 416] on link "PerTronix 1481 Ignitor® IHC 8 cyl Electronic Ignition Conversion Kit" at bounding box center [920, 437] width 243 height 42
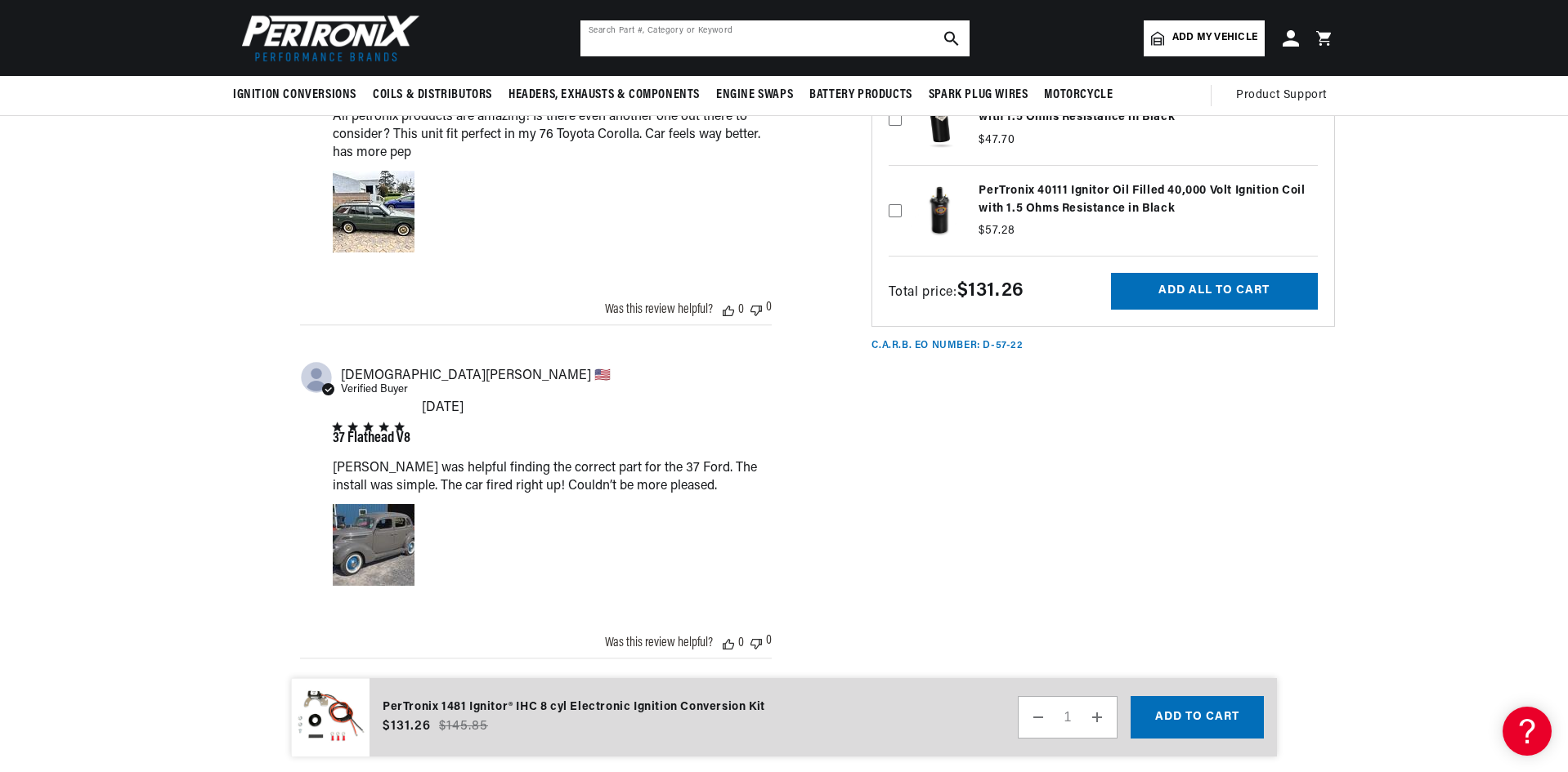
click at [675, 37] on input "text" at bounding box center [774, 38] width 389 height 36
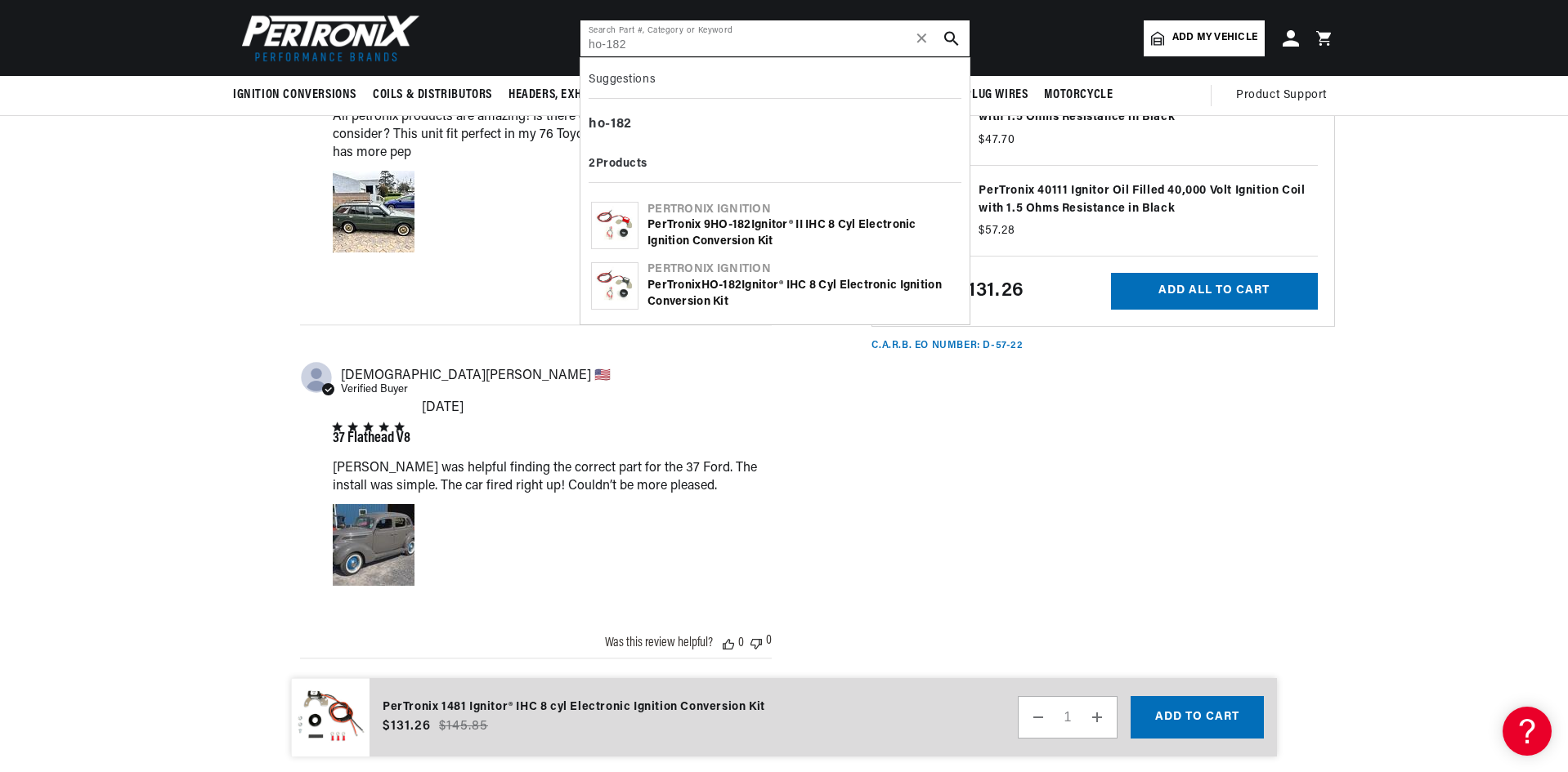
type input "ho-182"
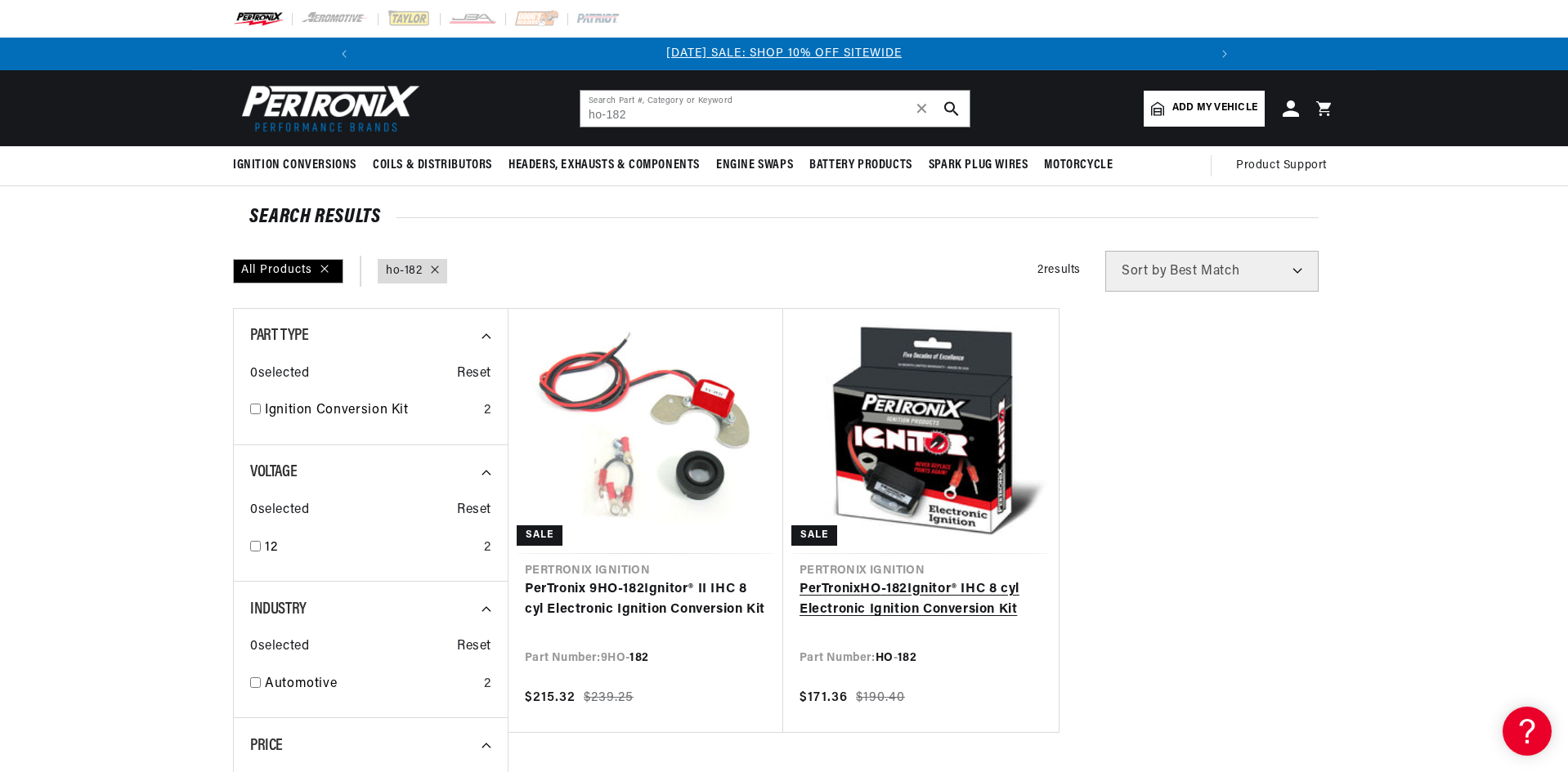
click at [934, 580] on link "PerTronix HO - 182 Ignitor® IHC 8 cyl Electronic Ignition Conversion Kit" at bounding box center [920, 600] width 243 height 42
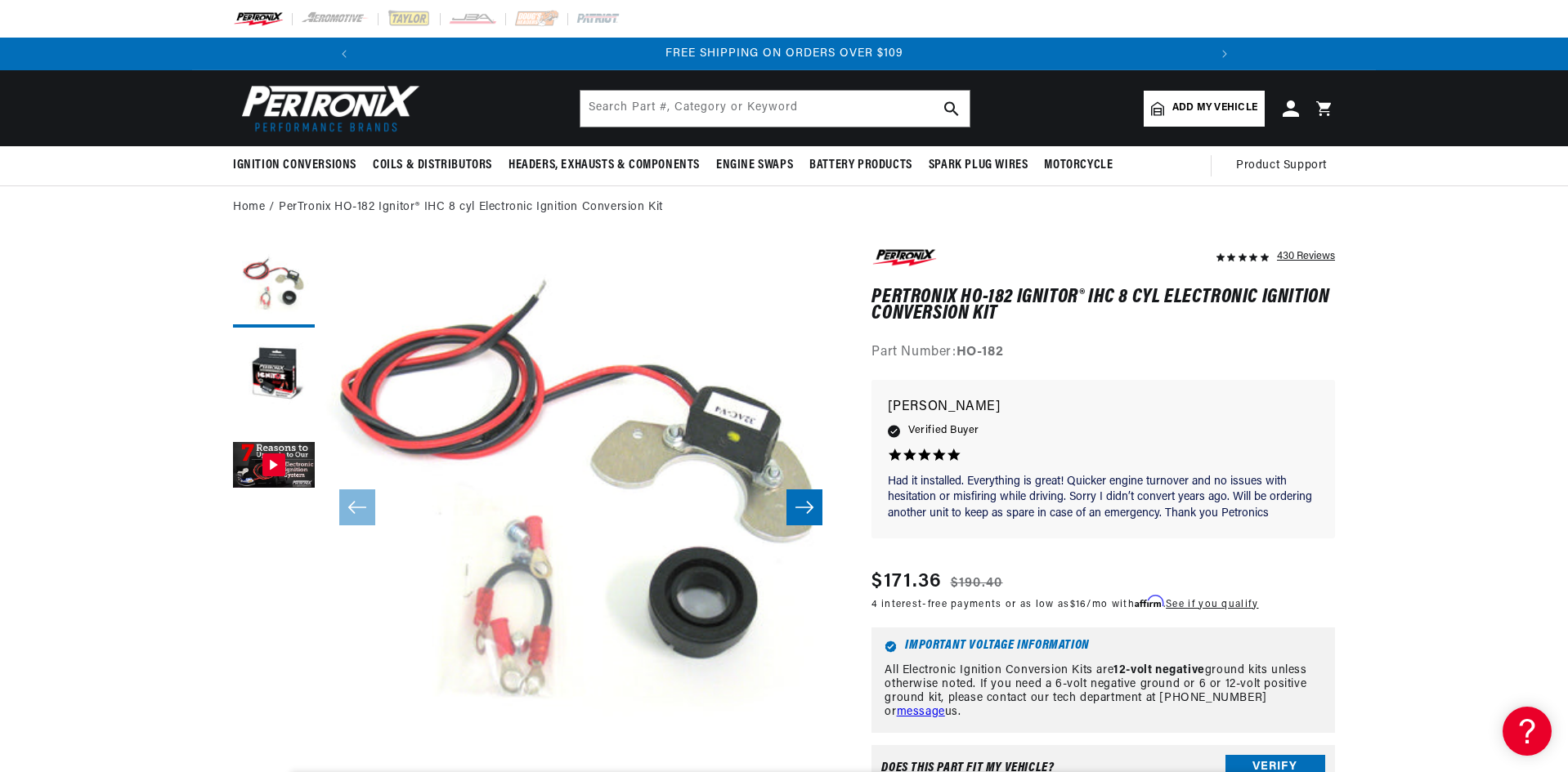
scroll to position [0, 1748]
click at [696, 116] on input "text" at bounding box center [774, 108] width 389 height 36
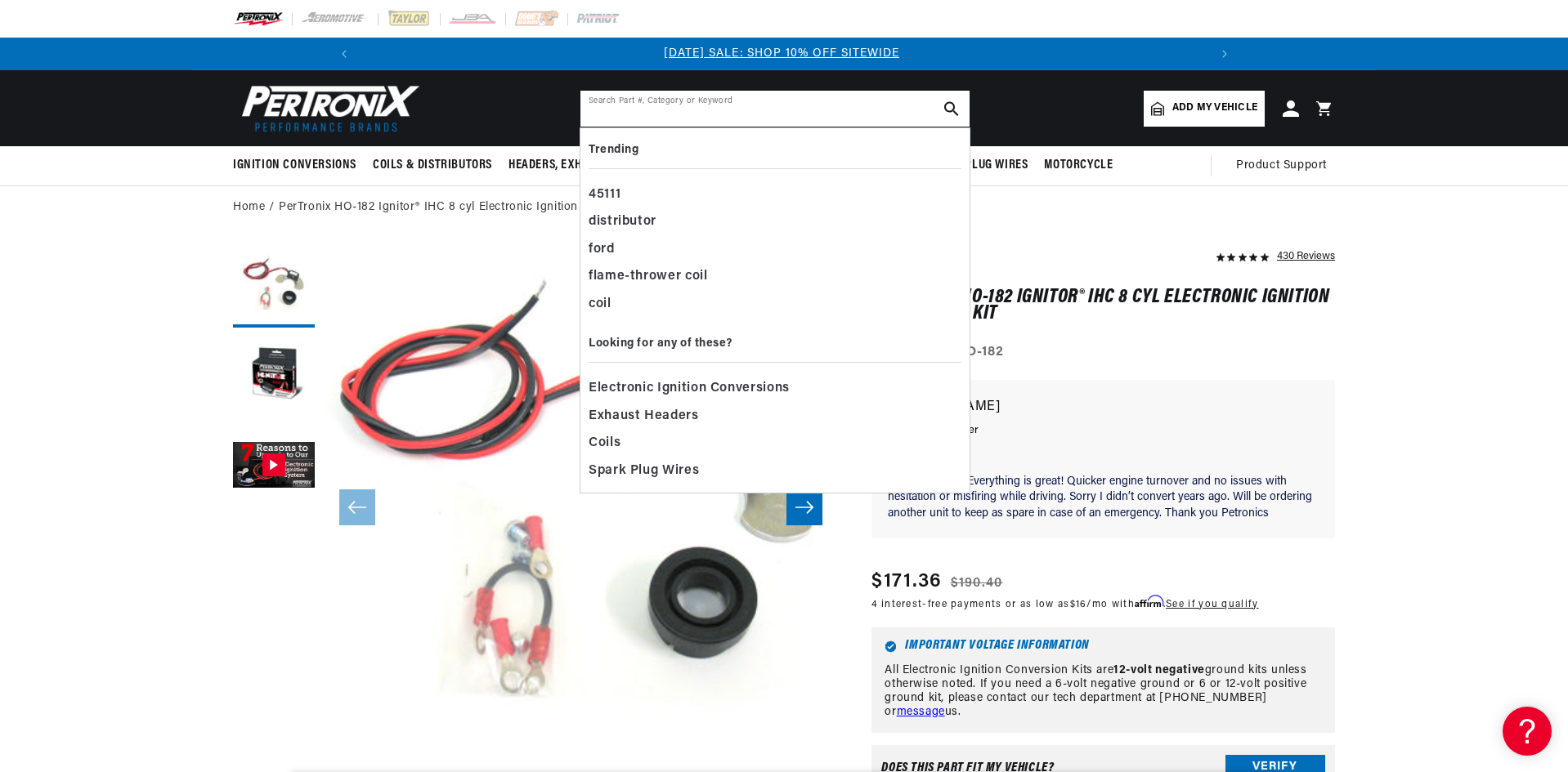
scroll to position [0, 0]
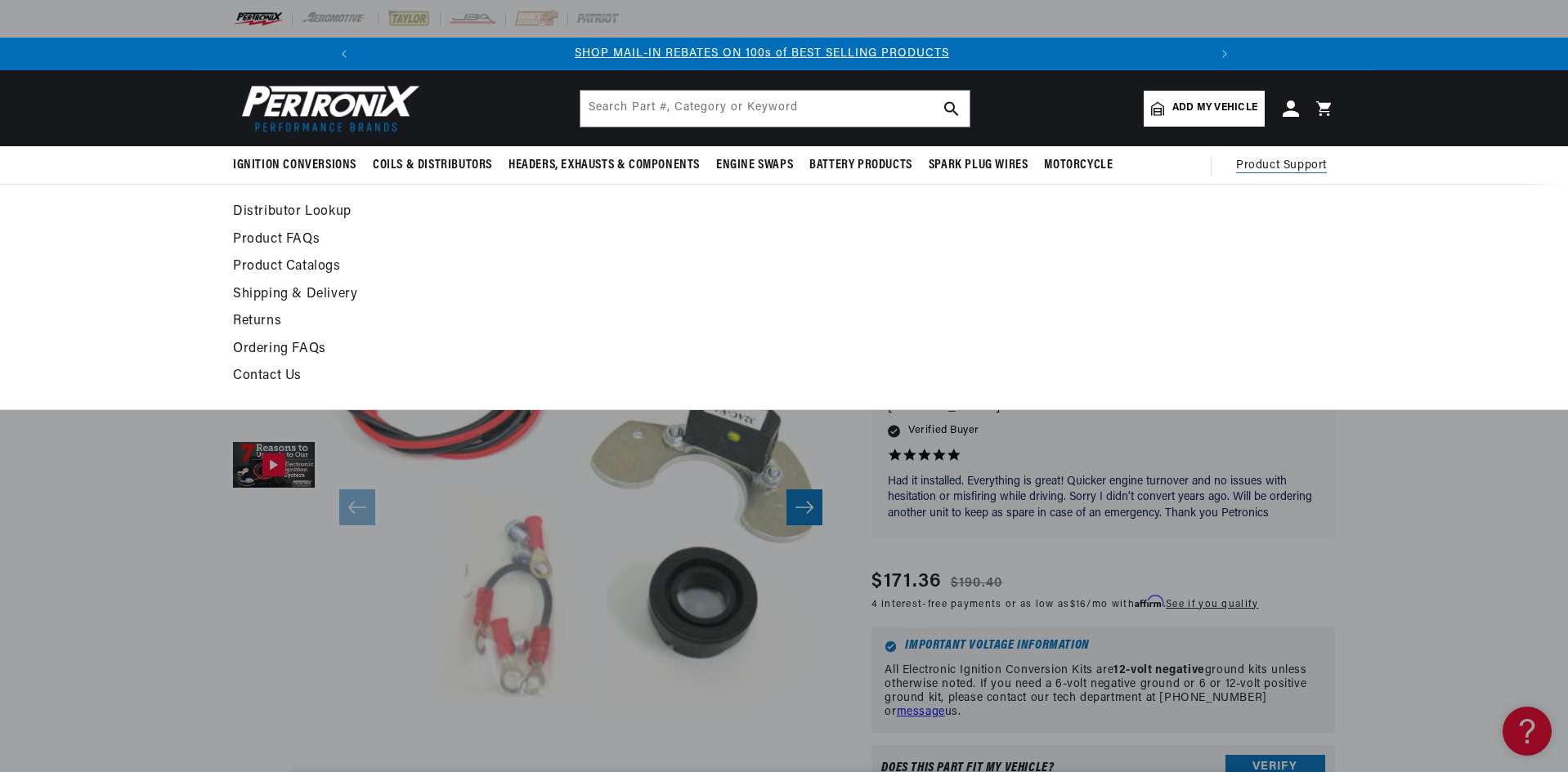
scroll to position [0, 873]
click at [264, 265] on link "Product Catalogs" at bounding box center [635, 267] width 804 height 23
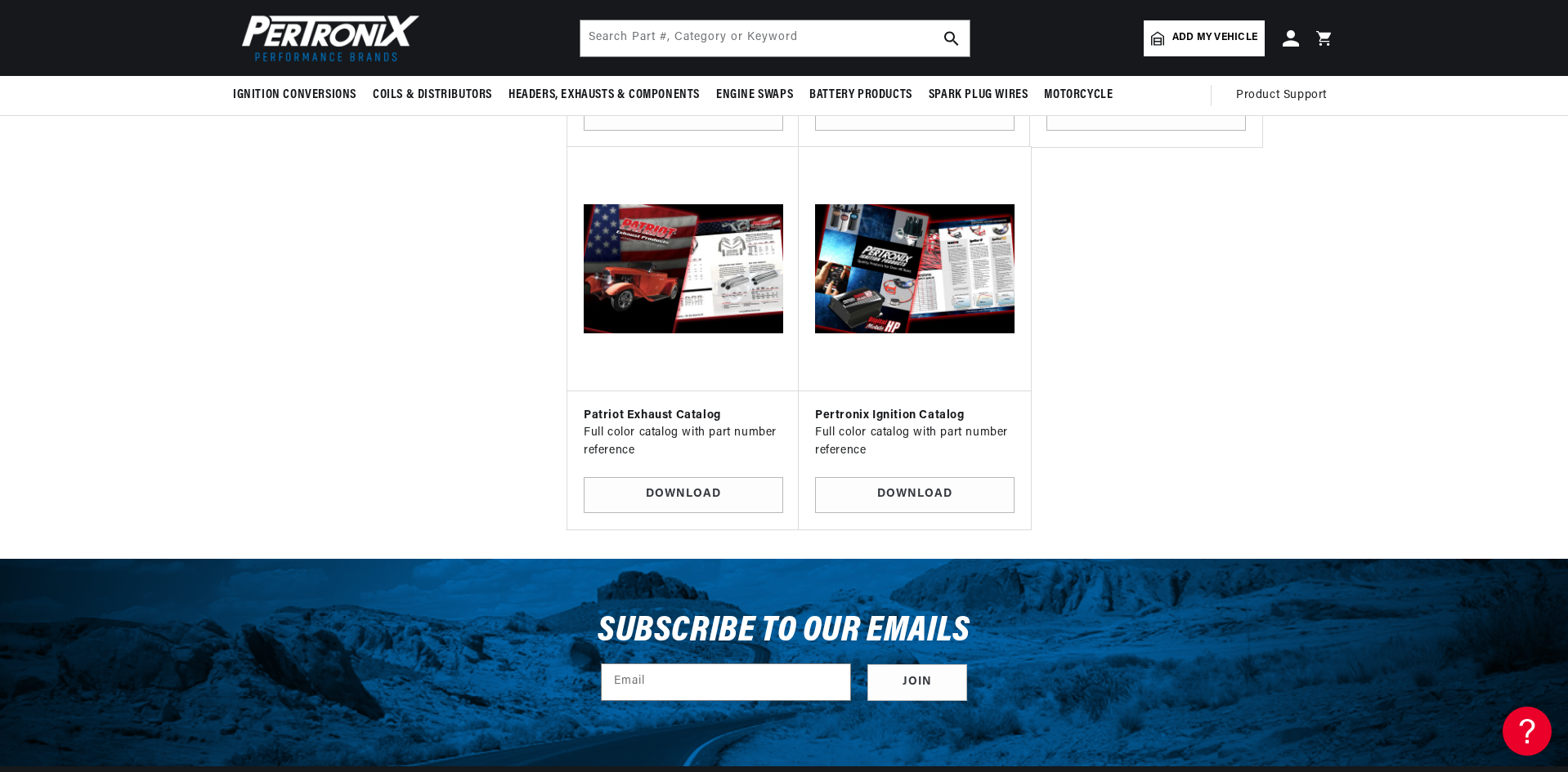
scroll to position [1389, 0]
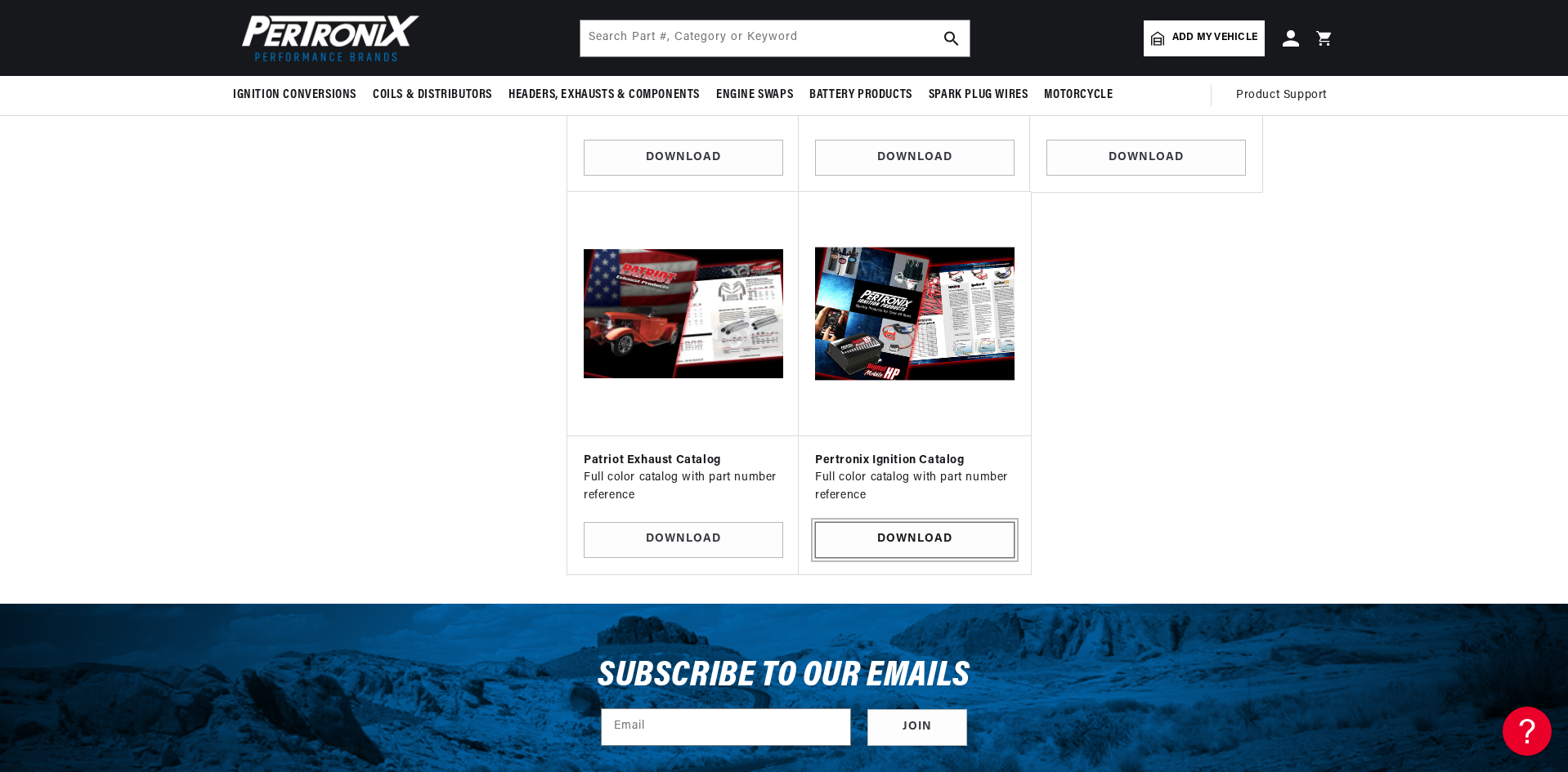
click at [924, 523] on link "Download" at bounding box center [915, 540] width 200 height 37
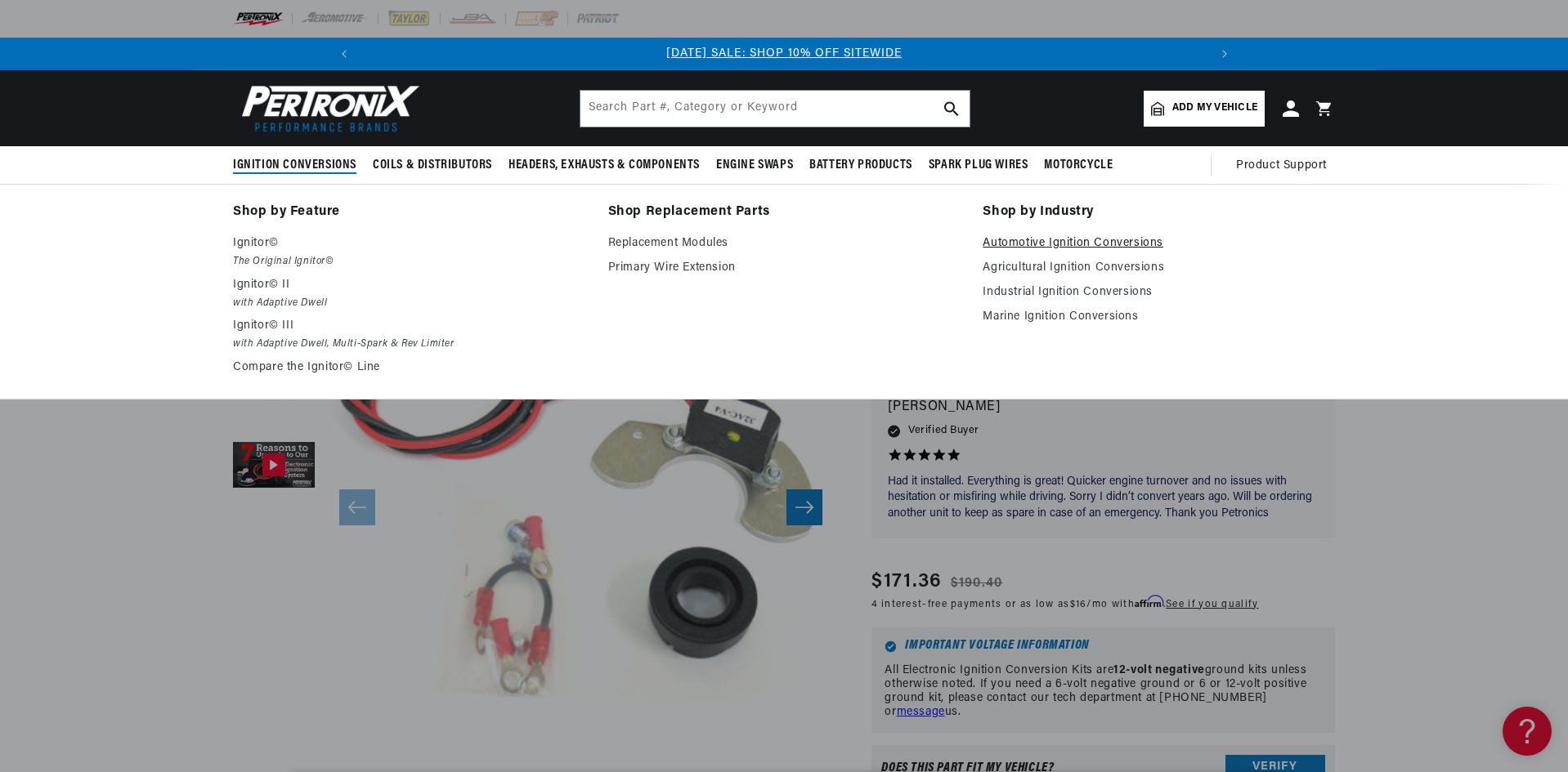
click at [1042, 241] on link "Automotive Ignition Conversions" at bounding box center [1159, 243] width 353 height 20
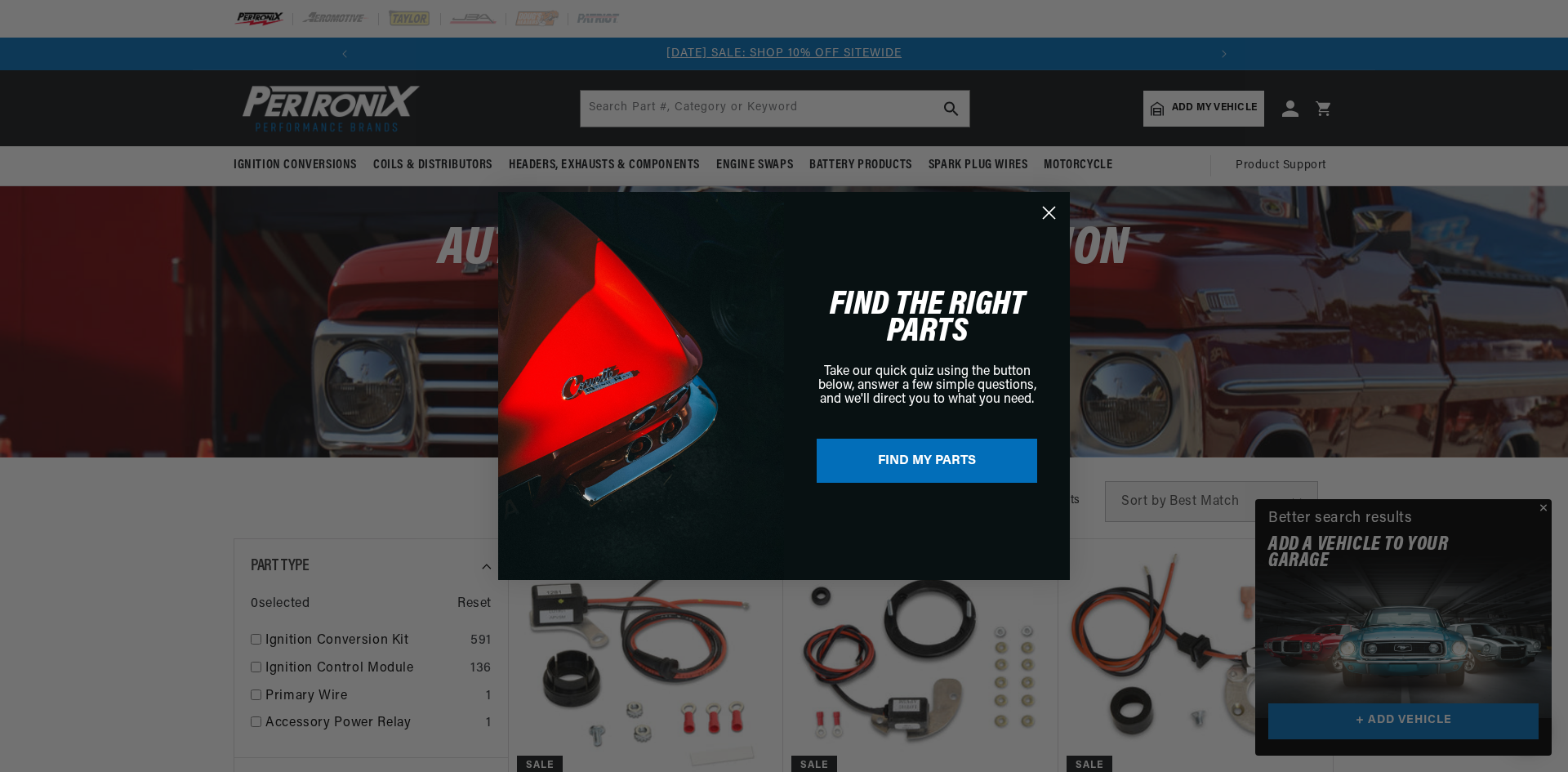
click at [1055, 214] on circle "Close dialog" at bounding box center [1049, 213] width 27 height 27
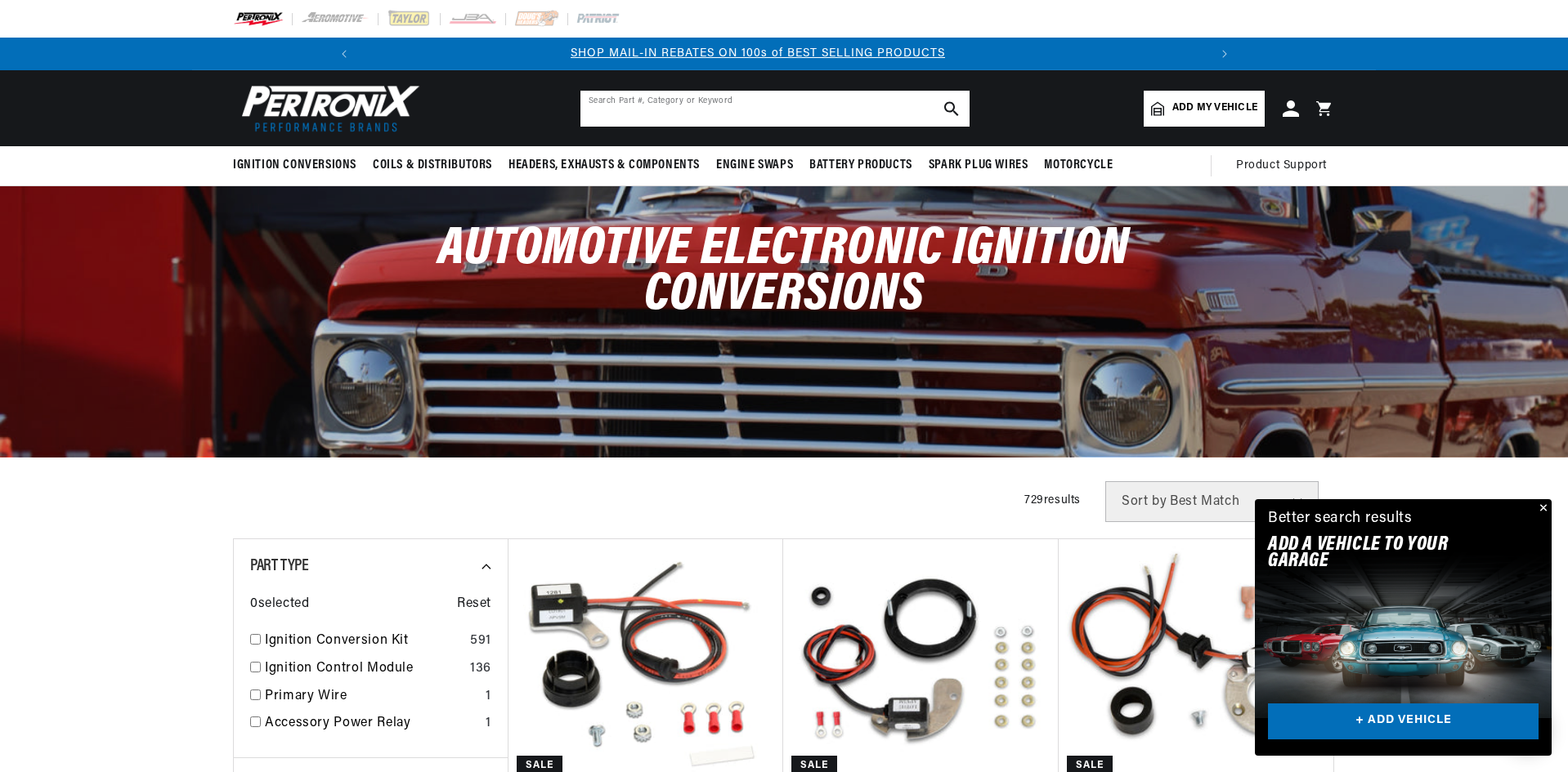
click at [797, 110] on input "text" at bounding box center [774, 108] width 389 height 36
type input "1"
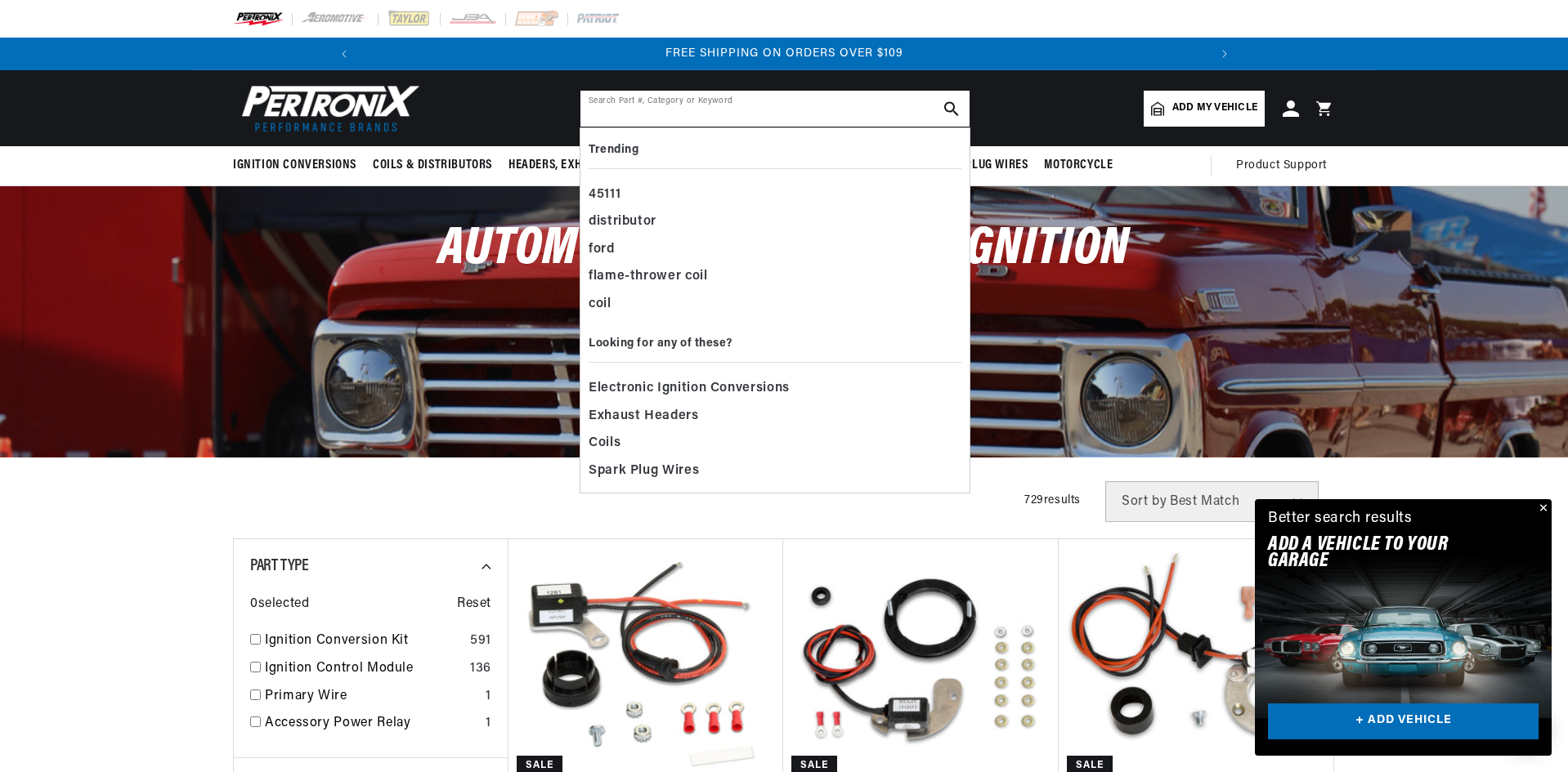
scroll to position [0, 1748]
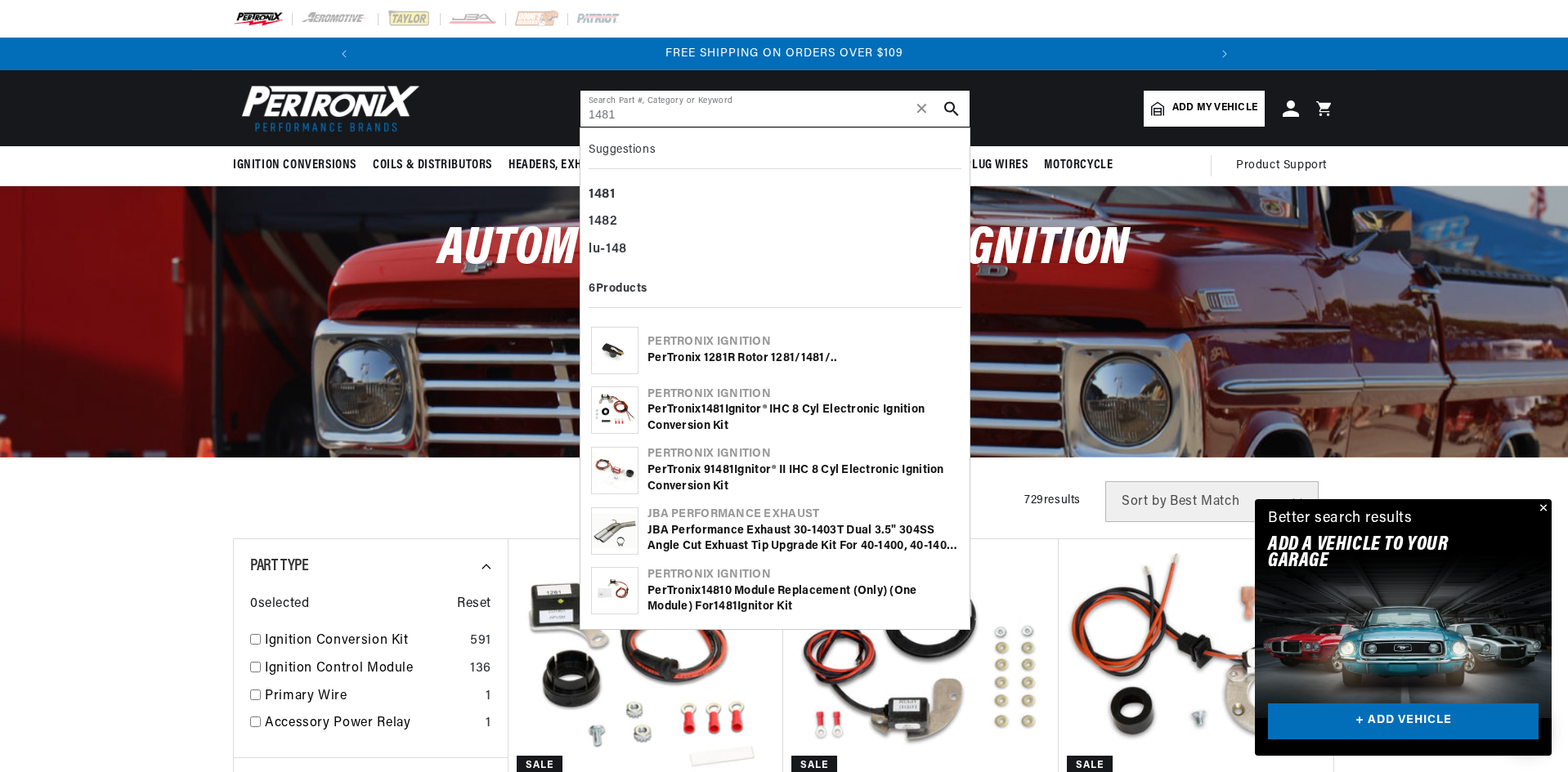
type input "1481"
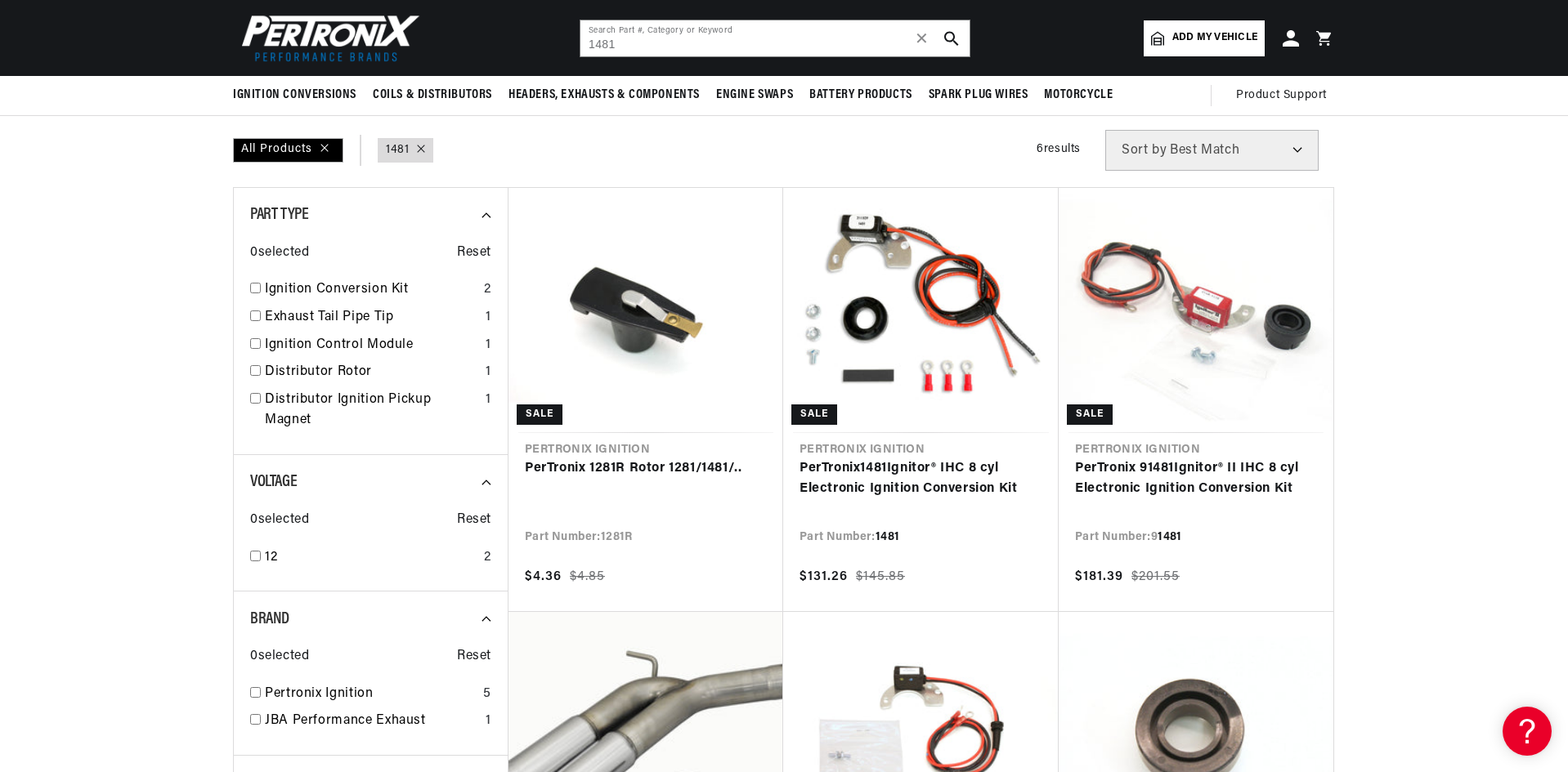
scroll to position [164, 0]
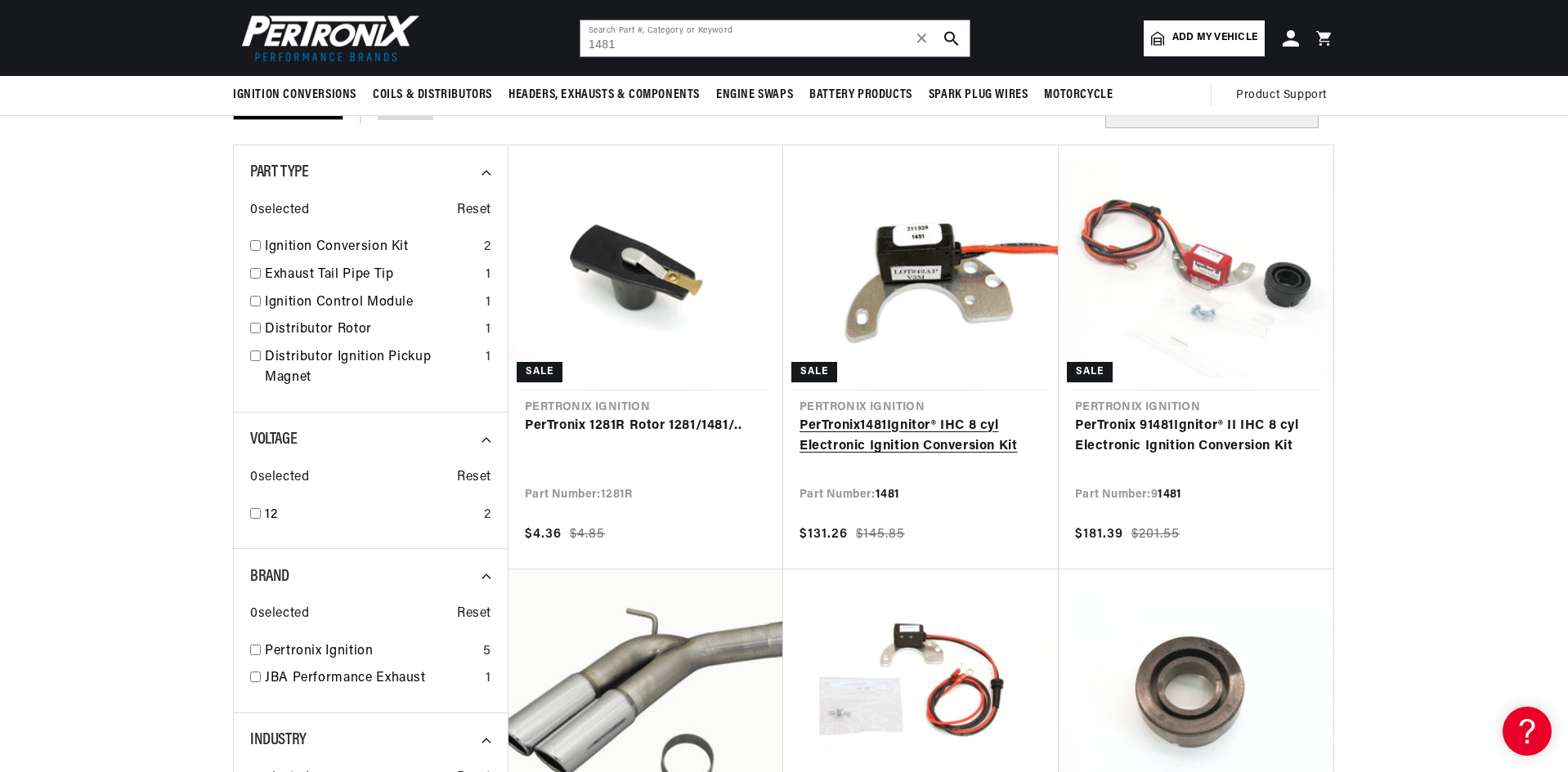
click at [845, 416] on link "PerTronix 1481 Ignitor® IHC 8 cyl Electronic Ignition Conversion Kit" at bounding box center [920, 437] width 243 height 42
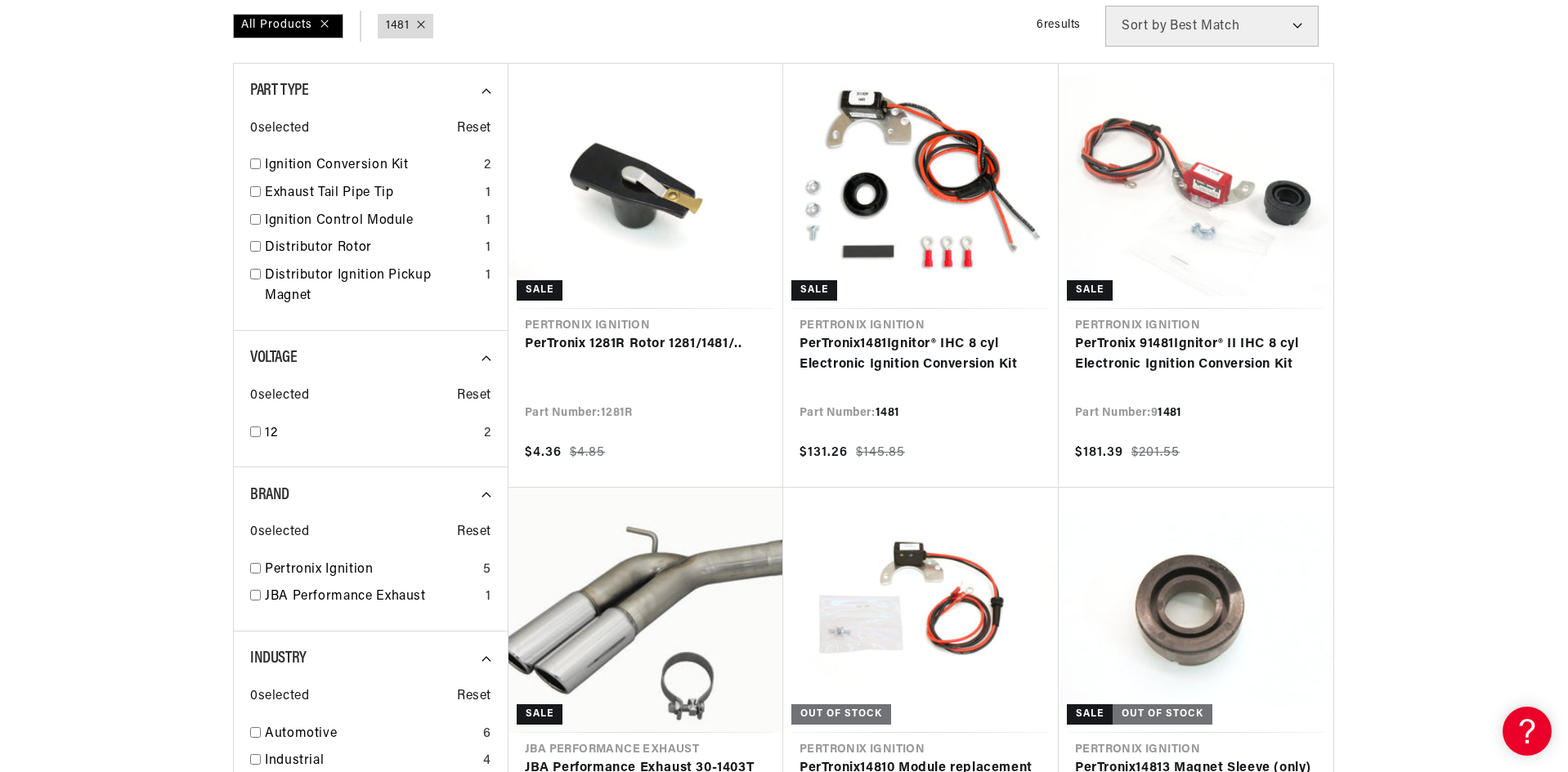
scroll to position [0, 873]
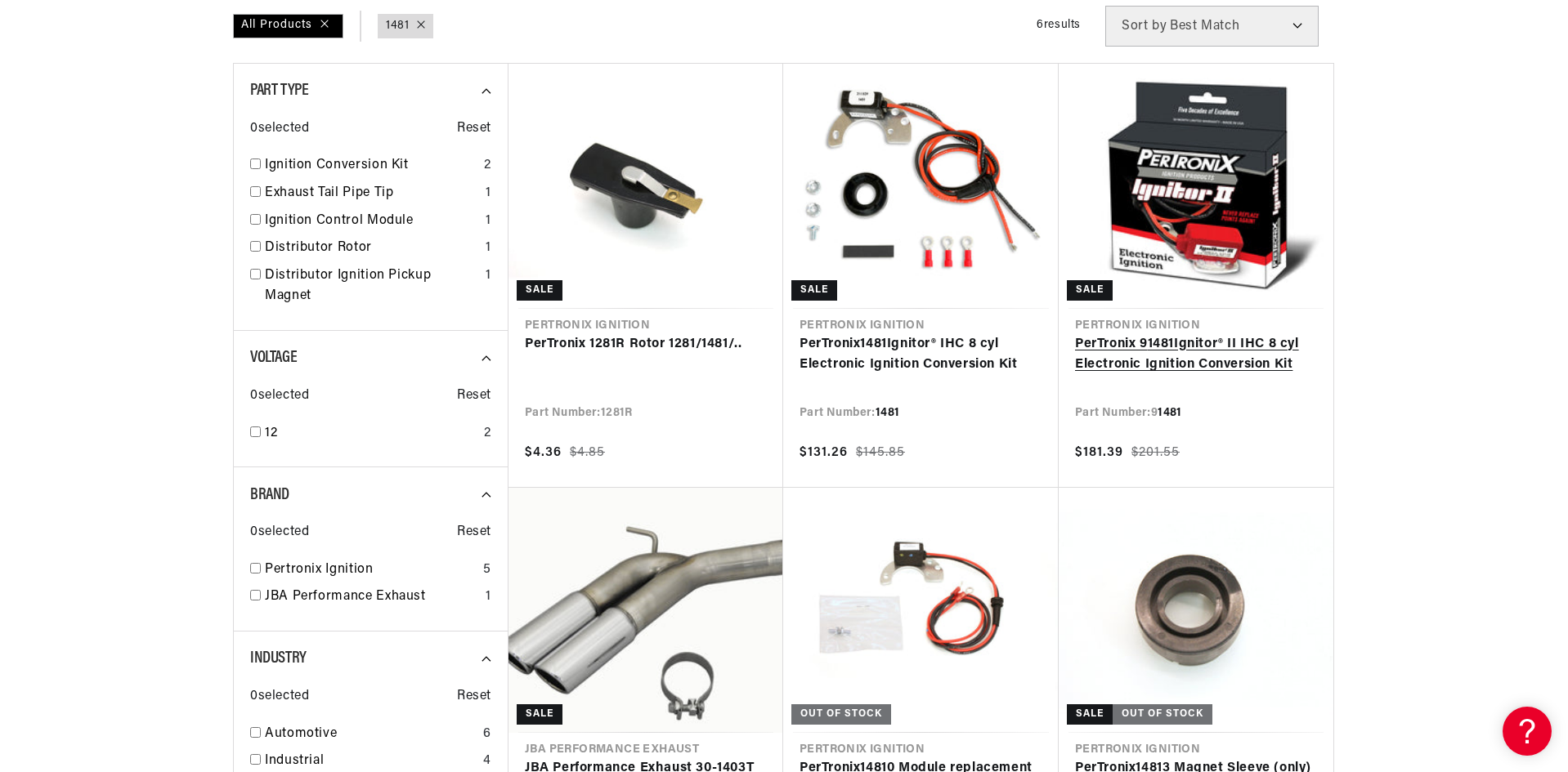
click at [1223, 335] on link "PerTronix 9 1481 Ignitor® II IHC 8 cyl Electronic Ignition Conversion Kit" at bounding box center [1196, 355] width 242 height 42
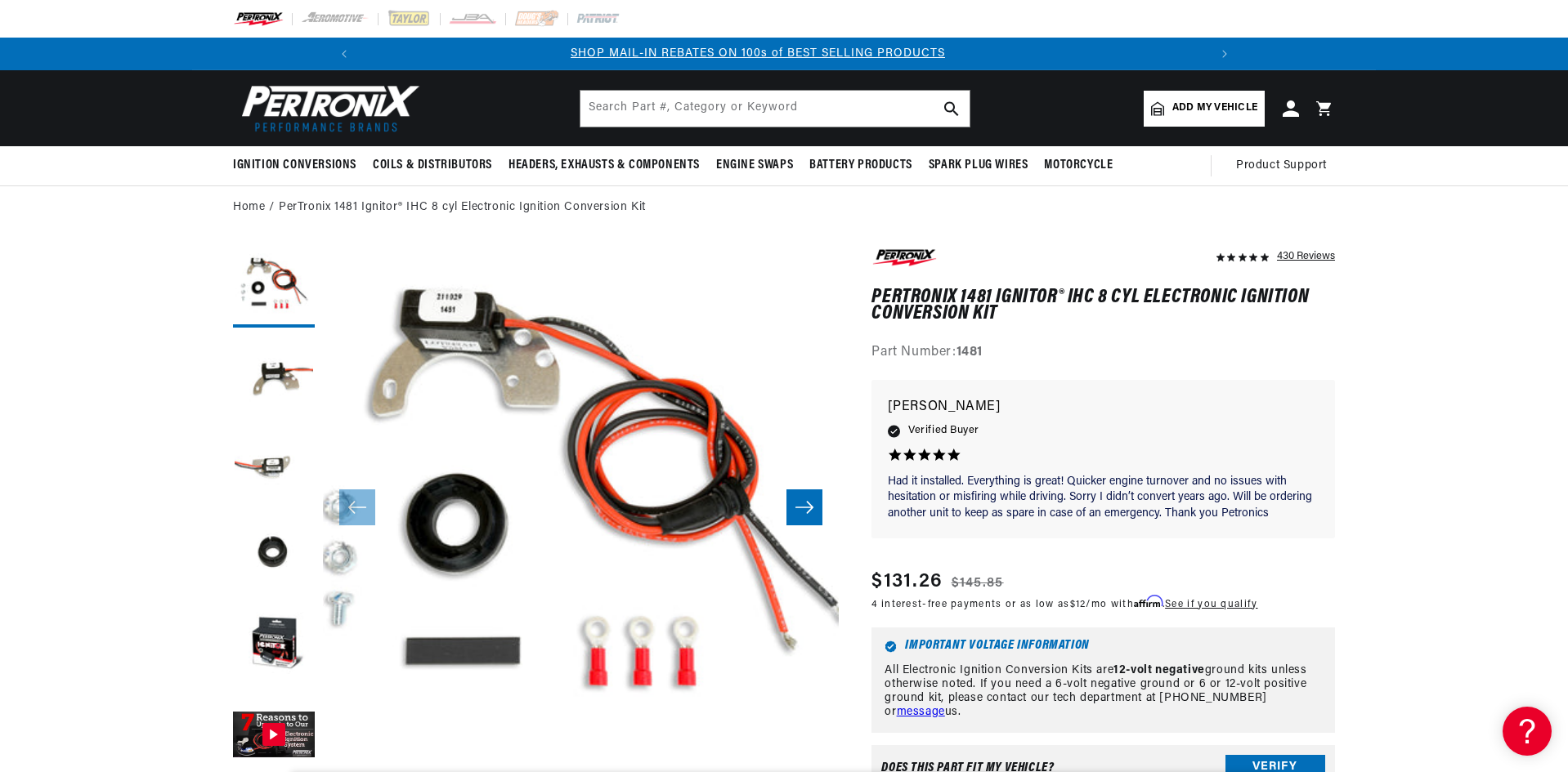
scroll to position [81, 0]
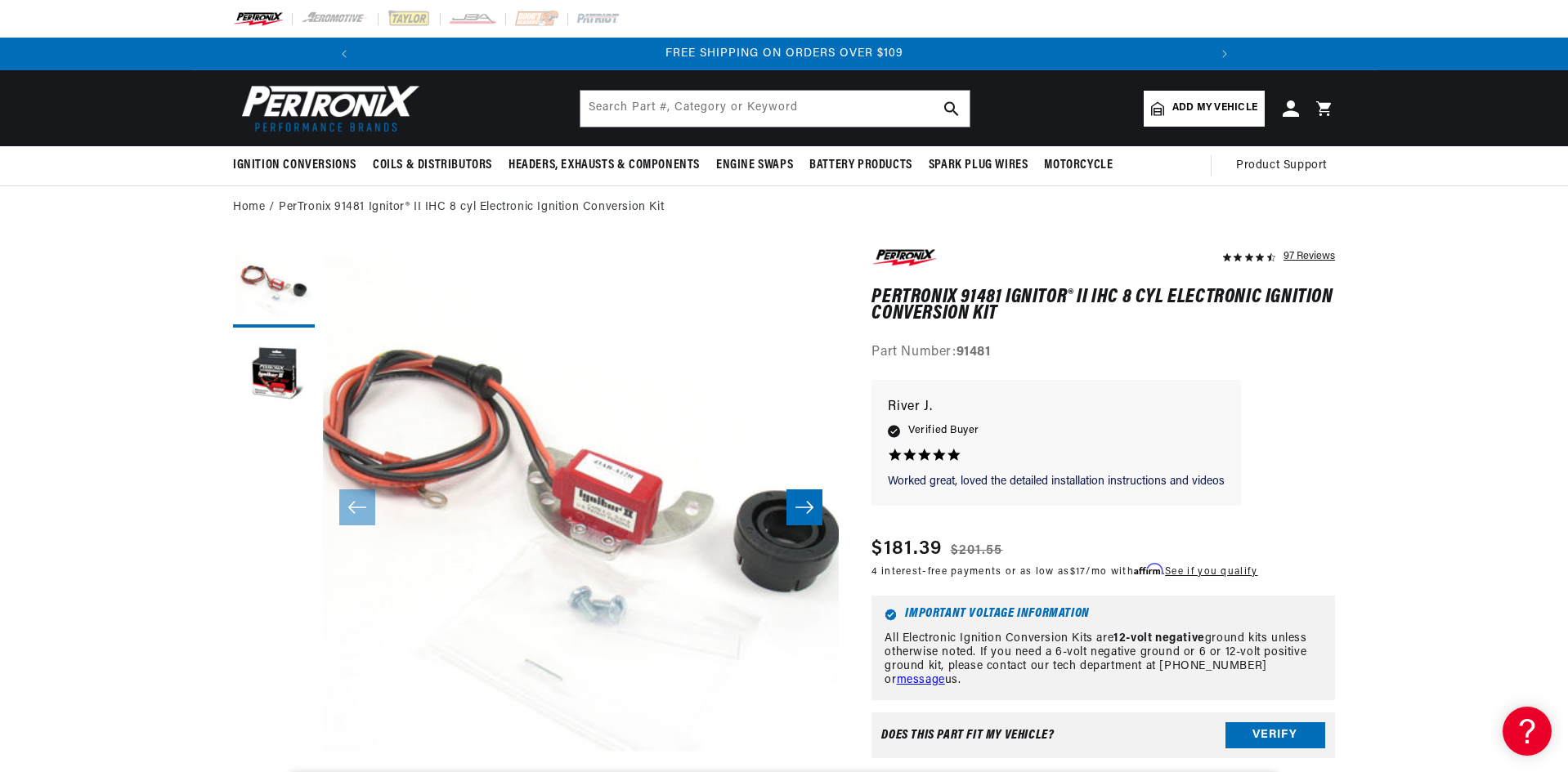
scroll to position [0, 1748]
click at [665, 108] on input "text" at bounding box center [774, 108] width 389 height 36
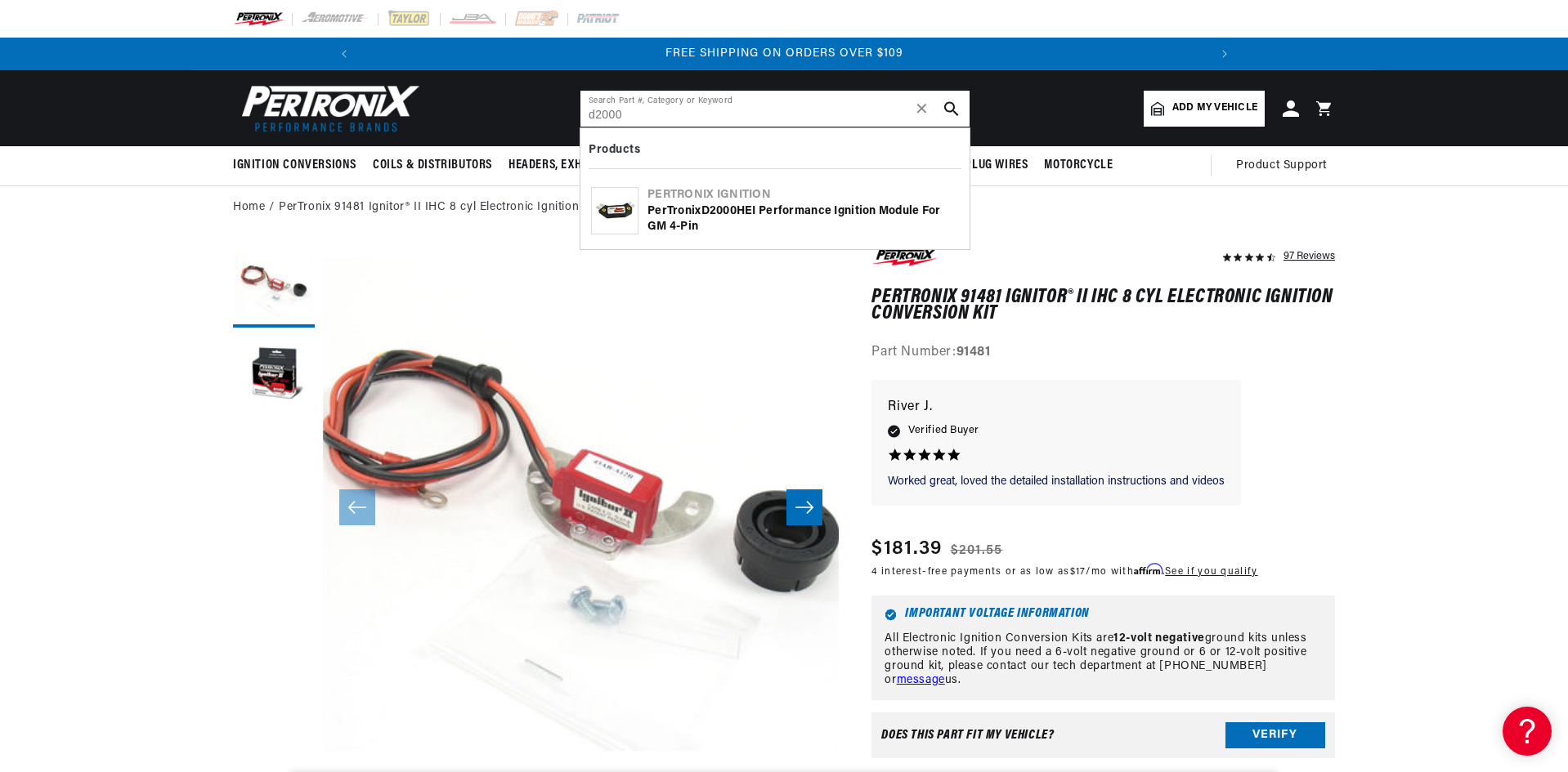
type input "d2000"
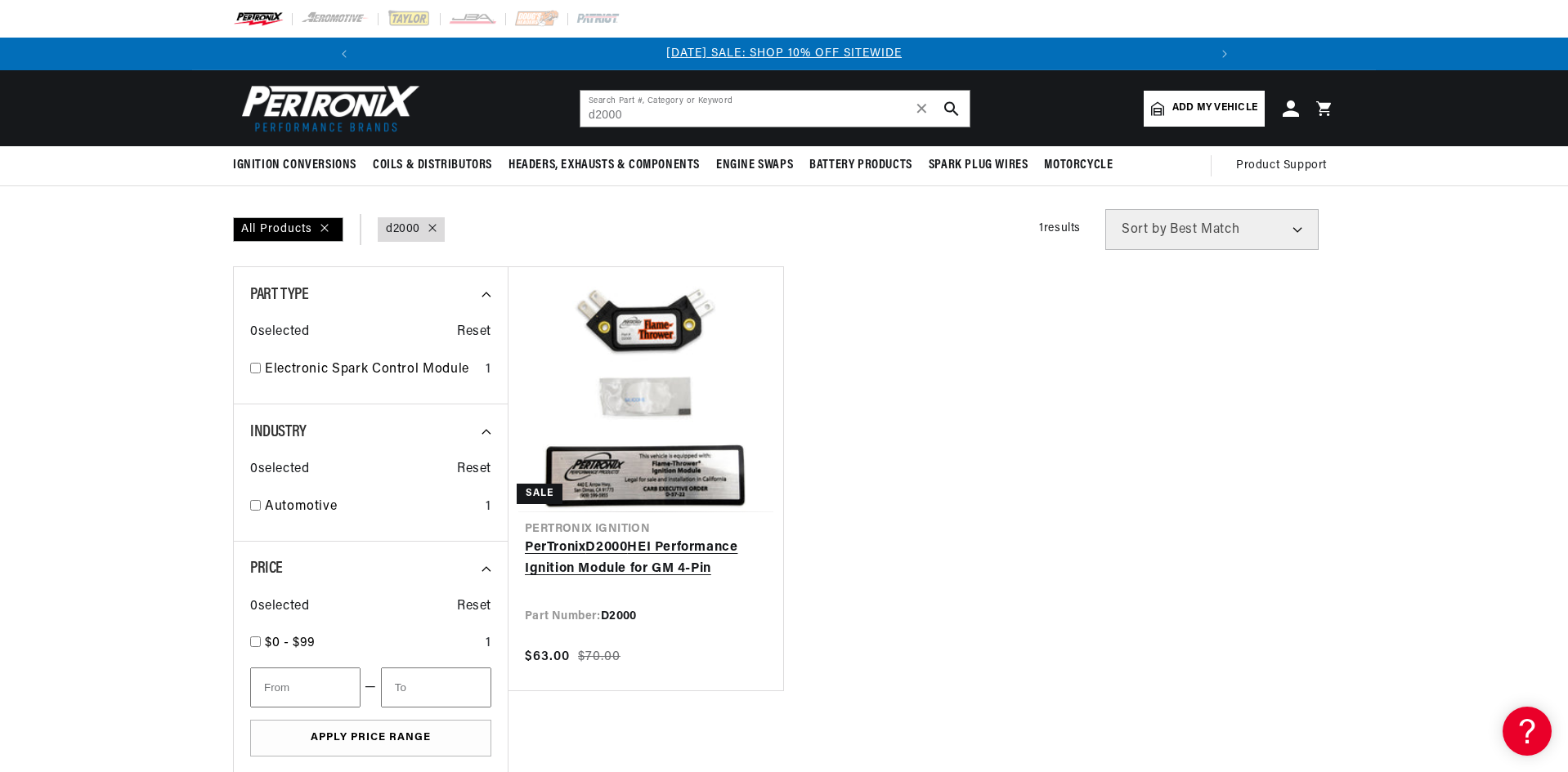
click at [605, 538] on link "PerTronix D2000 HEI Performance Ignition Module for GM 4-Pin" at bounding box center [645, 558] width 242 height 42
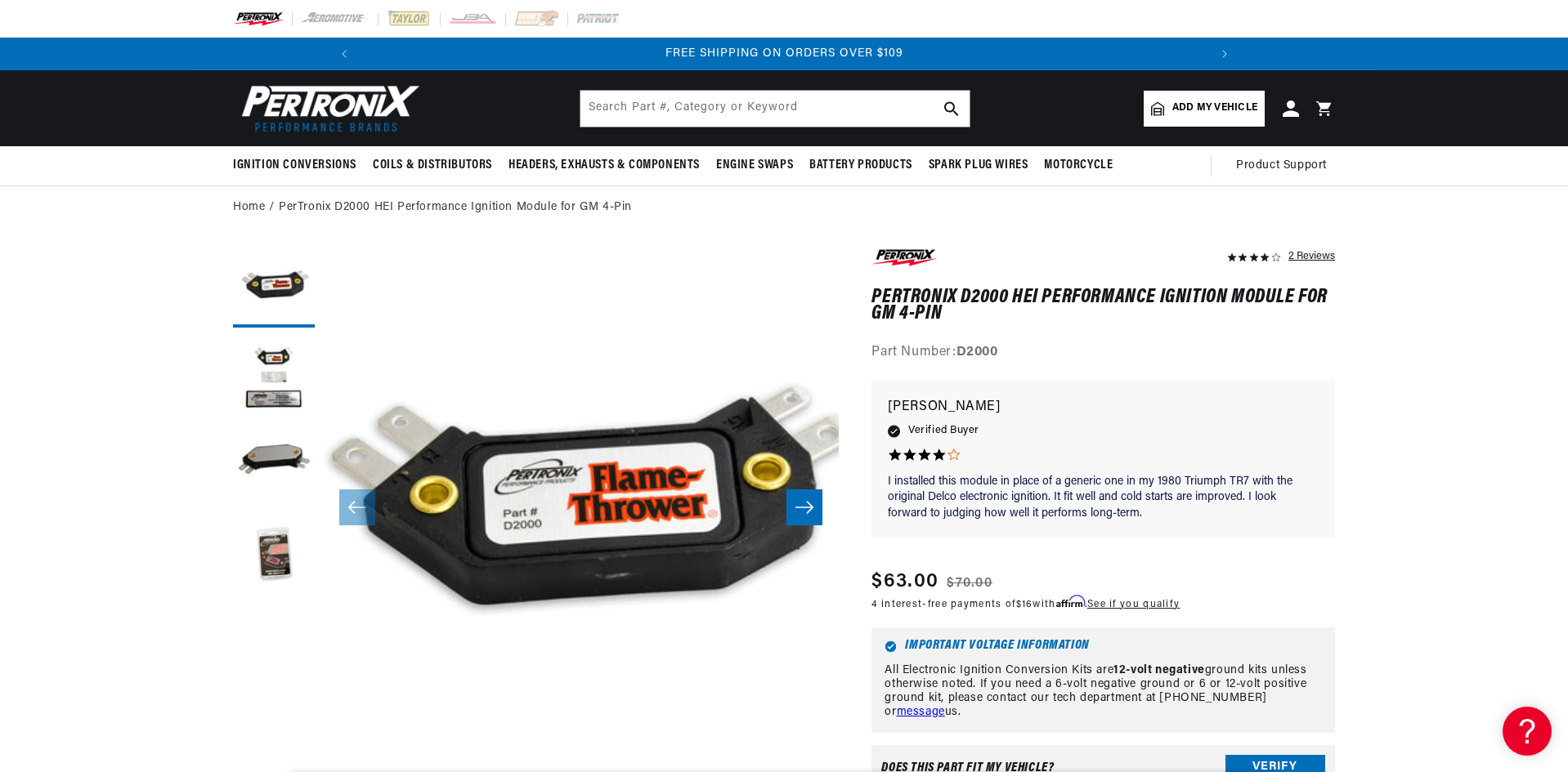
scroll to position [0, 1748]
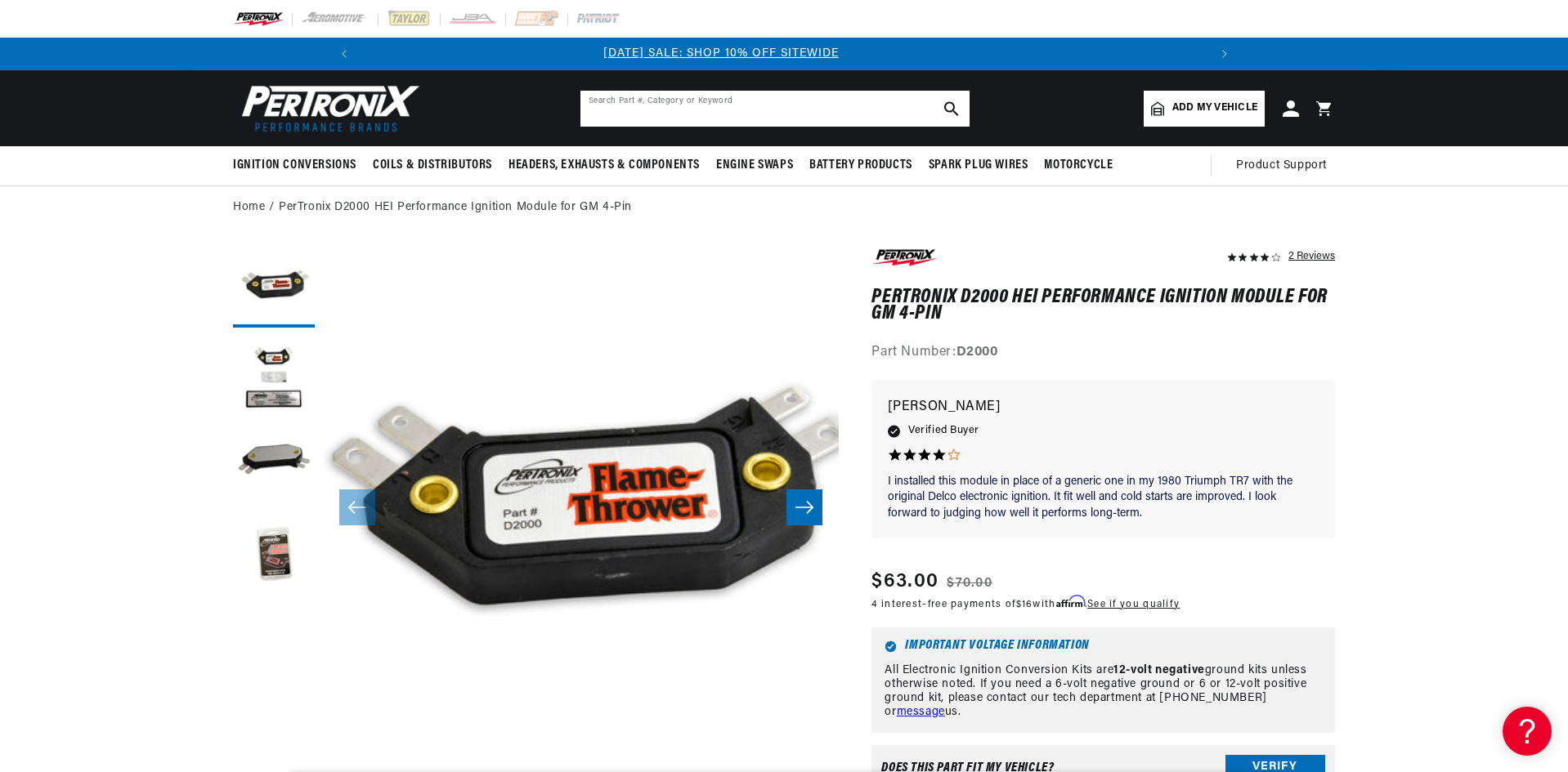
scroll to position [0, 9]
click at [658, 108] on input "text" at bounding box center [774, 108] width 389 height 36
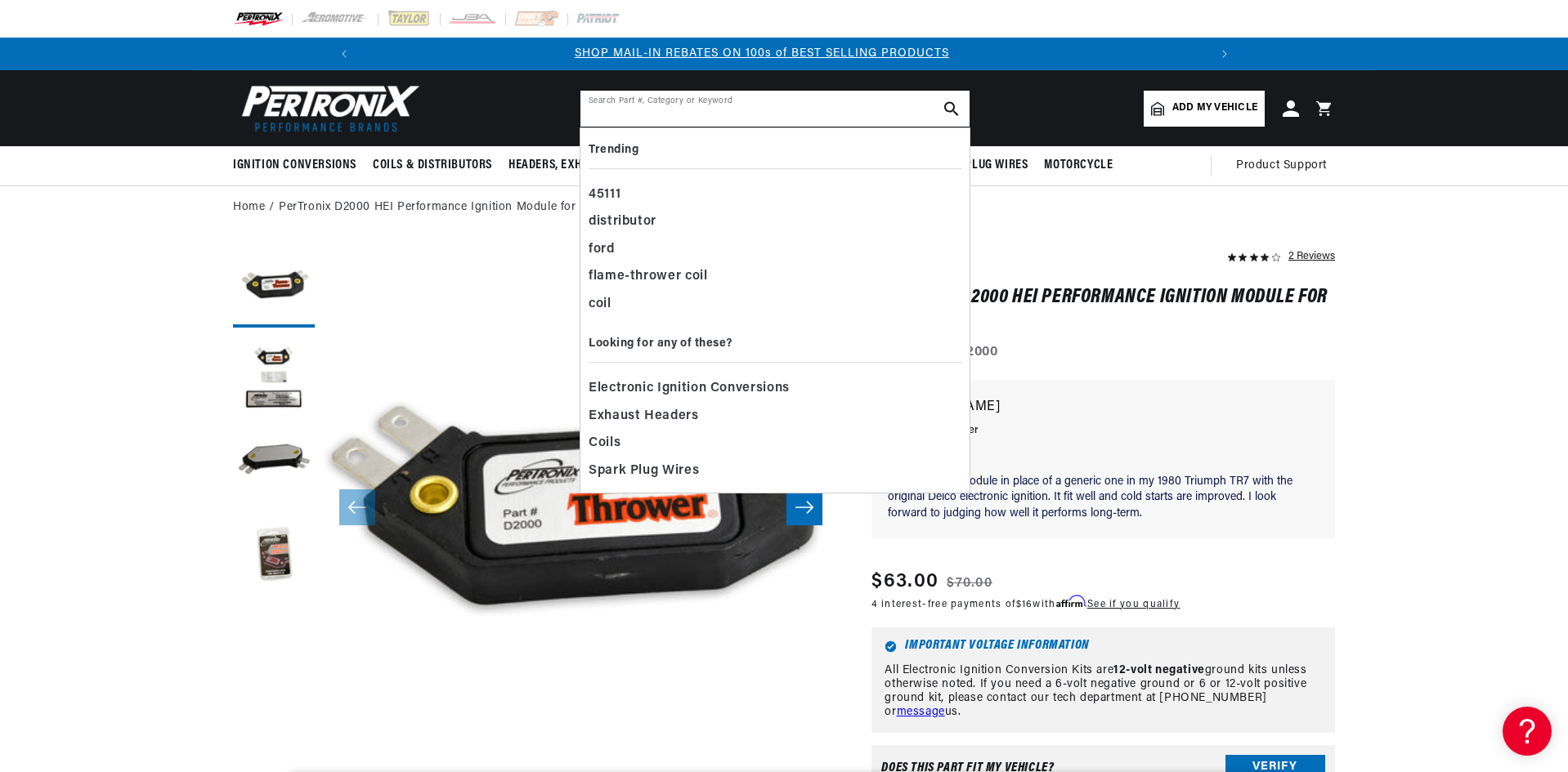
scroll to position [0, 873]
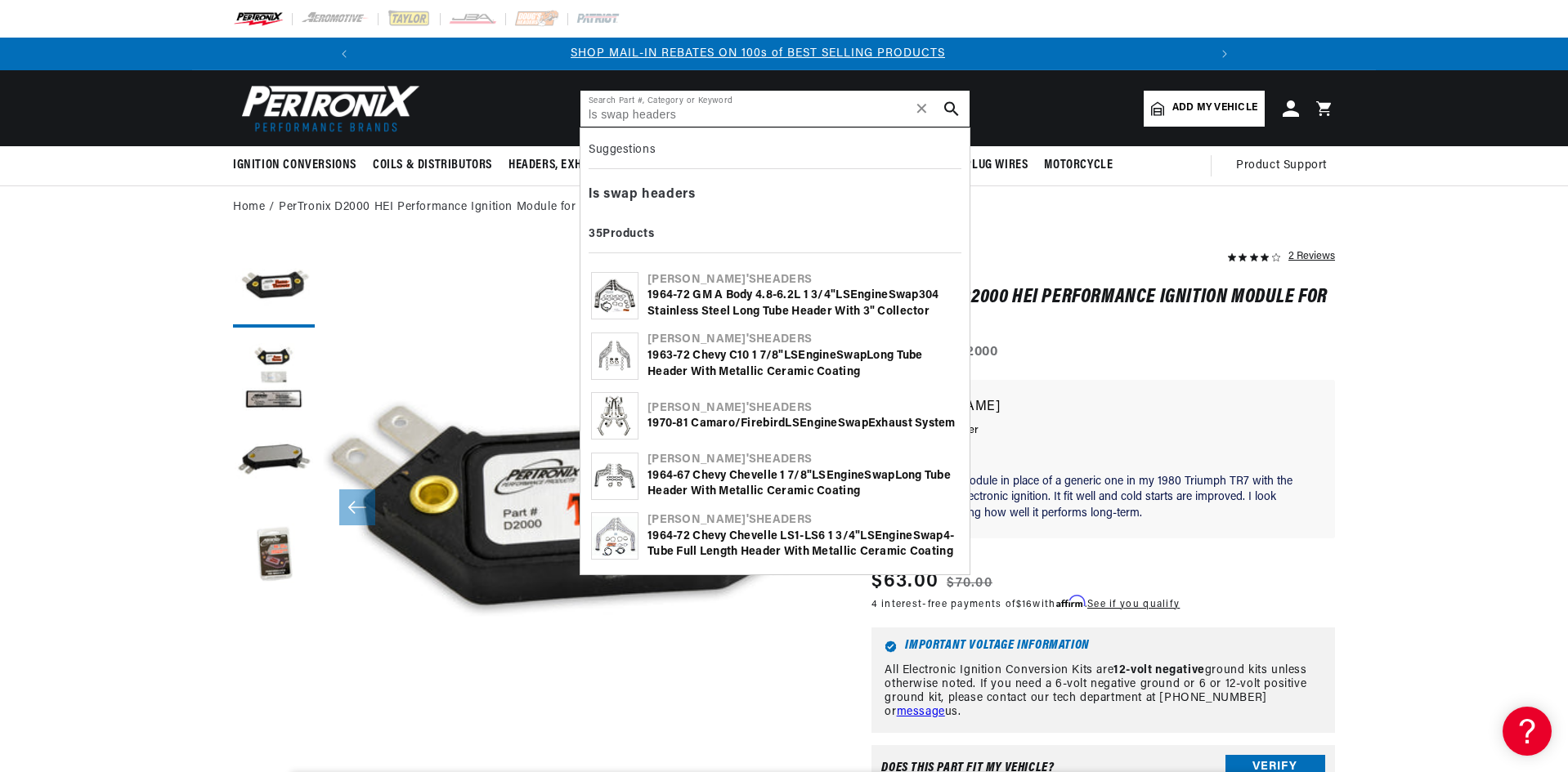
type input "ls swap headers"
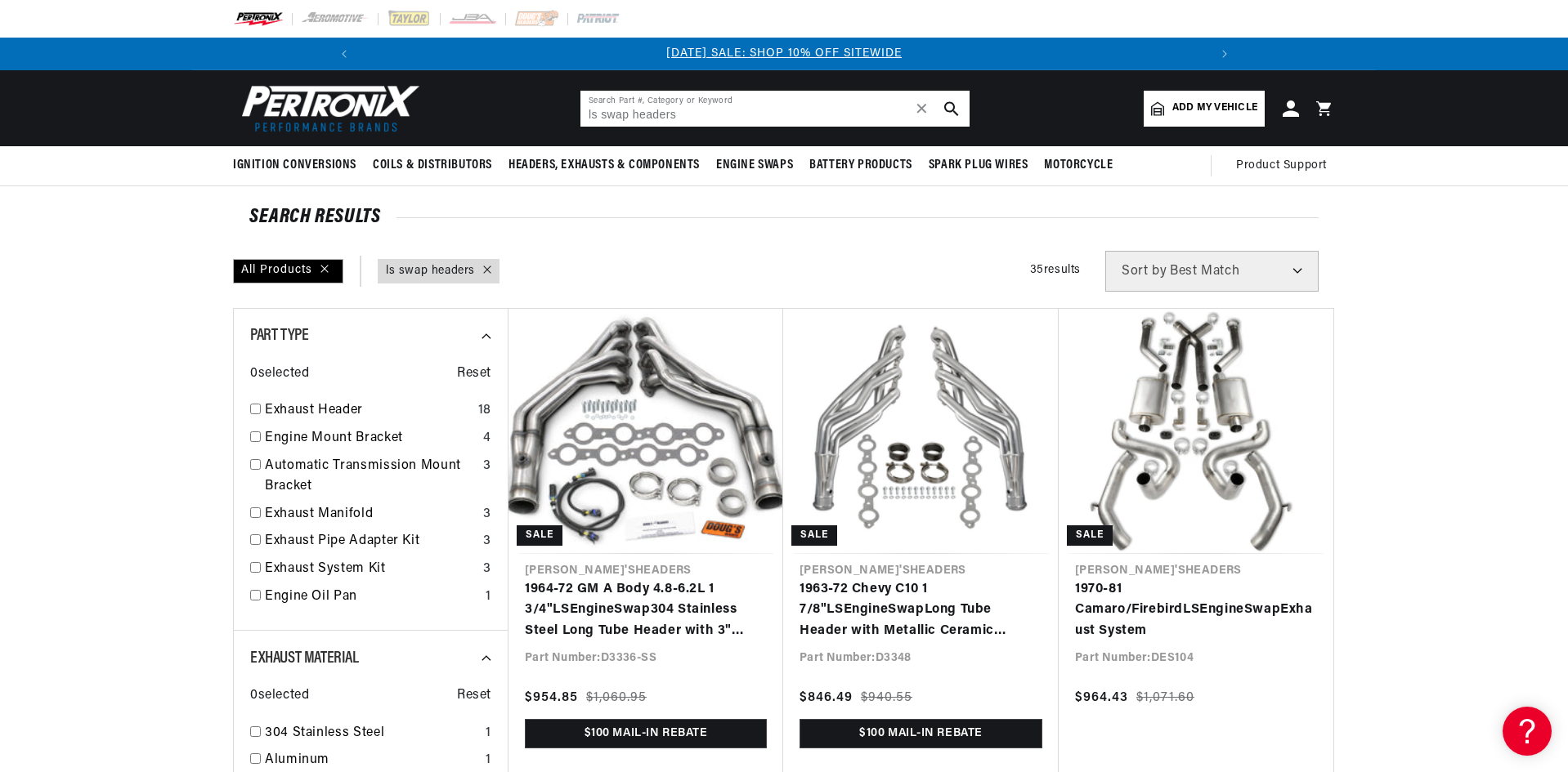
click at [587, 120] on input "ls swap headers" at bounding box center [774, 108] width 389 height 36
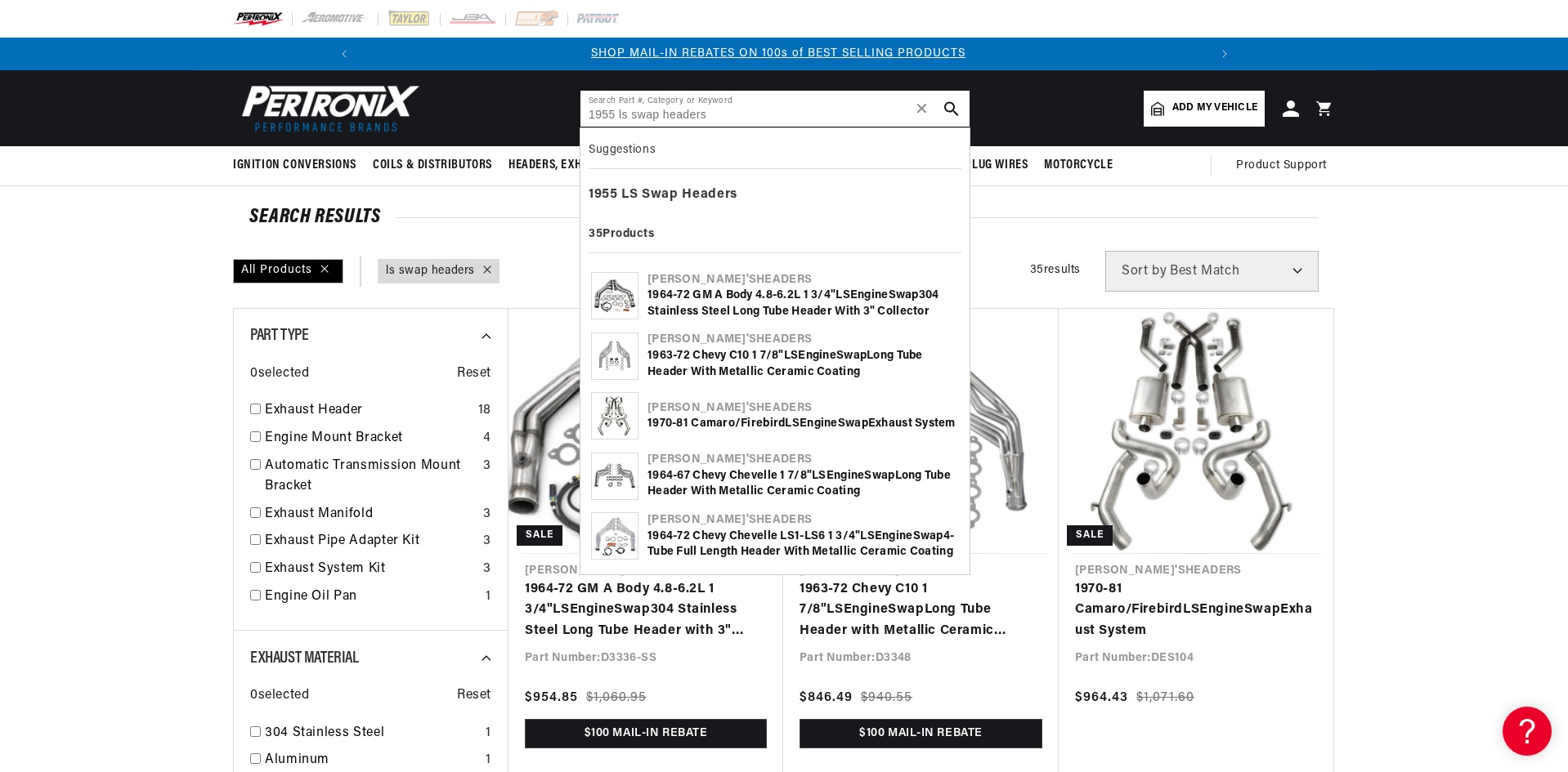
scroll to position [0, 873]
drag, startPoint x: 752, startPoint y: 115, endPoint x: 557, endPoint y: 103, distance: 195.4
click at [557, 103] on header "BETTER SEARCH RESULTS Add your vehicle's year, make, and model to find parts be…" at bounding box center [784, 108] width 1183 height 76
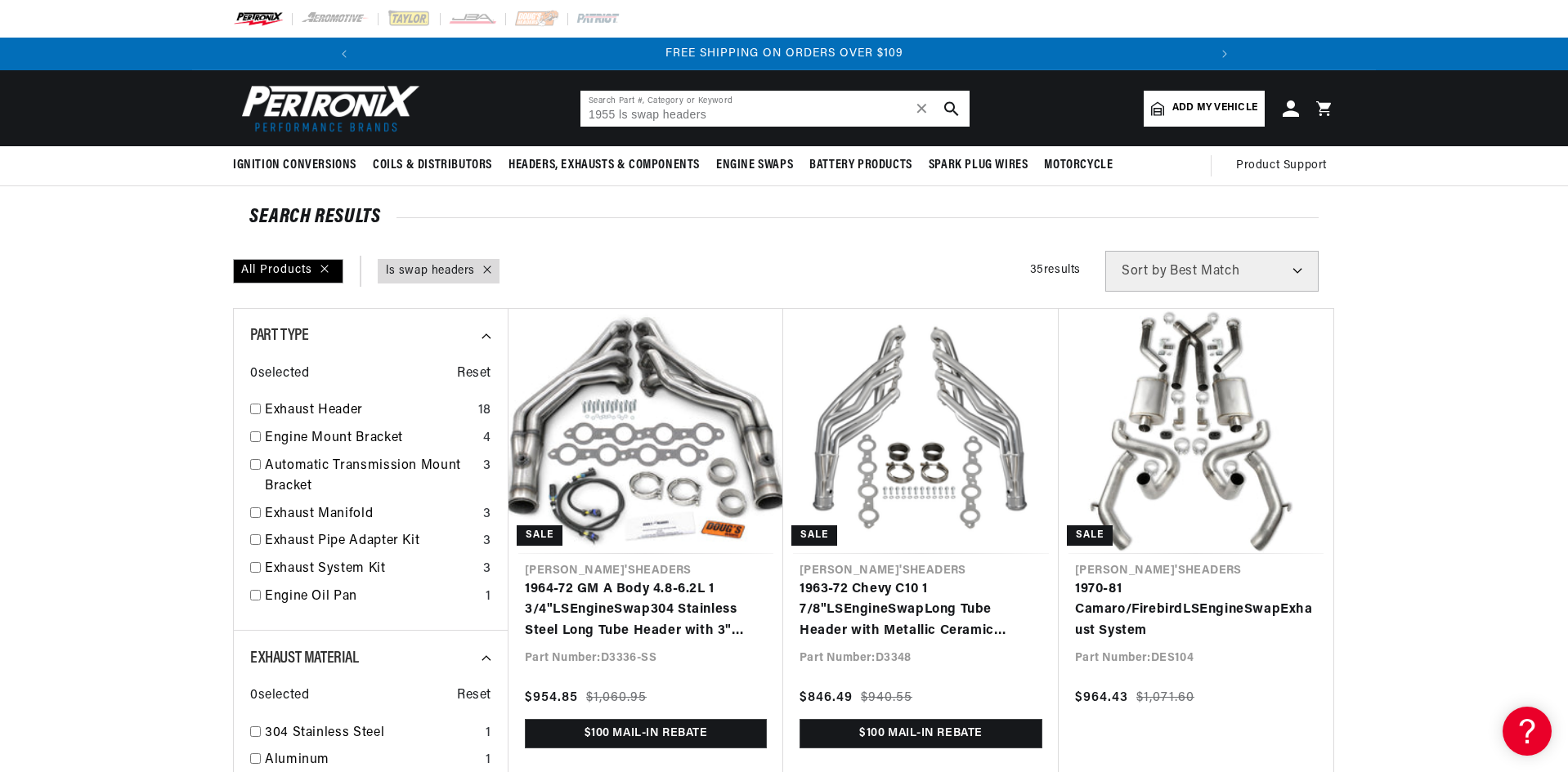
scroll to position [0, 1748]
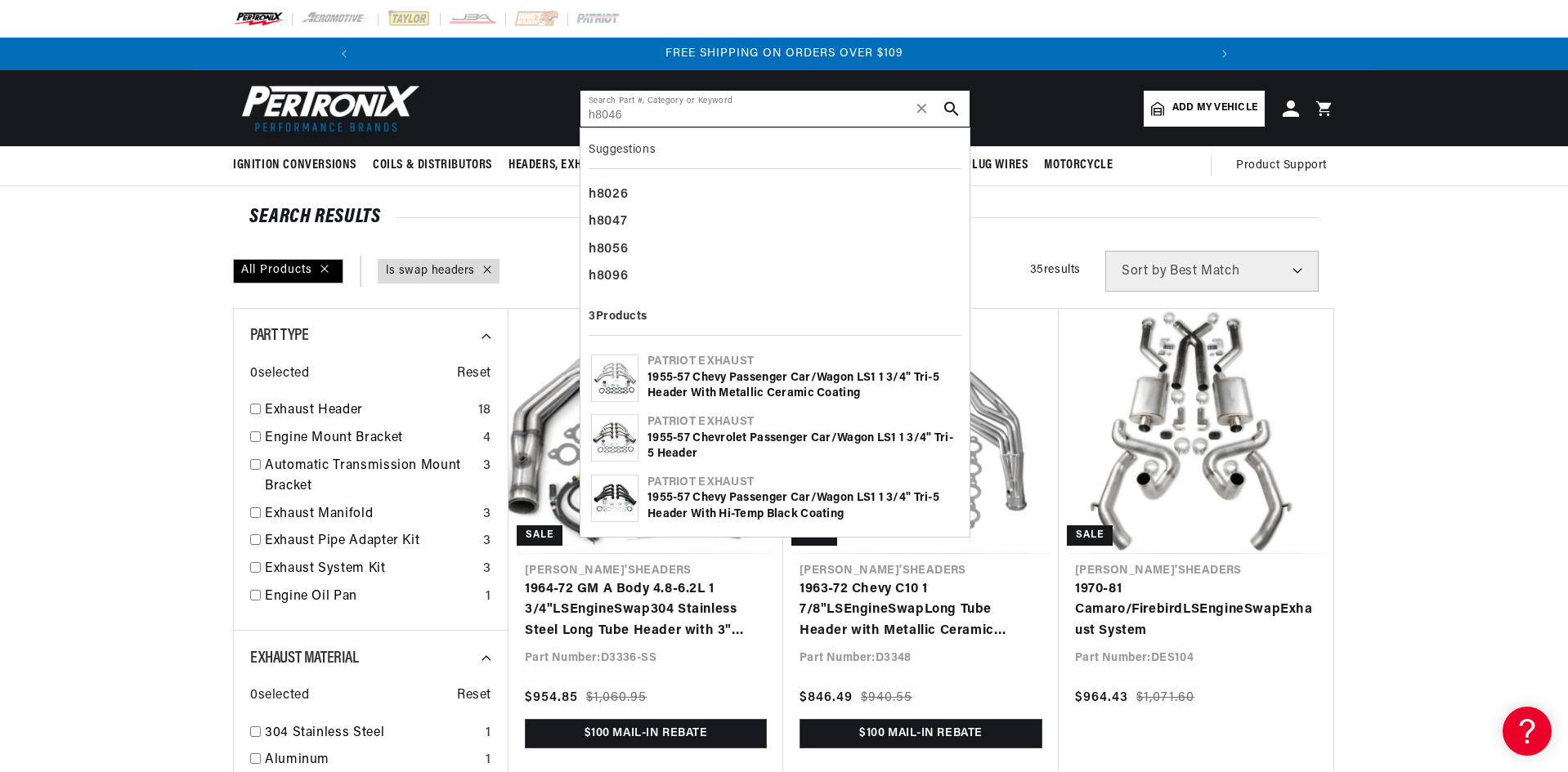
type input "h8046"
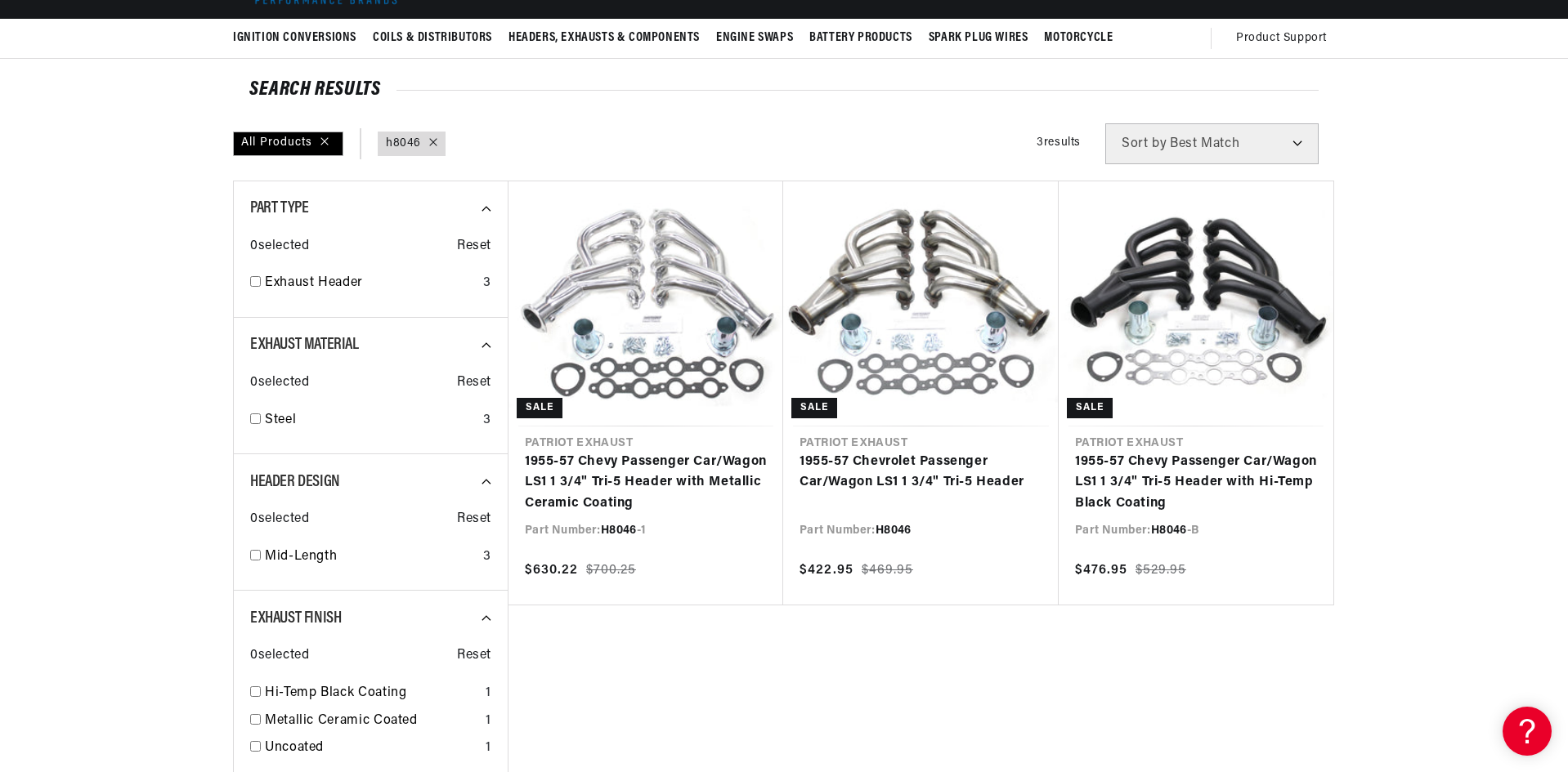
scroll to position [164, 0]
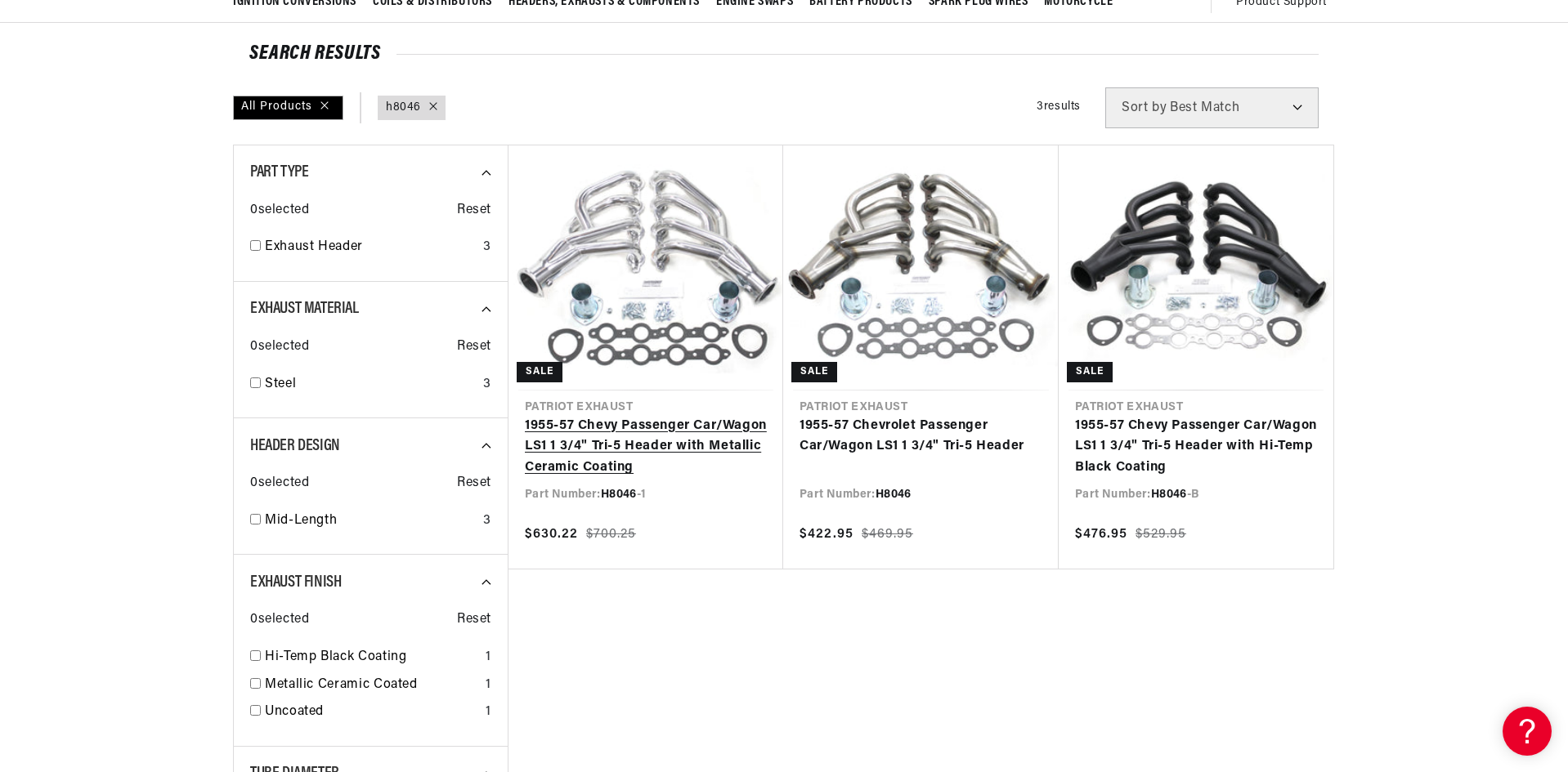
click at [675, 416] on link "1955-57 Chevy Passenger Car/Wagon LS1 1 3/4" Tri-5 Header with Metallic Ceramic…" at bounding box center [645, 447] width 242 height 63
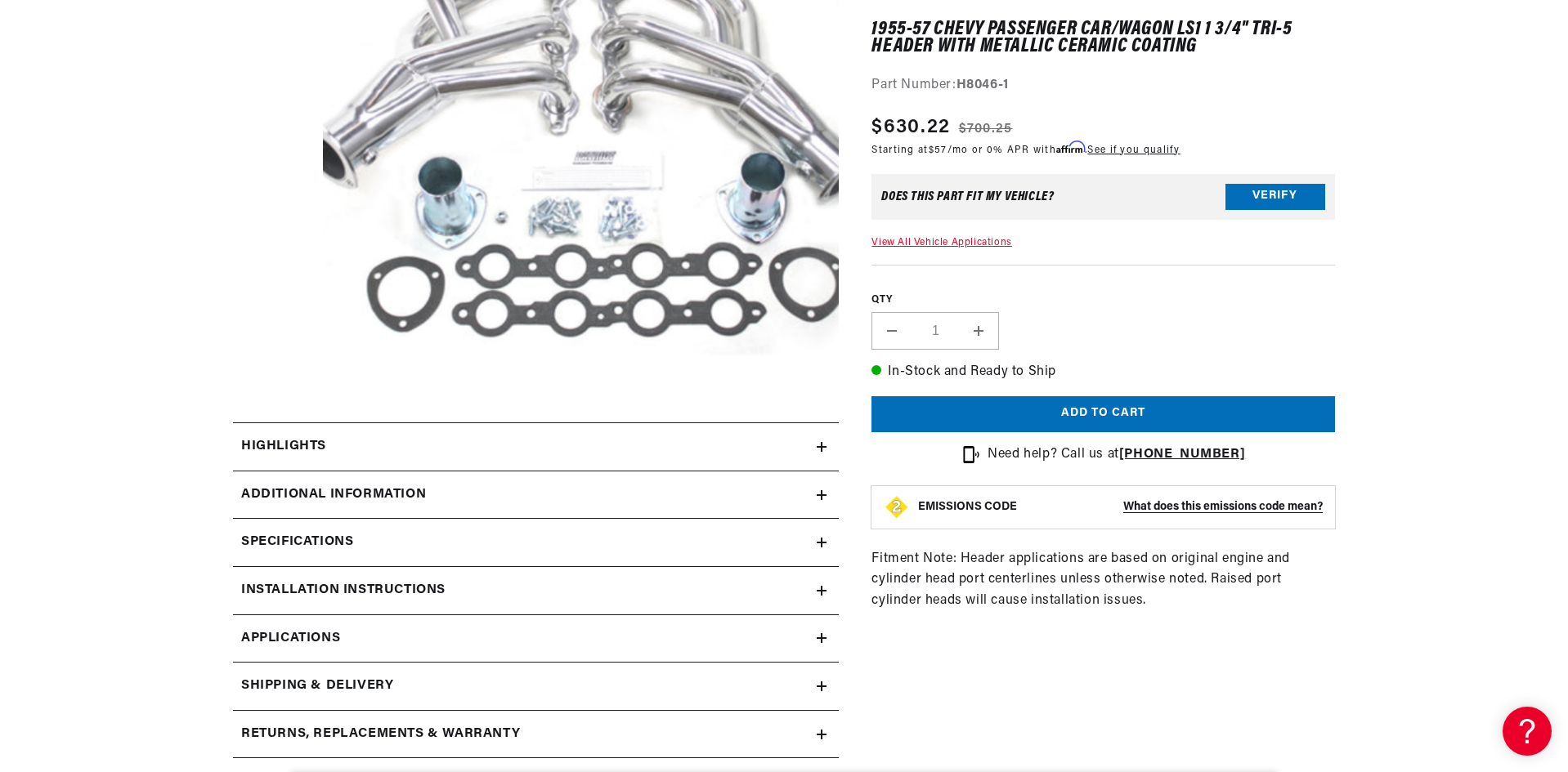
scroll to position [654, 0]
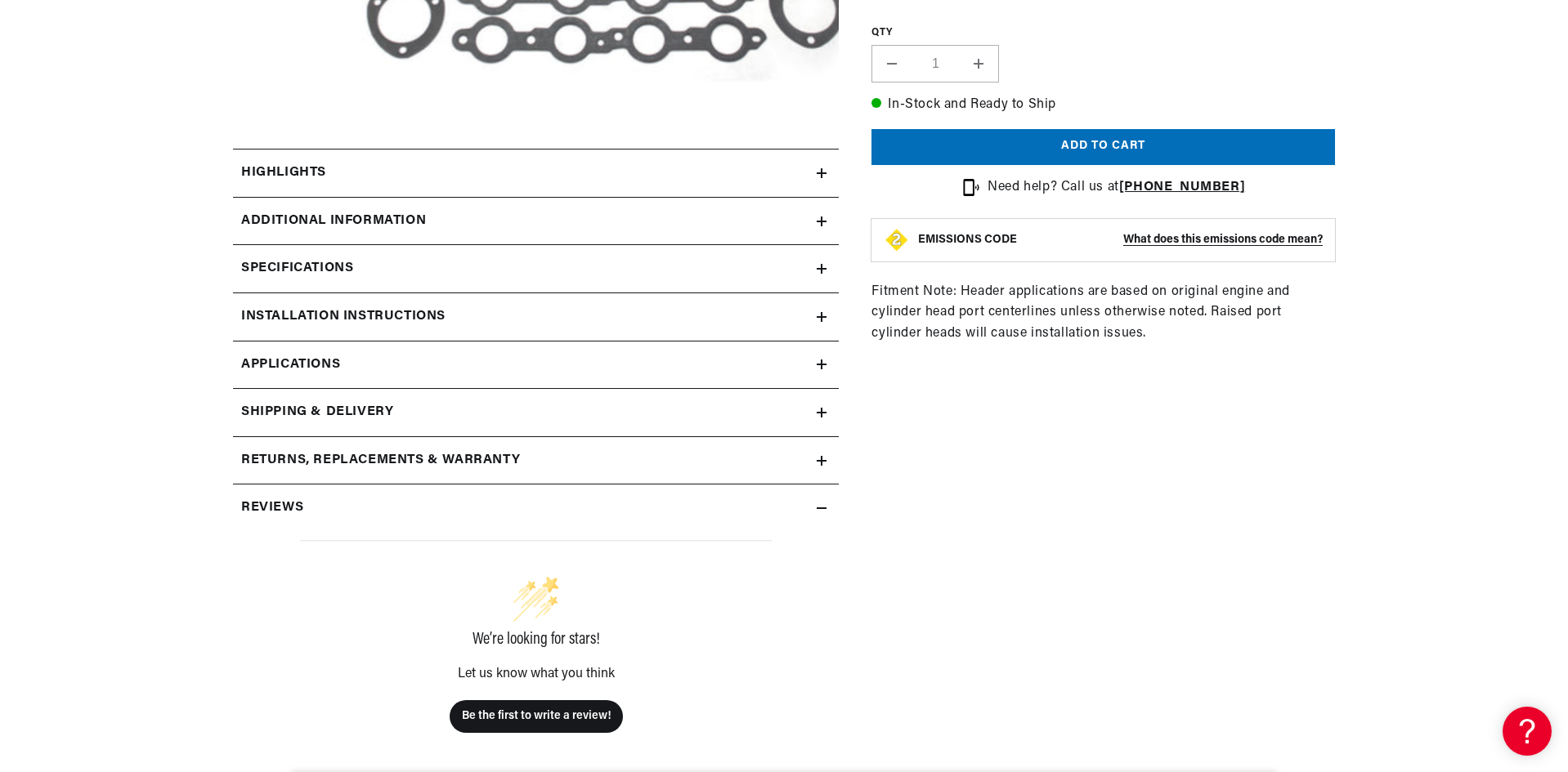
click at [816, 362] on icon at bounding box center [821, 364] width 10 height 10
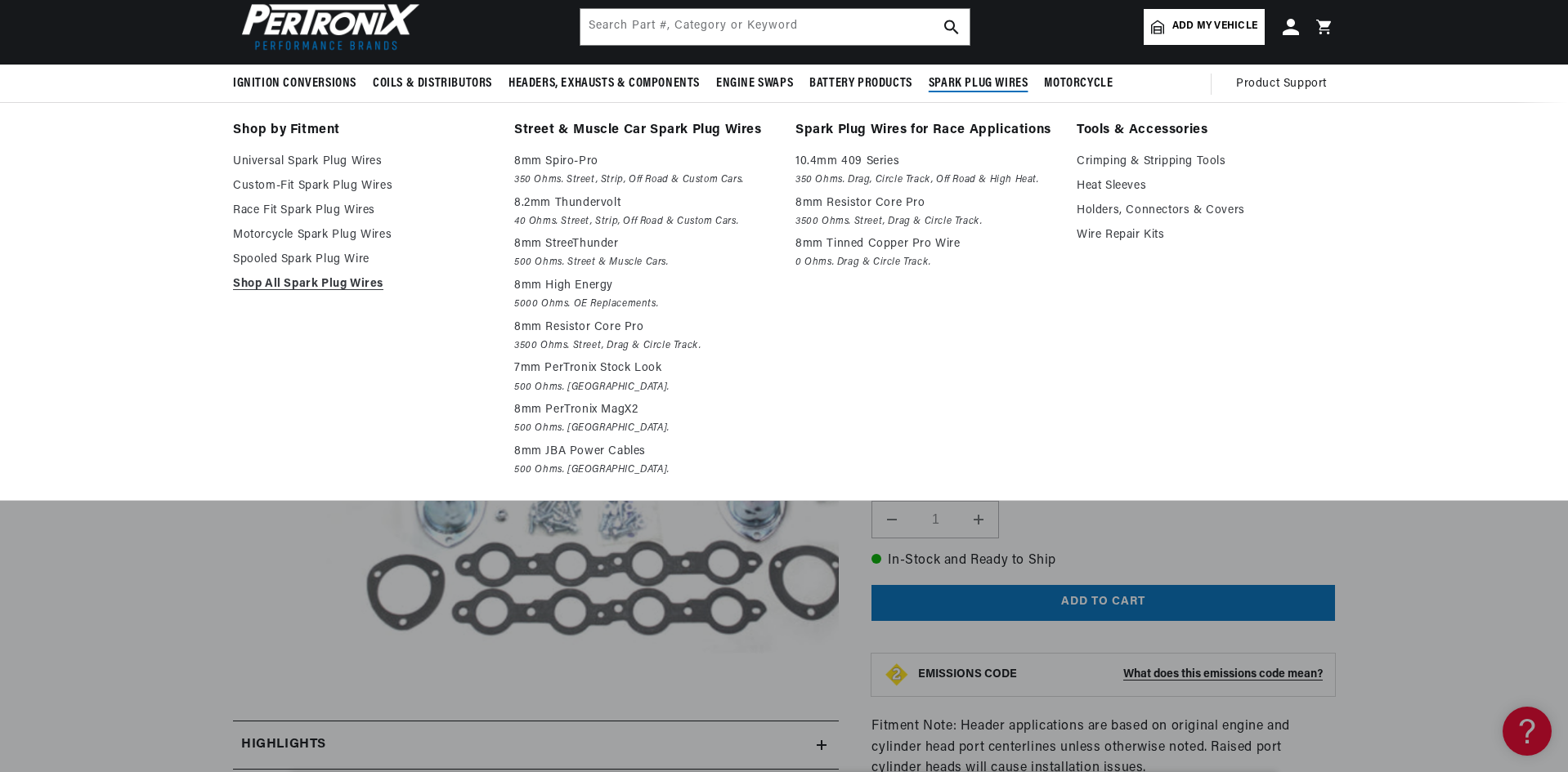
scroll to position [0, 1748]
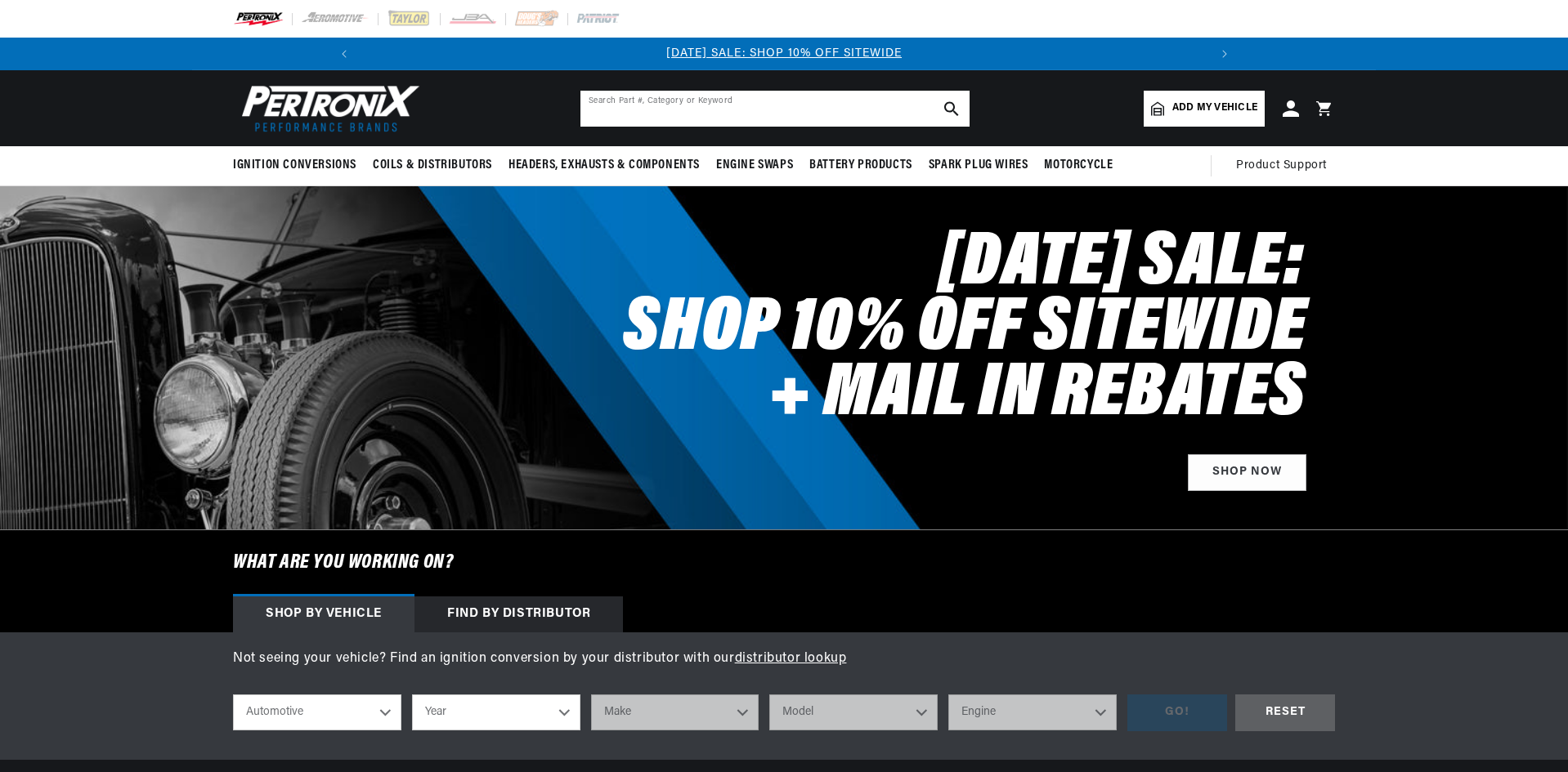
click at [710, 115] on input "text" at bounding box center [774, 108] width 389 height 36
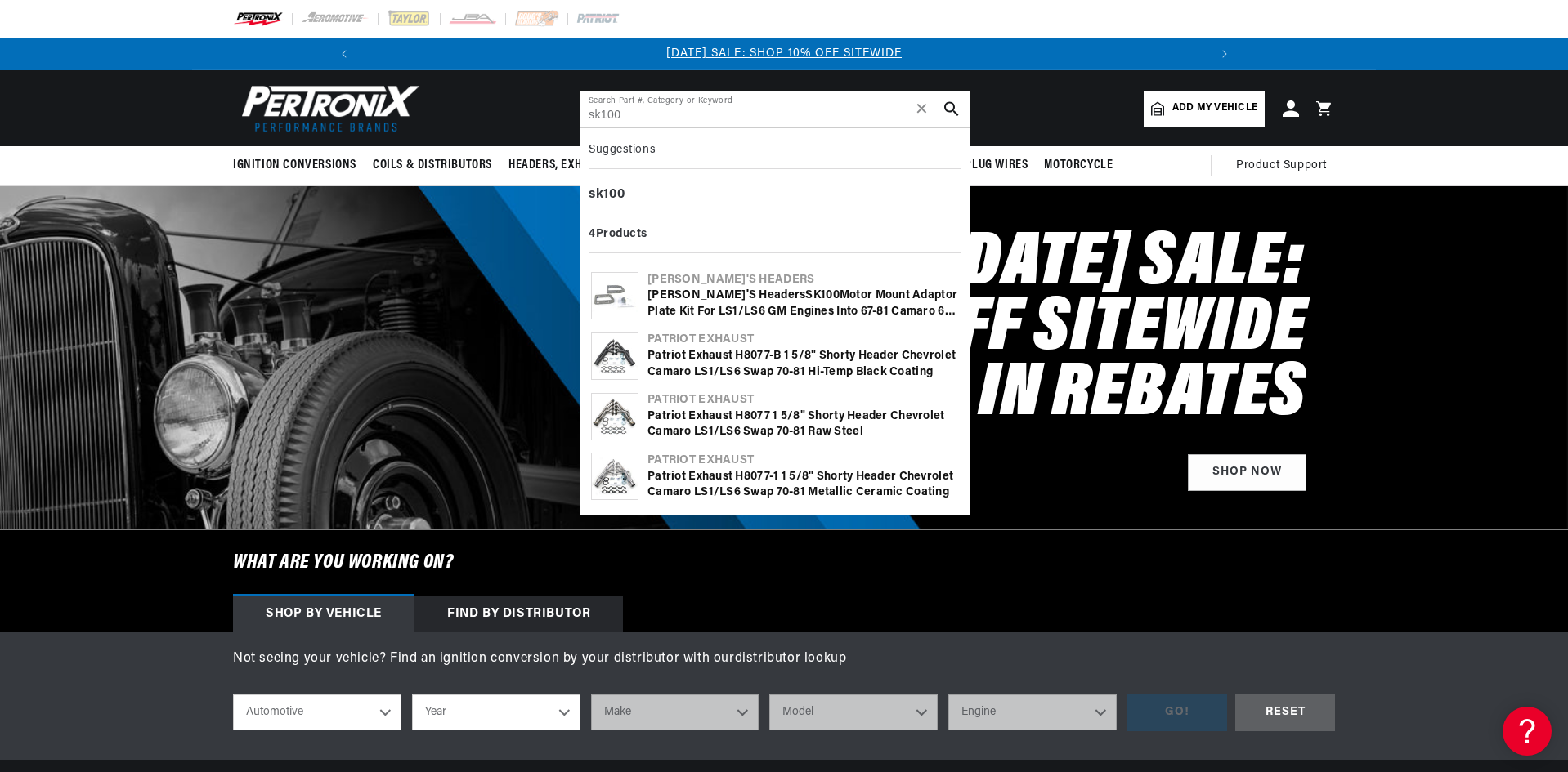
type input "sk100"
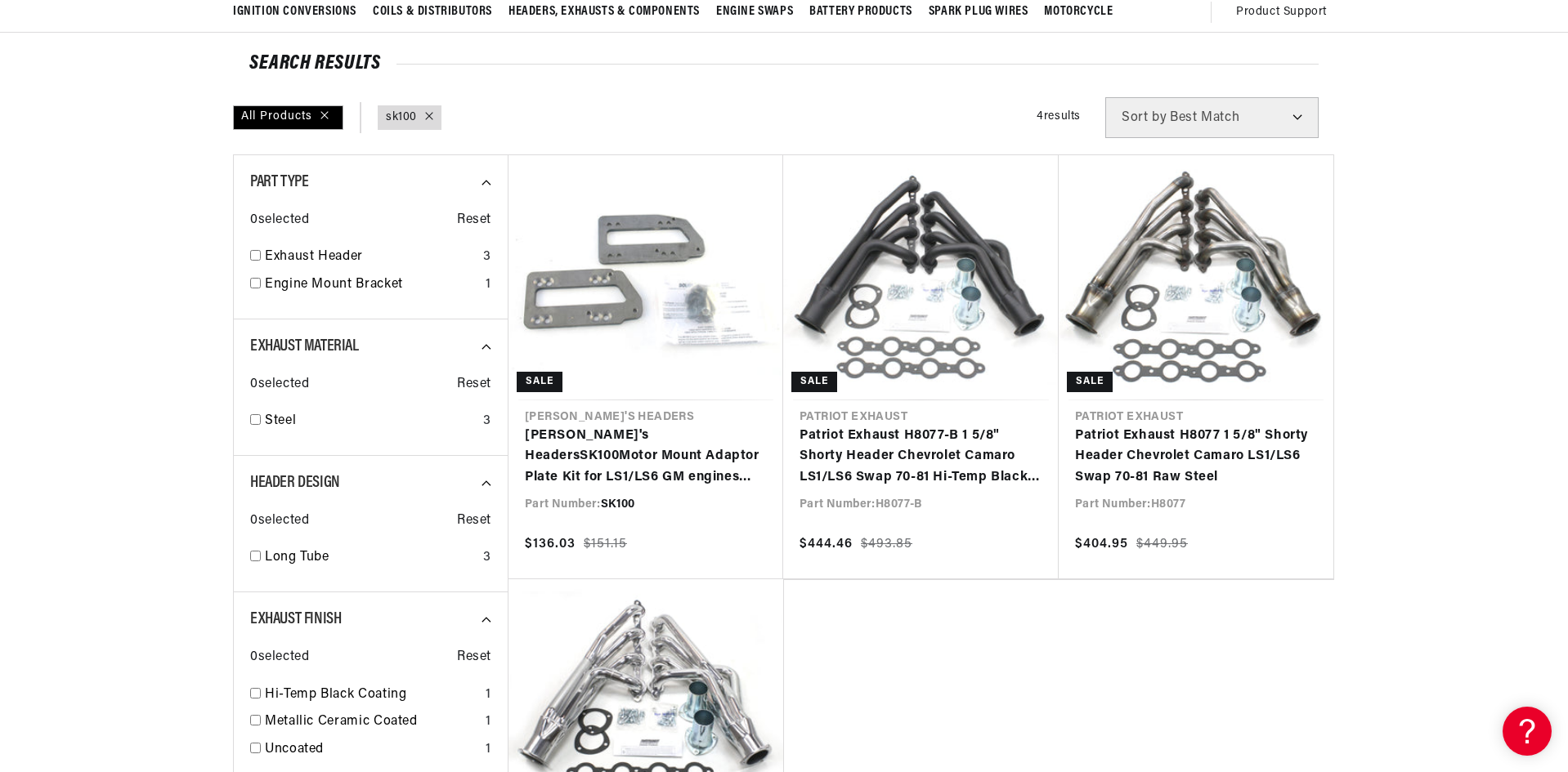
scroll to position [164, 0]
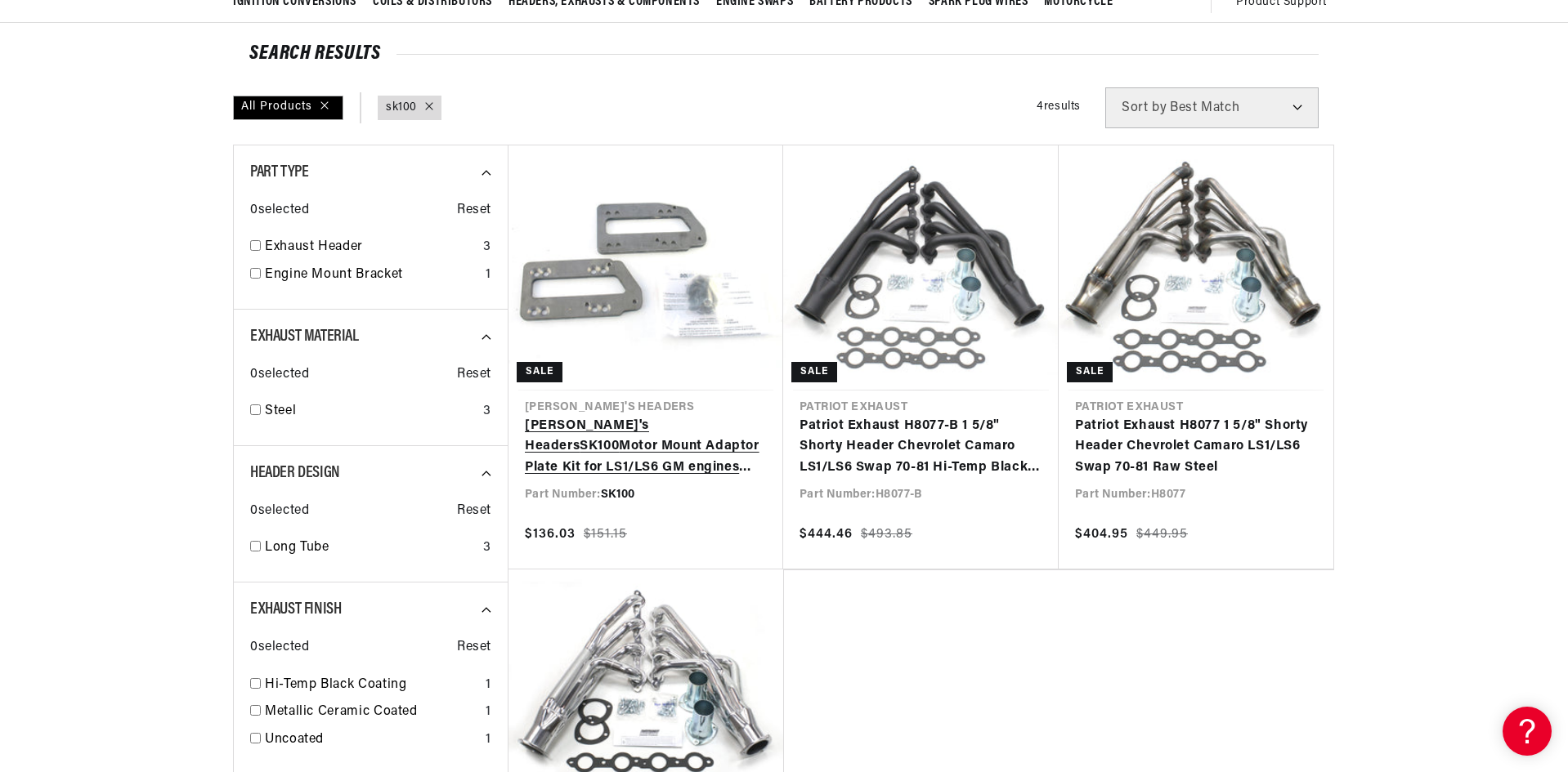
click at [587, 416] on link "[PERSON_NAME]'s Headers SK100 Motor Mount Adaptor Plate Kit for LS1/LS6 GM engi…" at bounding box center [645, 447] width 242 height 63
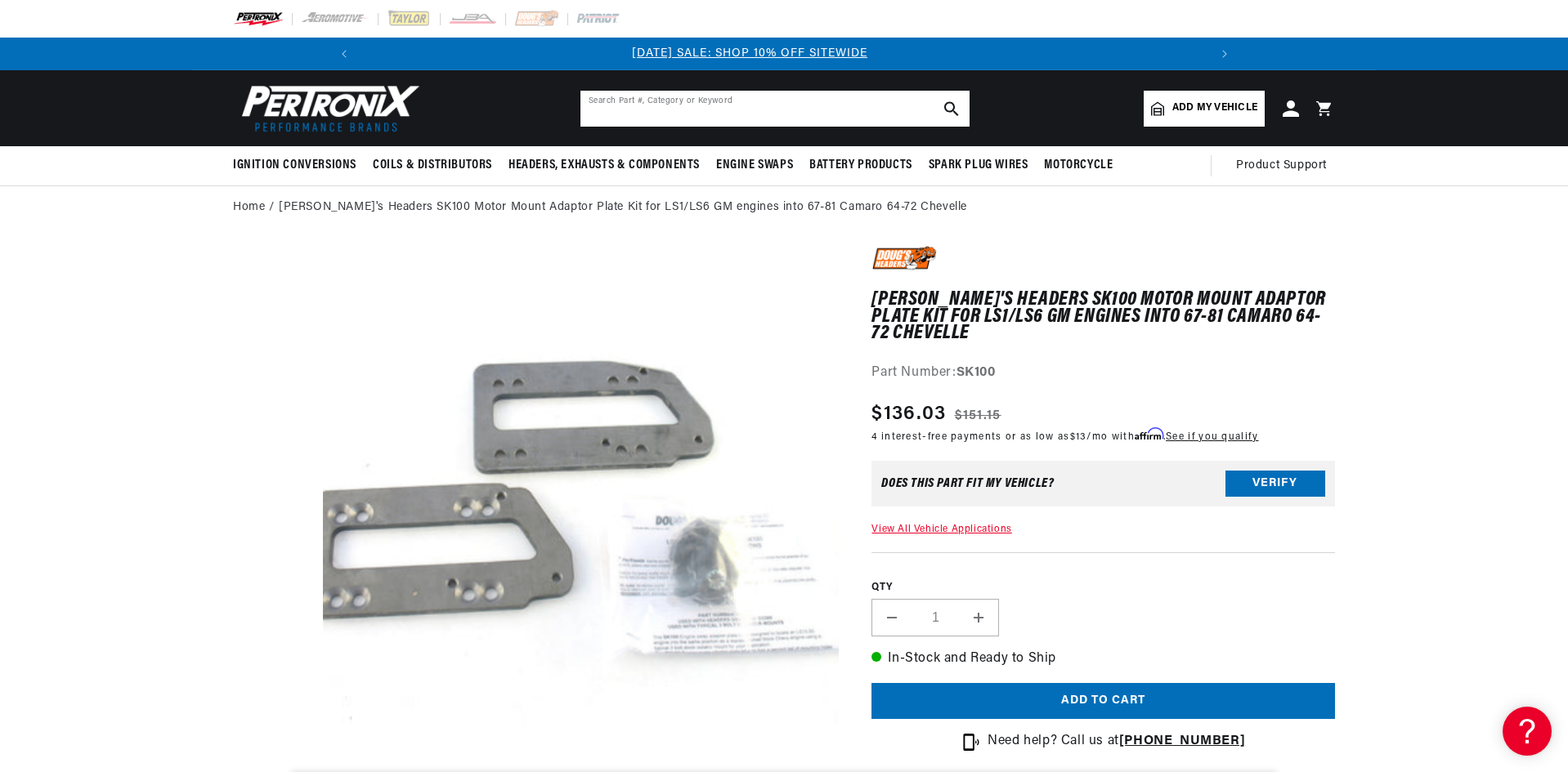
scroll to position [0, 2]
click at [807, 111] on input "text" at bounding box center [774, 108] width 389 height 36
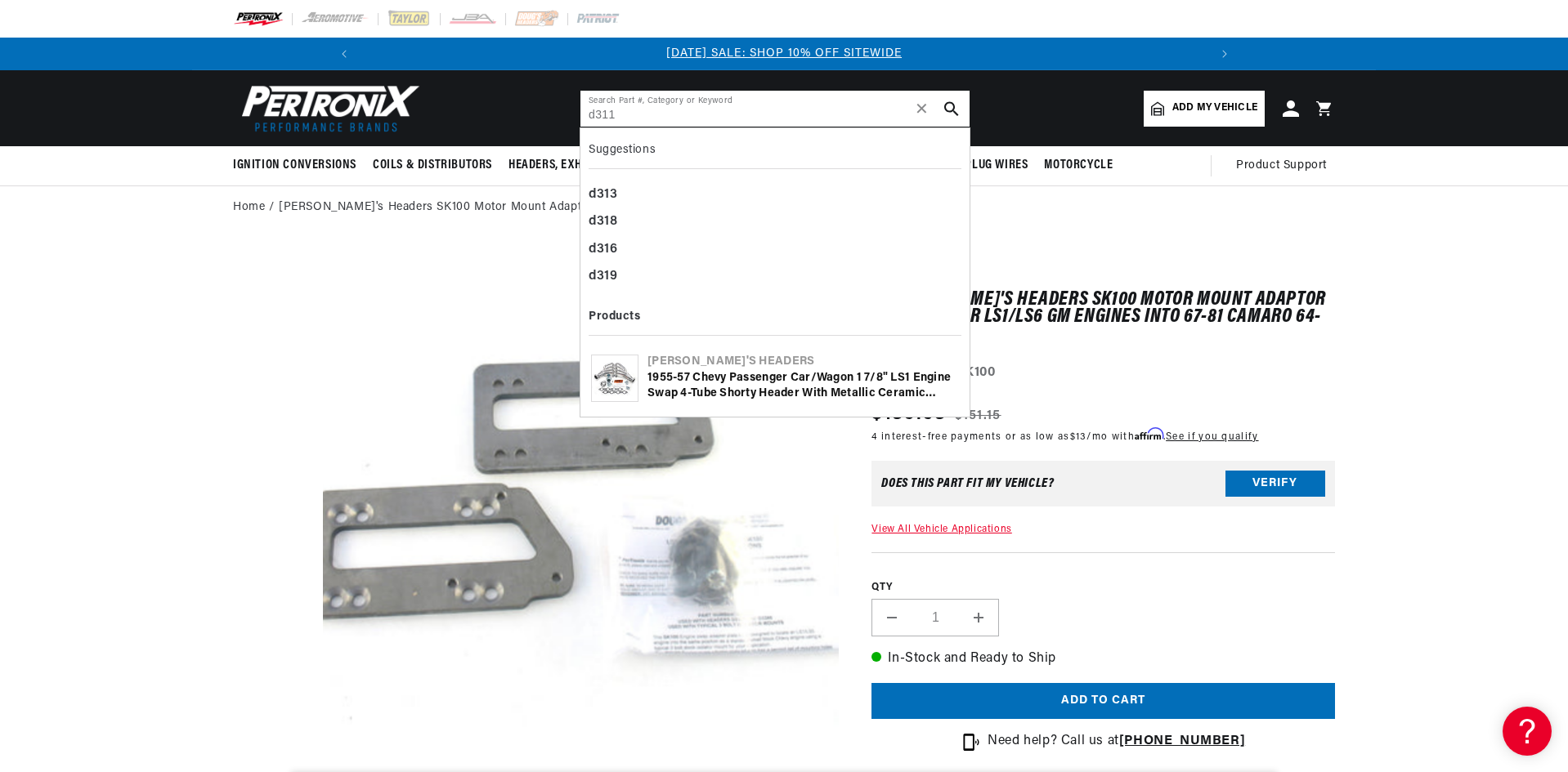
type input "d311"
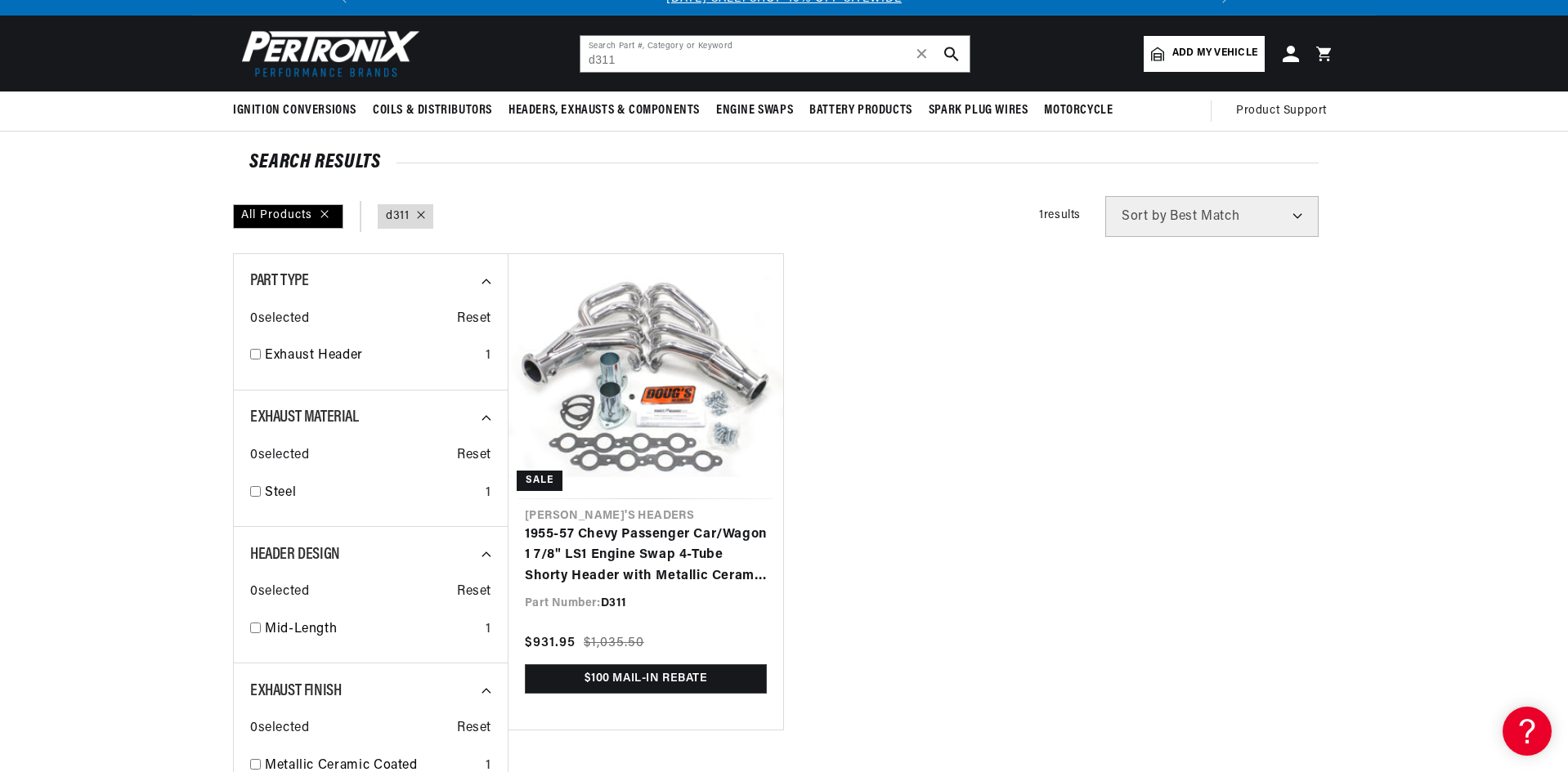
scroll to position [81, 0]
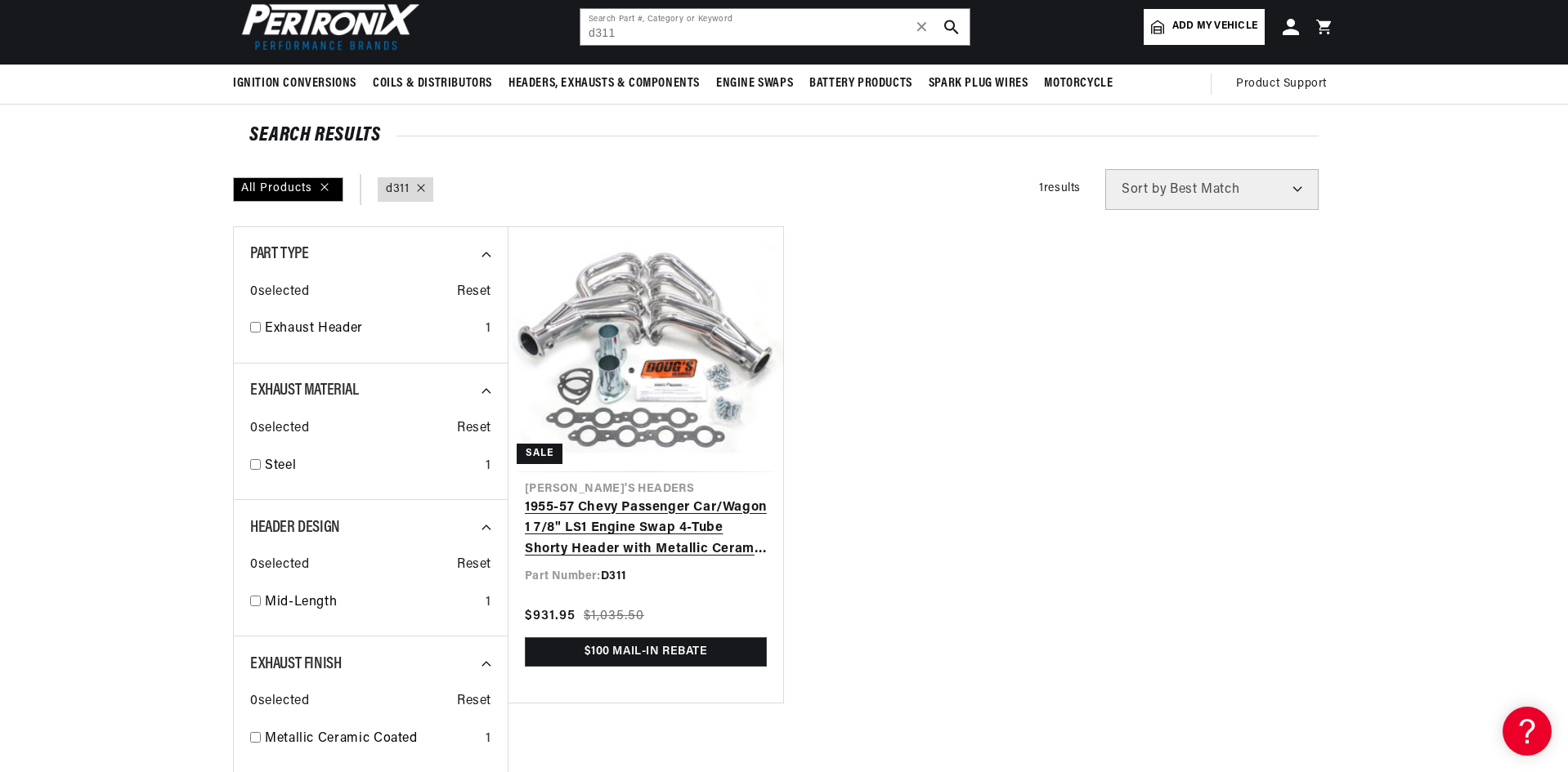
click at [646, 497] on link "1955-57 Chevy Passenger Car/Wagon 1 7/8" LS1 Engine Swap 4-Tube Shorty Header w…" at bounding box center [645, 529] width 242 height 63
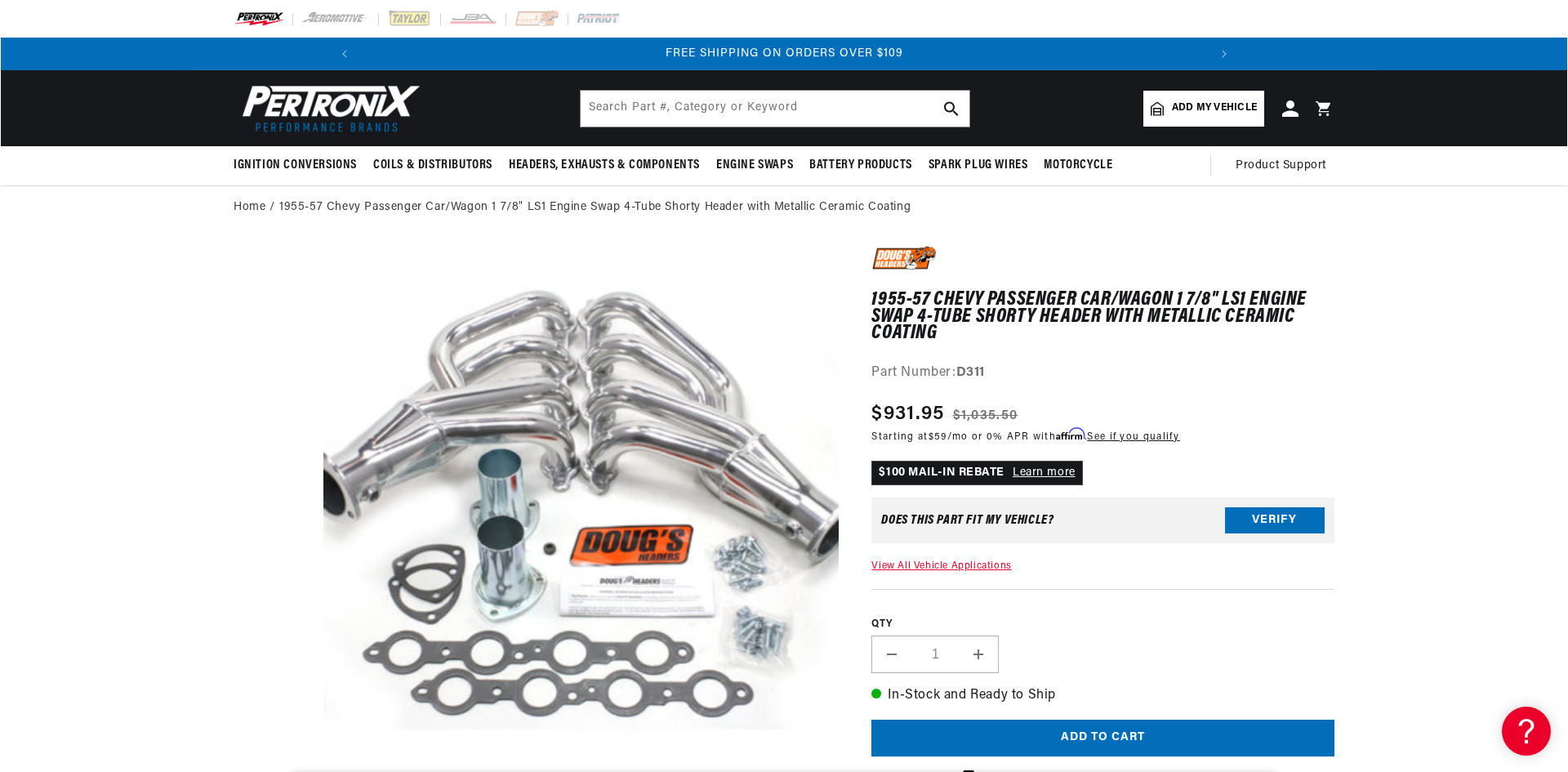
scroll to position [0, 1747]
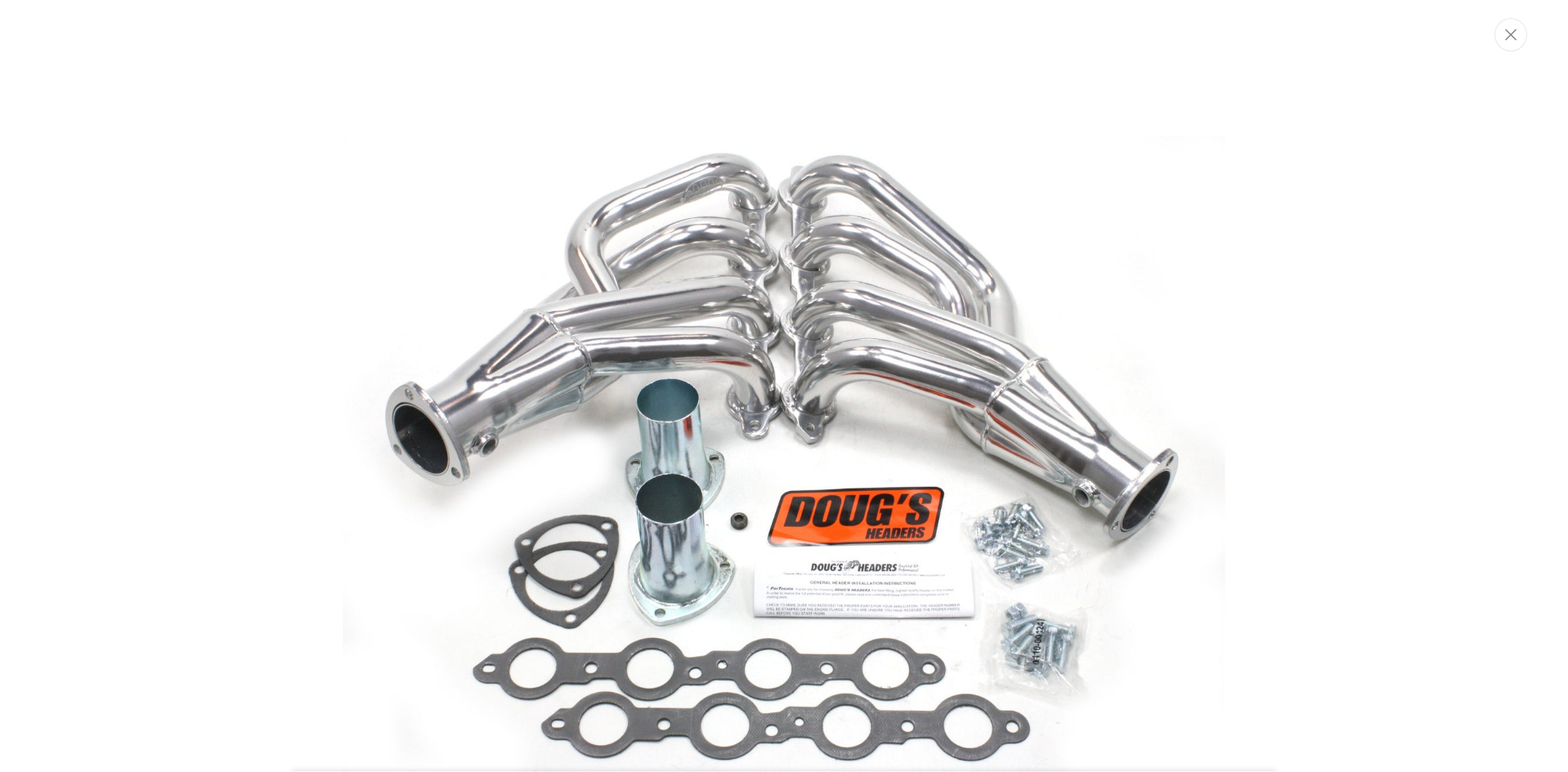
scroll to position [72, 0]
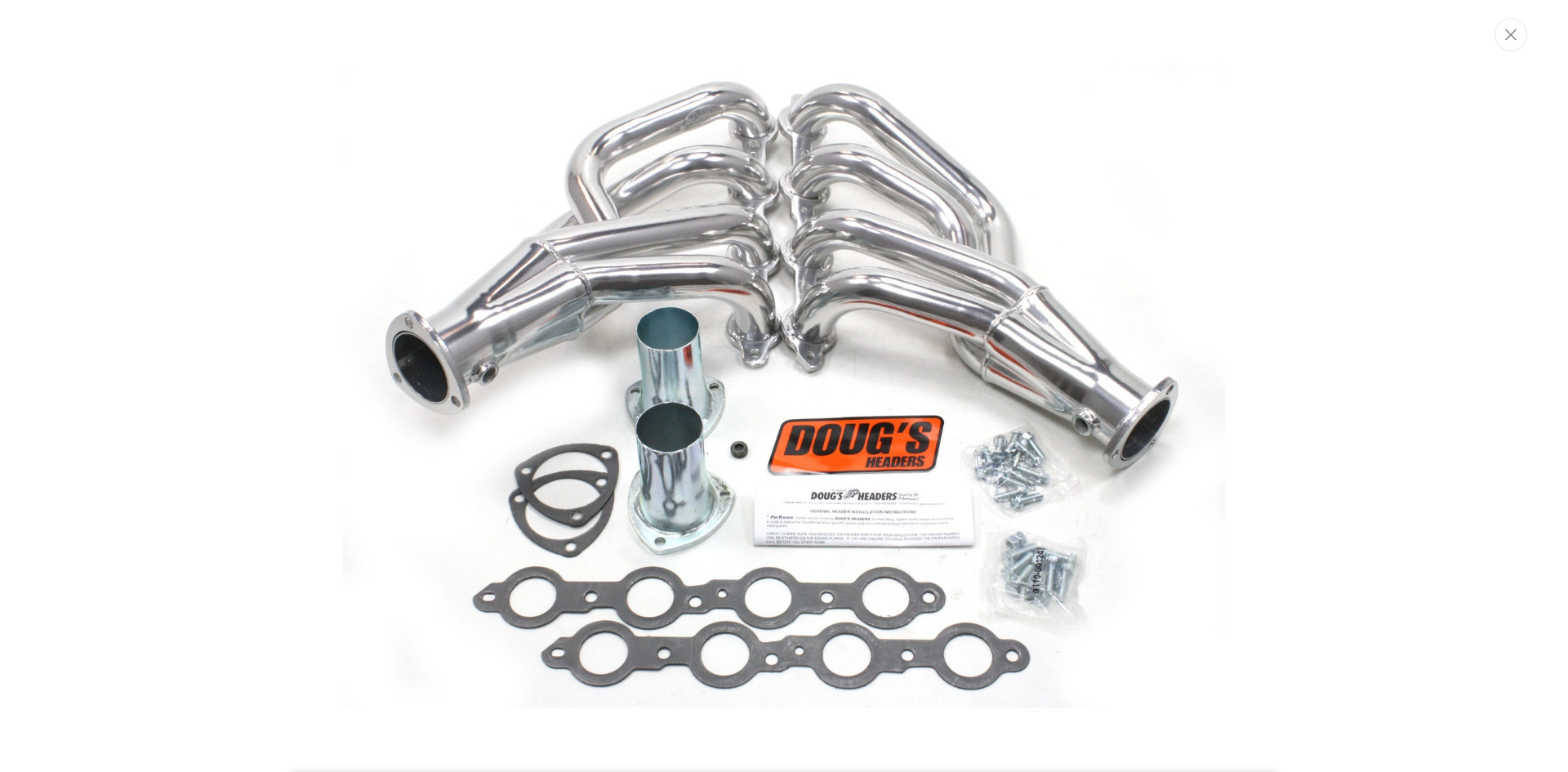
click at [759, 354] on img "Media gallery" at bounding box center [784, 386] width 882 height 882
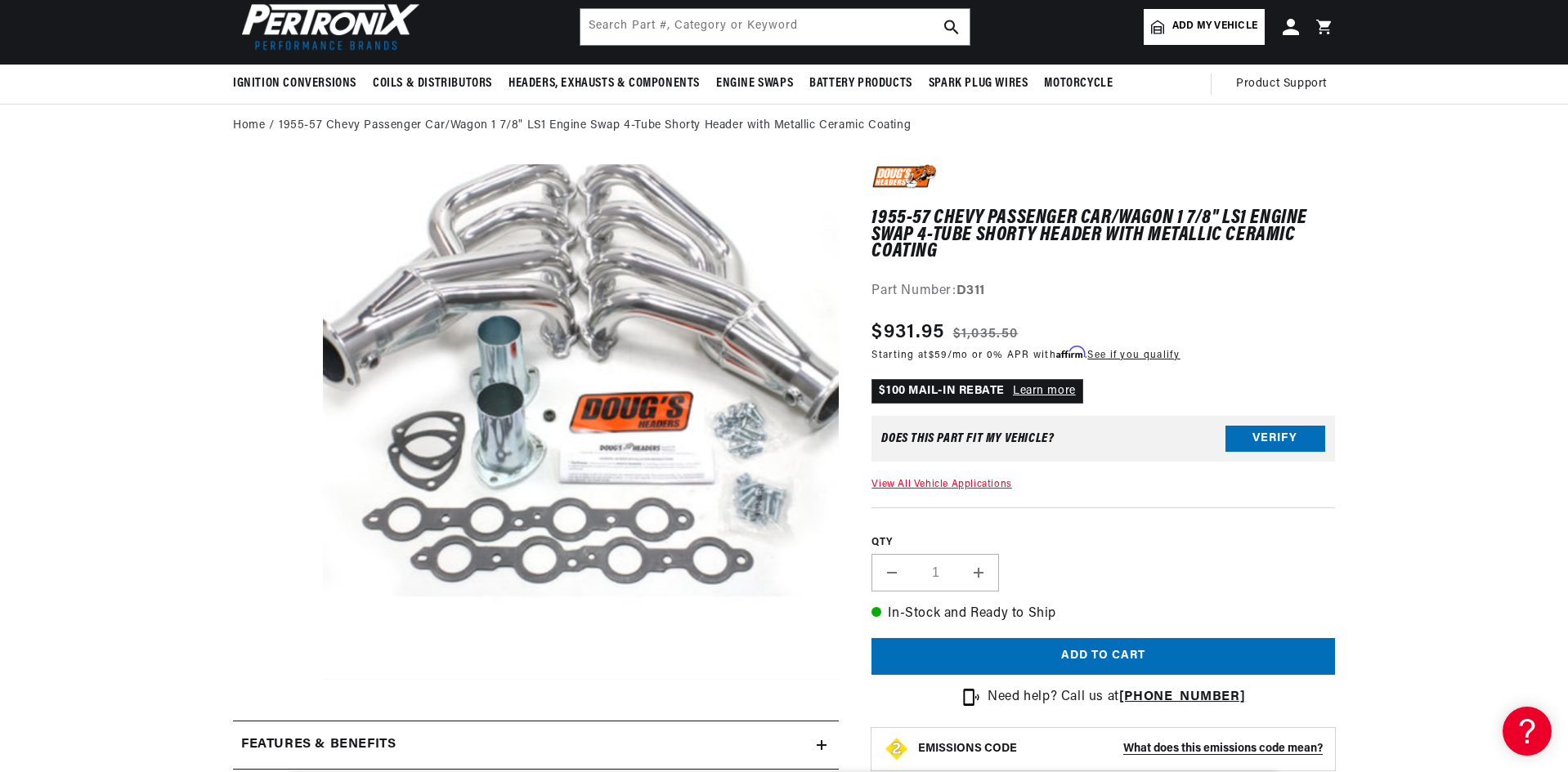
scroll to position [0, 1748]
click at [159, 437] on section "1955-57 Chevy Passenger Car/Wagon 1 7/8" LS1 Engine Swap 4-Tube Shorty Header w…" at bounding box center [784, 751] width 1568 height 1206
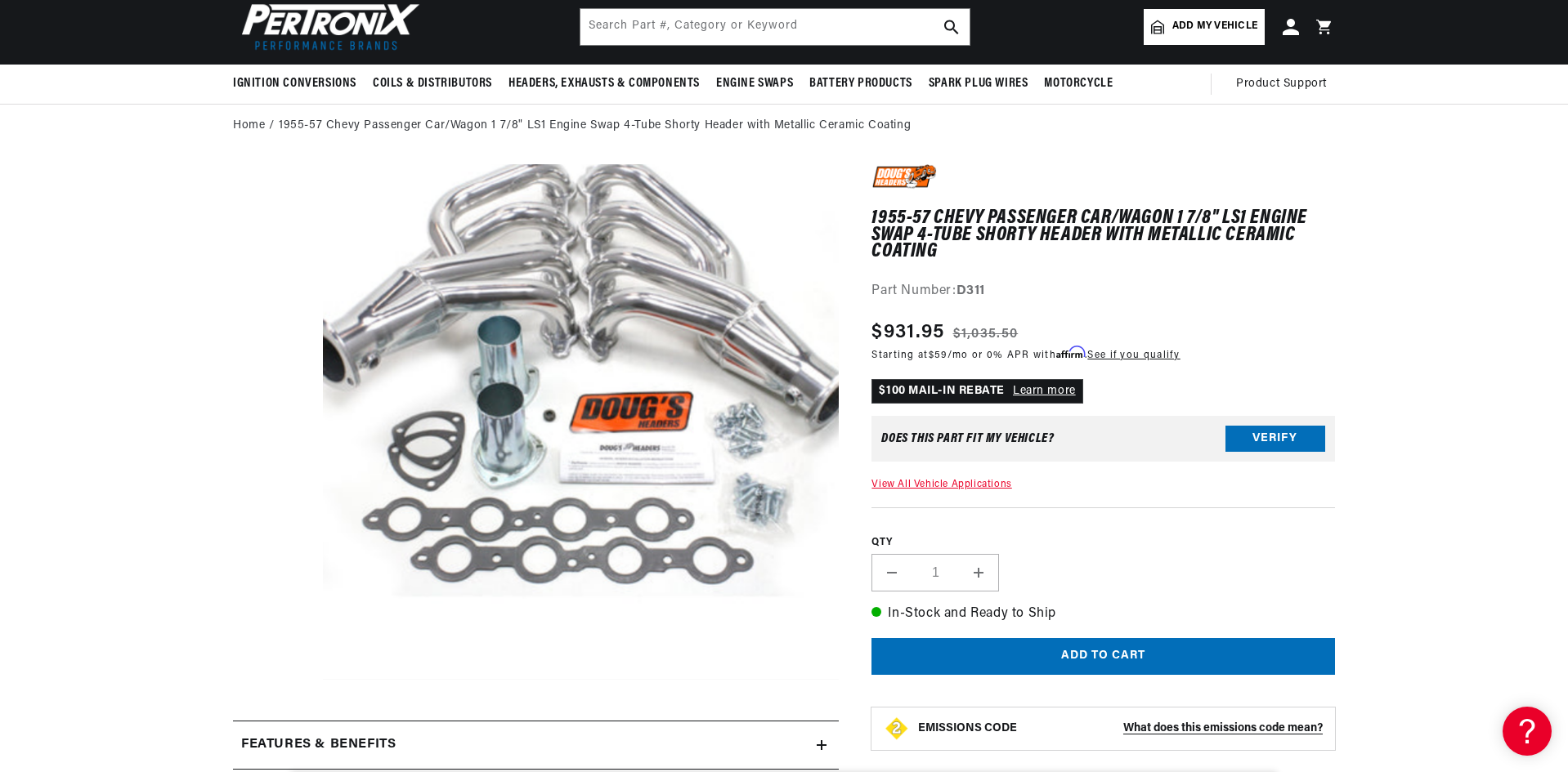
scroll to position [0, 0]
